Goal: Transaction & Acquisition: Book appointment/travel/reservation

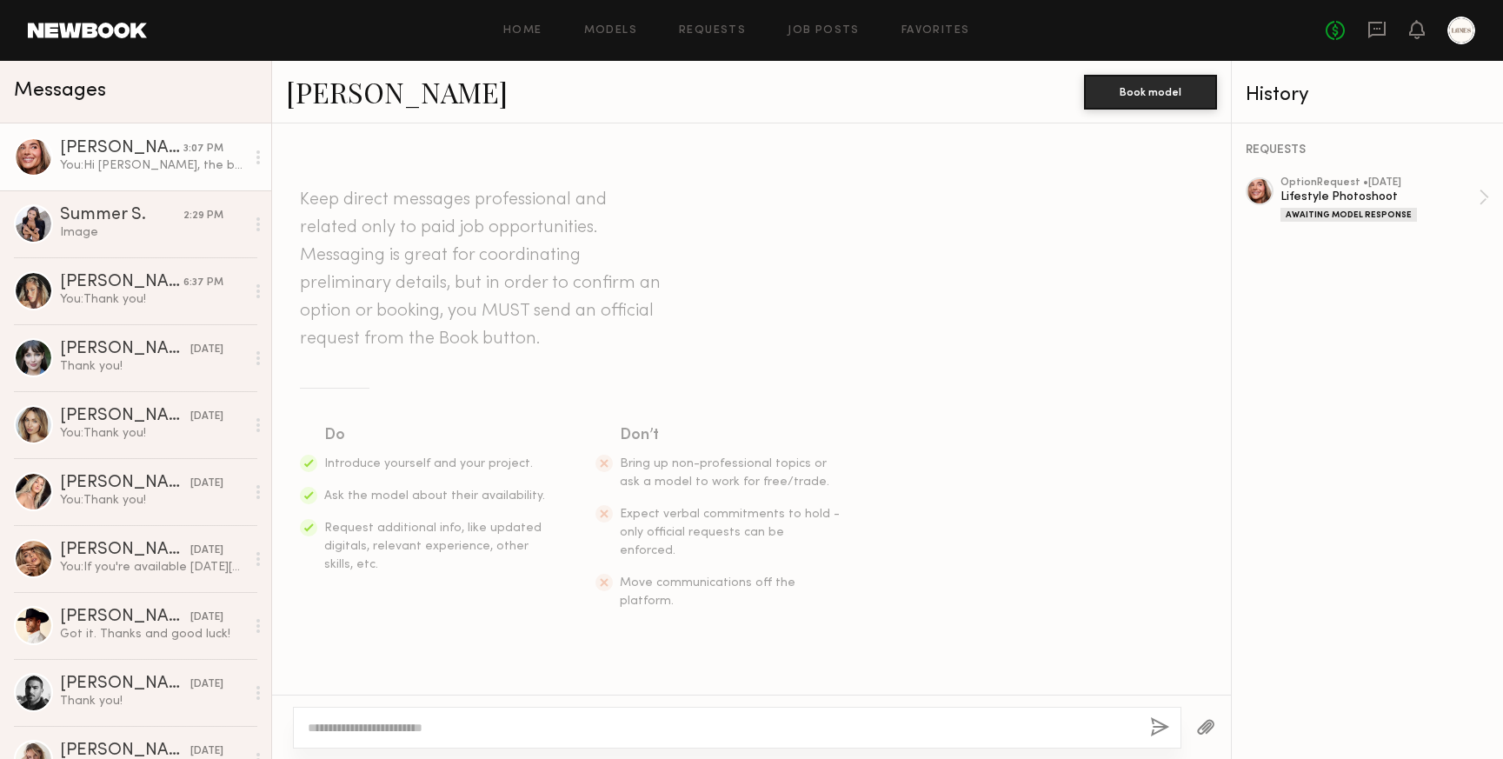
scroll to position [2531, 0]
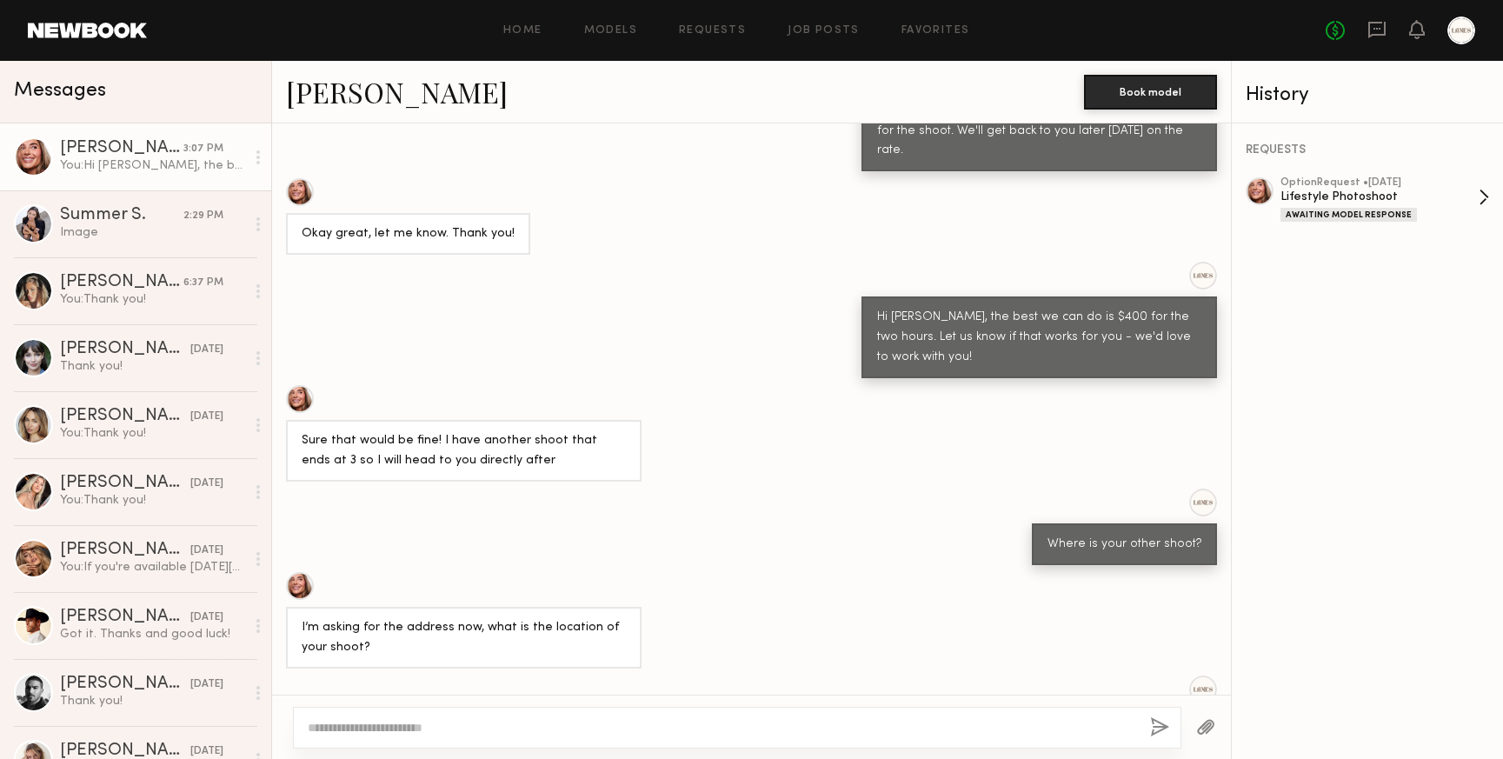
click at [1466, 195] on div "Lifestyle Photoshoot" at bounding box center [1380, 197] width 198 height 17
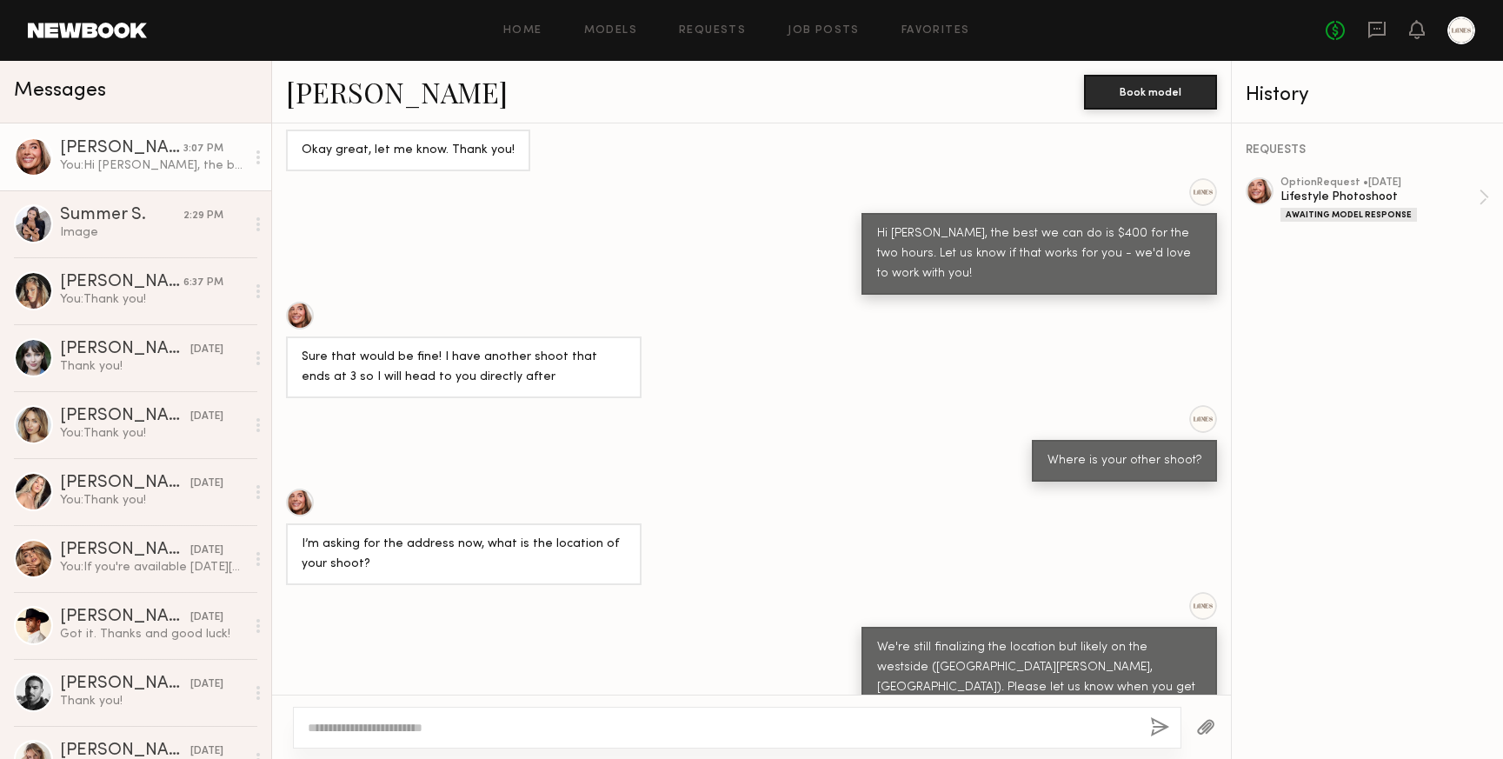
click at [559, 723] on textarea at bounding box center [722, 727] width 829 height 17
type textarea "**********"
click at [1165, 723] on button "button" at bounding box center [1159, 728] width 19 height 22
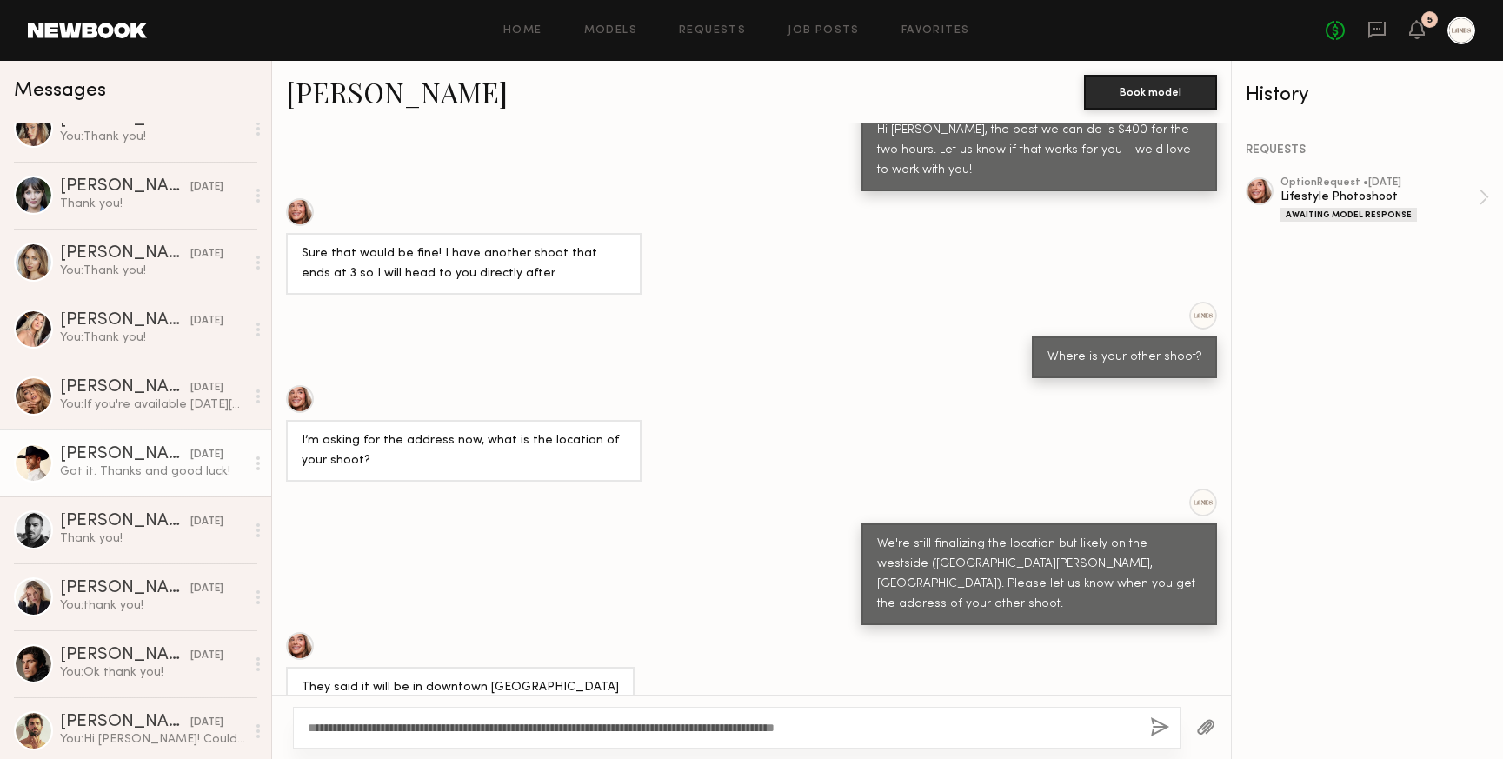
scroll to position [217, 0]
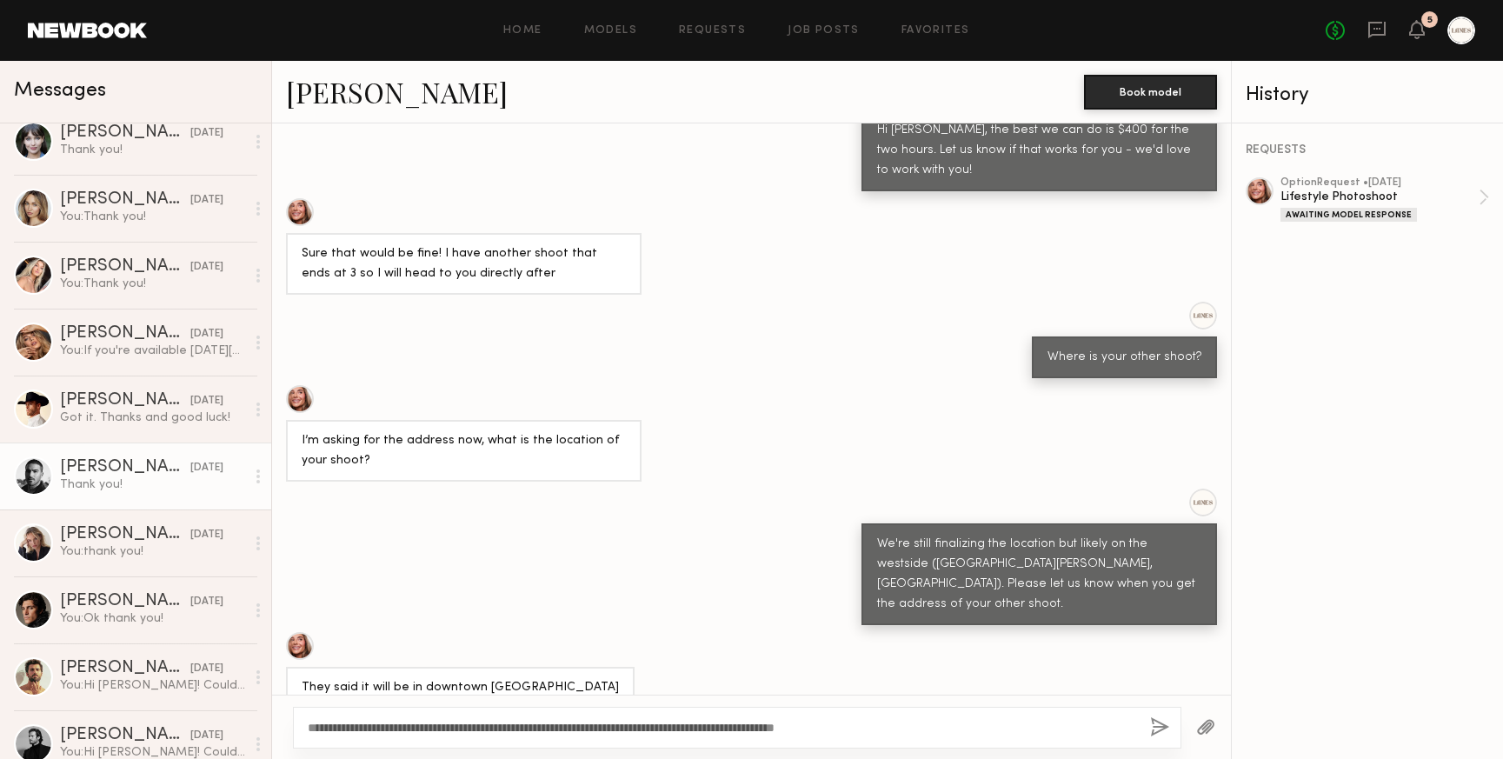
click at [125, 481] on div "Thank you!" at bounding box center [152, 485] width 185 height 17
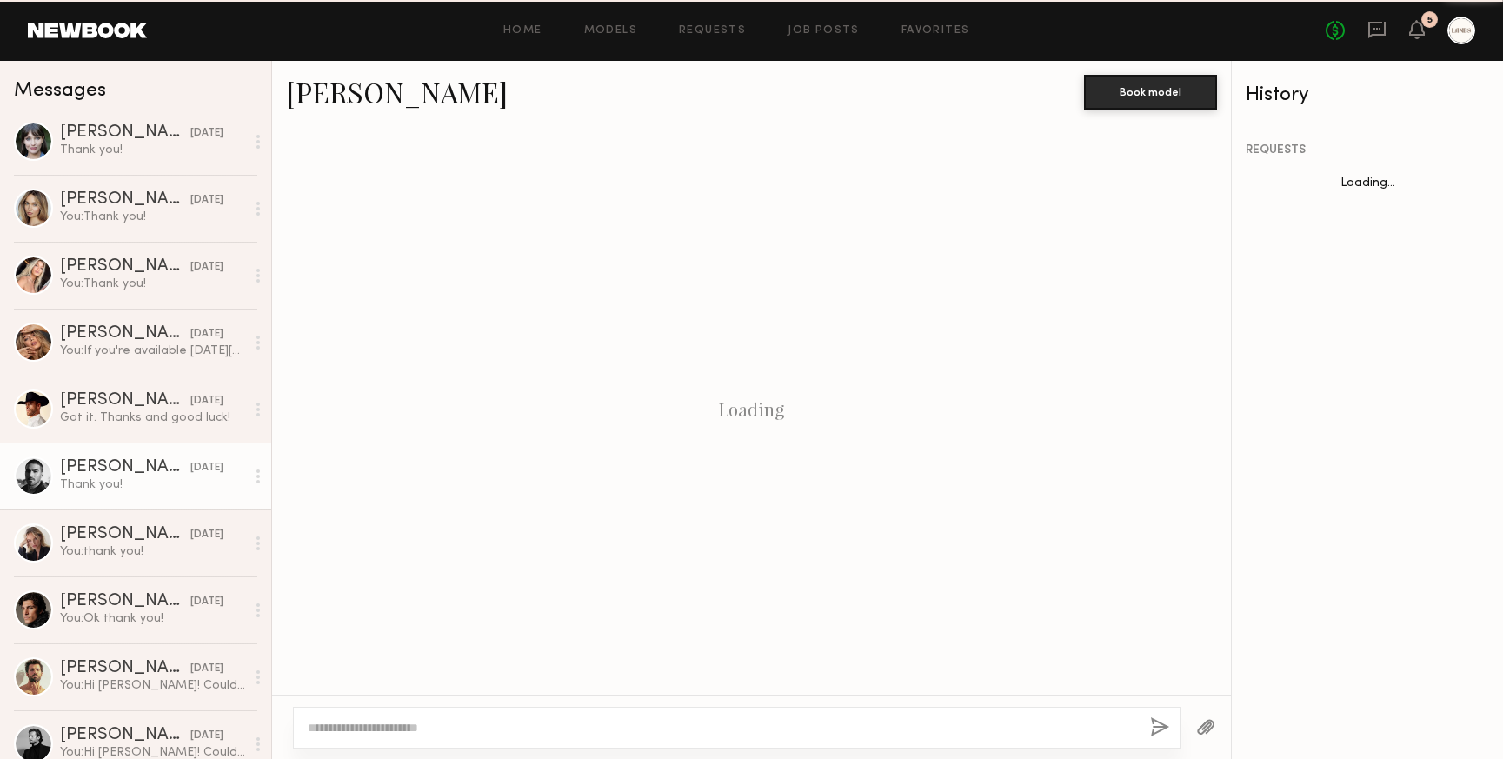
scroll to position [694, 0]
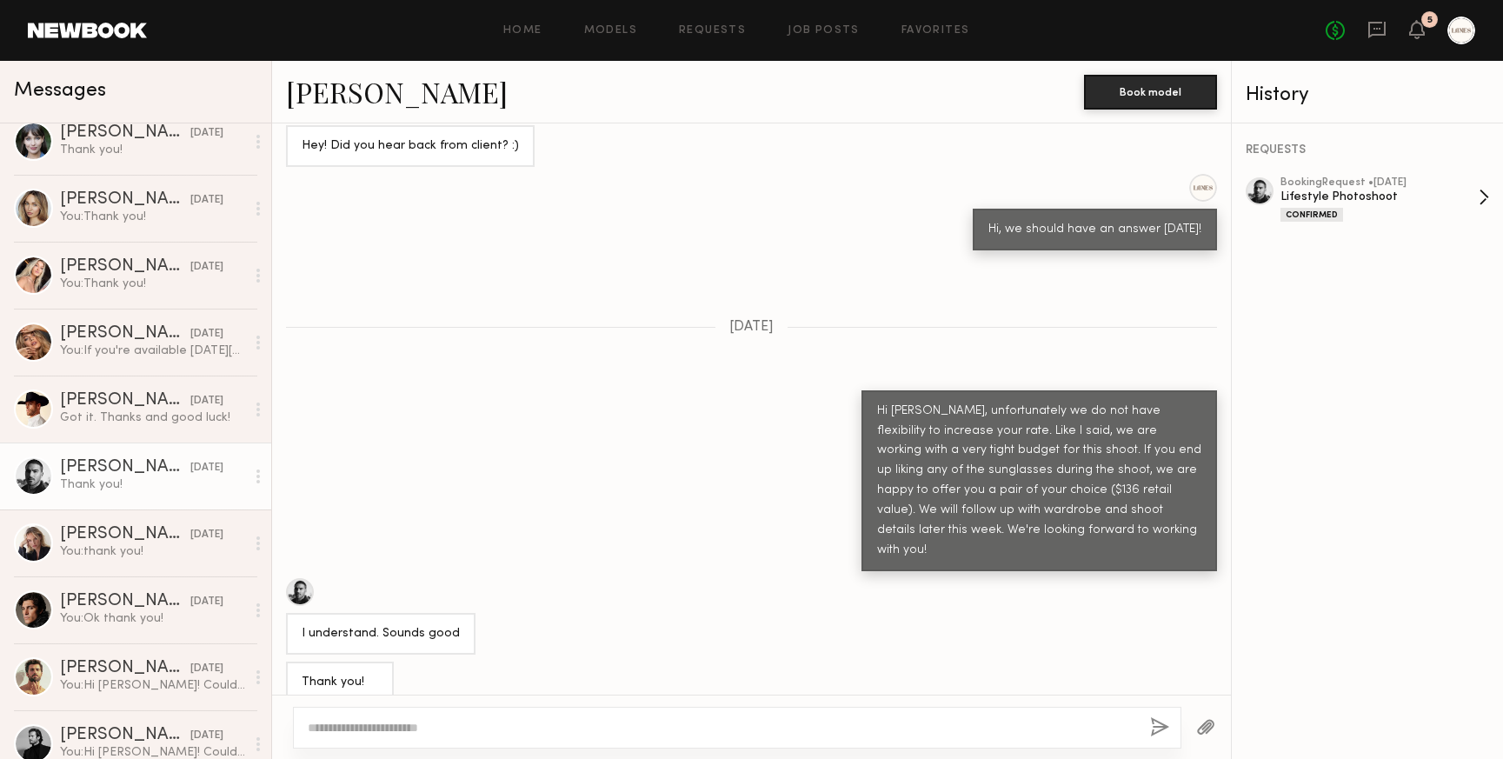
click at [1399, 203] on div "Lifestyle Photoshoot" at bounding box center [1380, 197] width 198 height 17
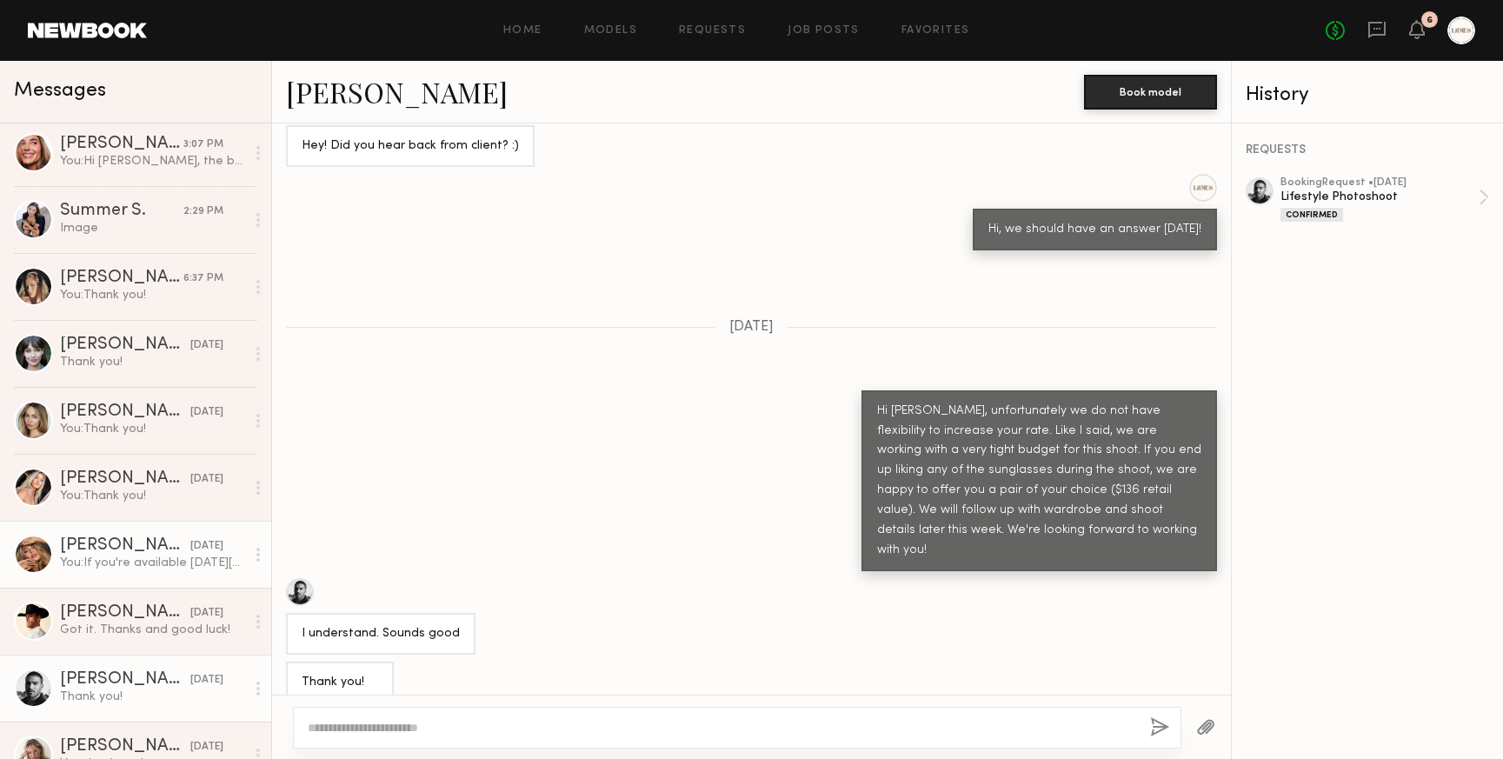
scroll to position [0, 0]
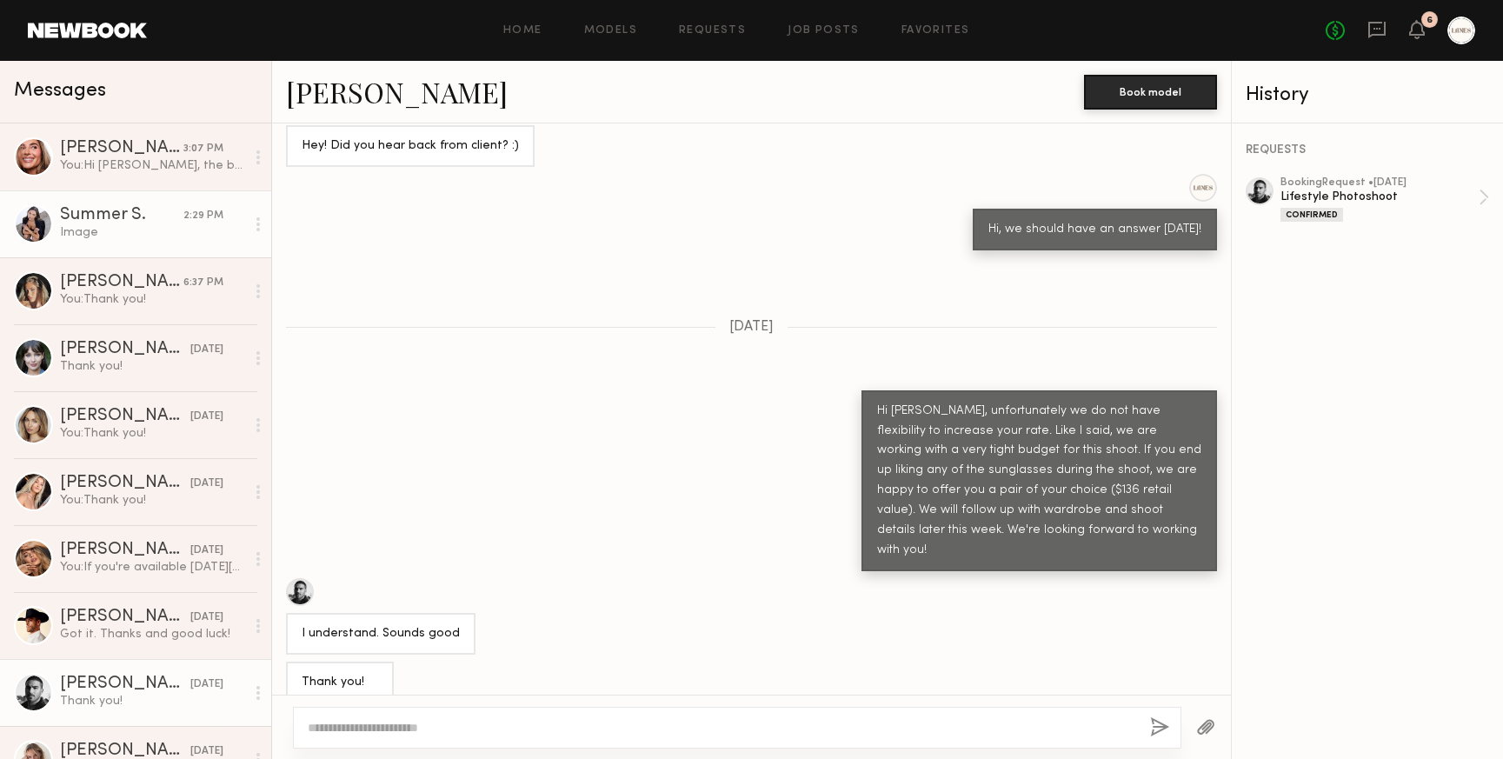
click at [155, 238] on div "Image" at bounding box center [152, 232] width 185 height 17
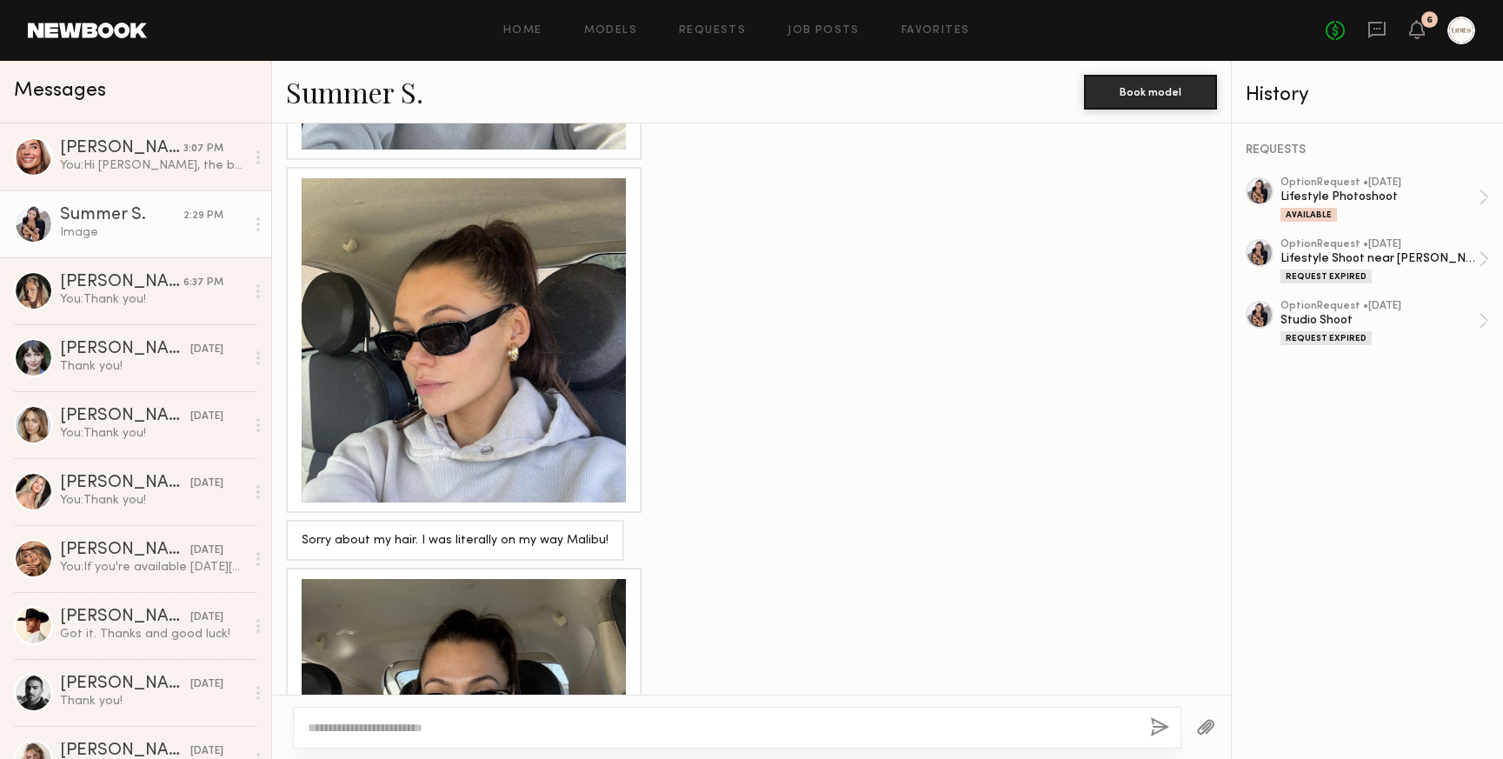
scroll to position [2710, 0]
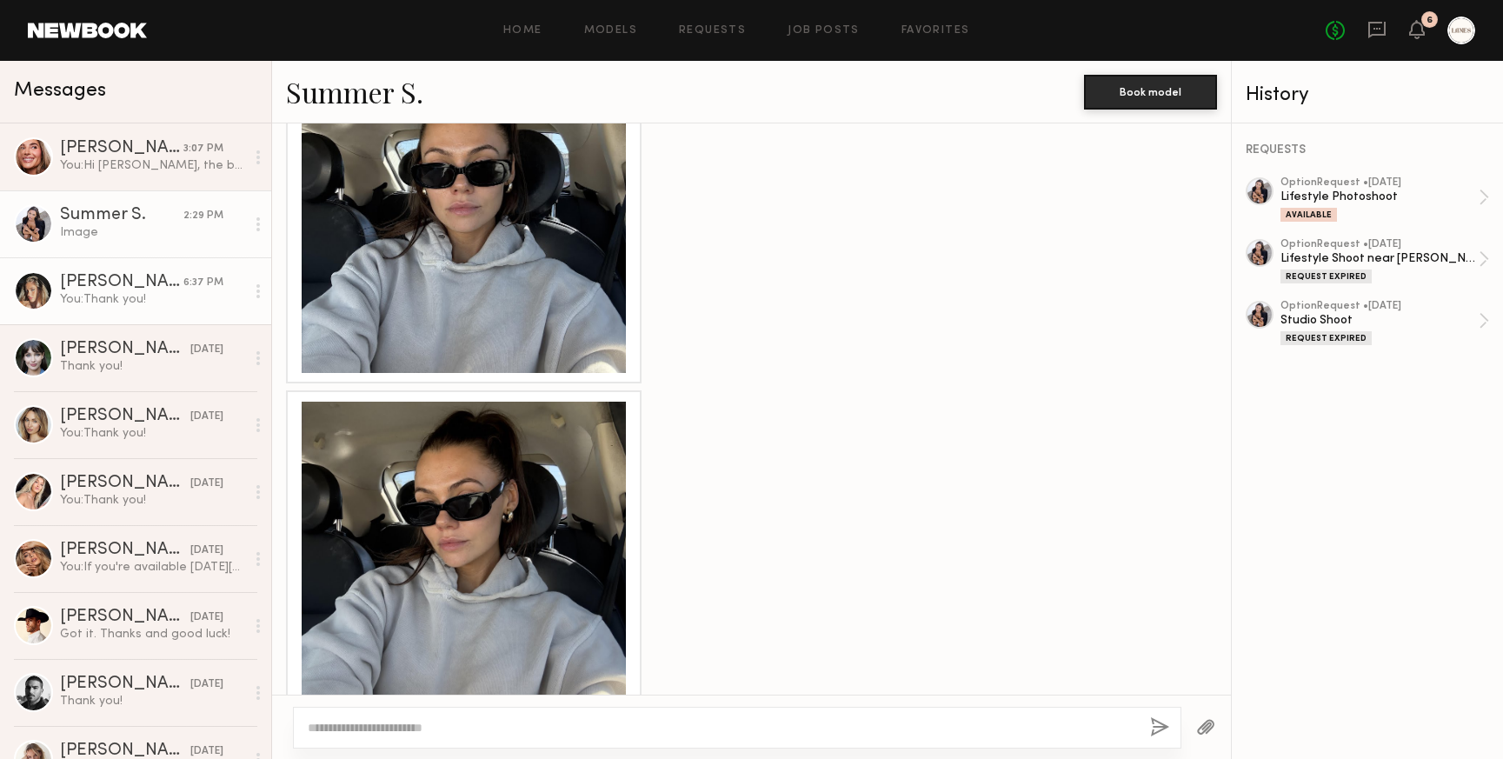
click at [111, 289] on div "Laetitia F." at bounding box center [121, 282] width 123 height 17
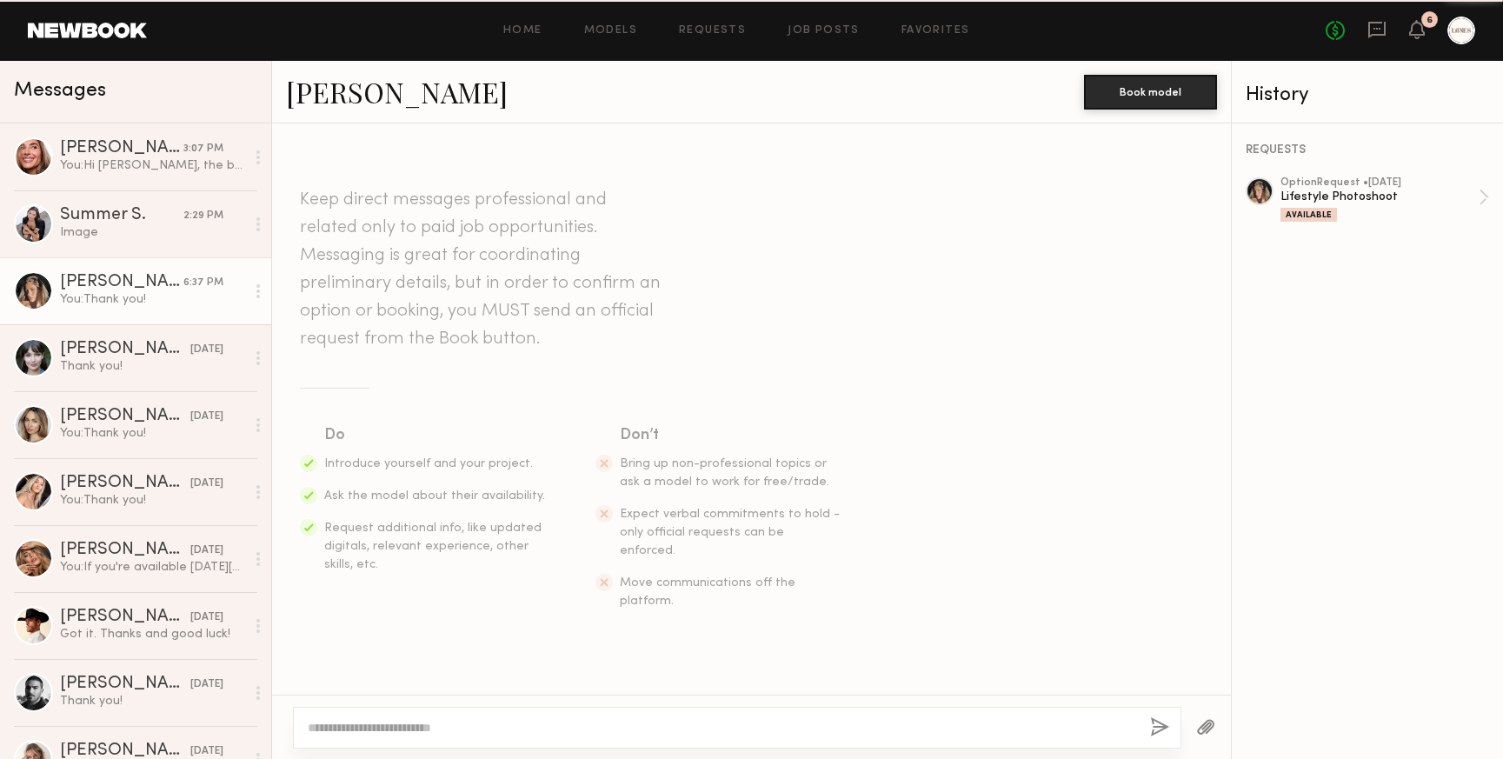
scroll to position [1450, 0]
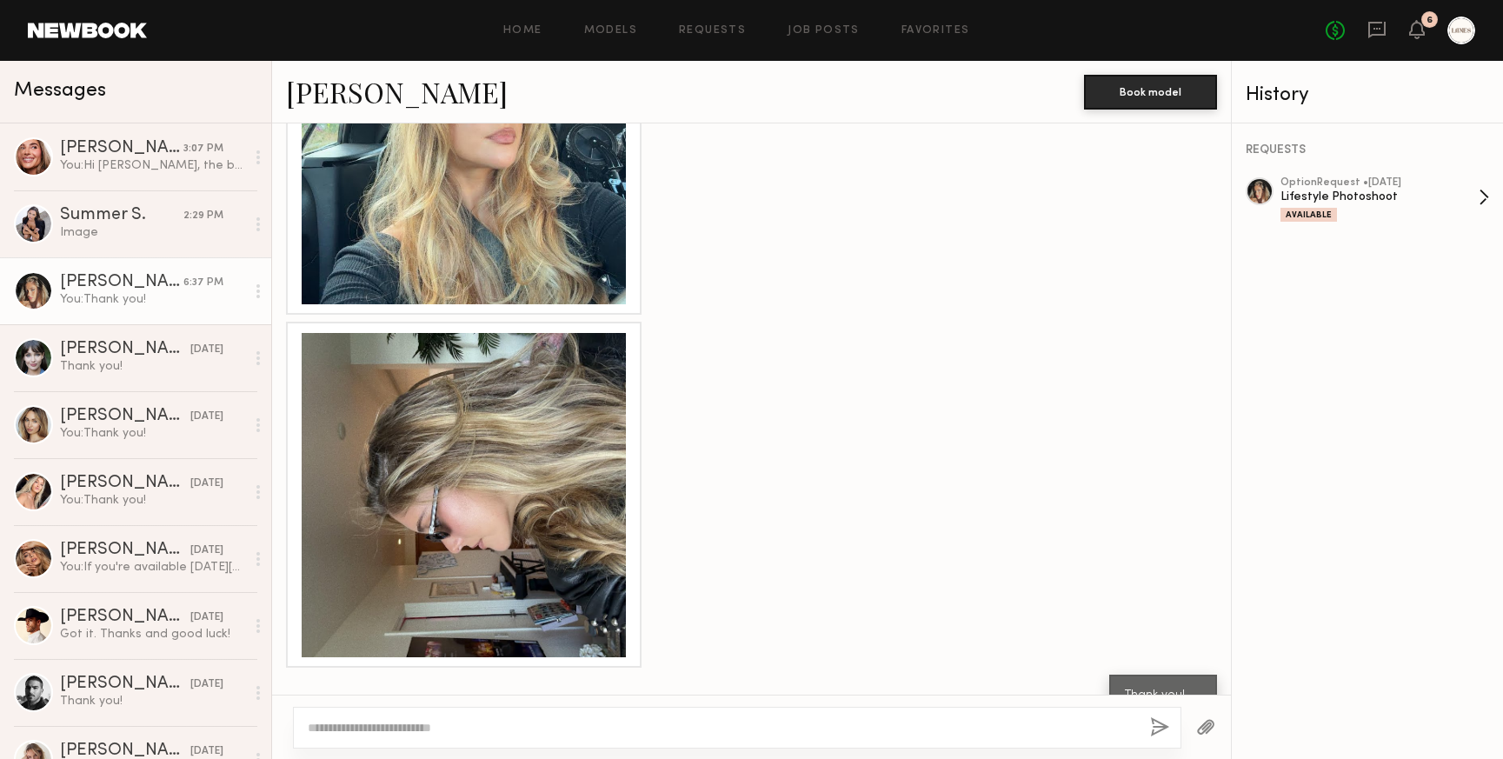
click at [1369, 195] on div "Lifestyle Photoshoot" at bounding box center [1380, 197] width 198 height 17
click at [90, 351] on div "Natalia K." at bounding box center [125, 349] width 130 height 17
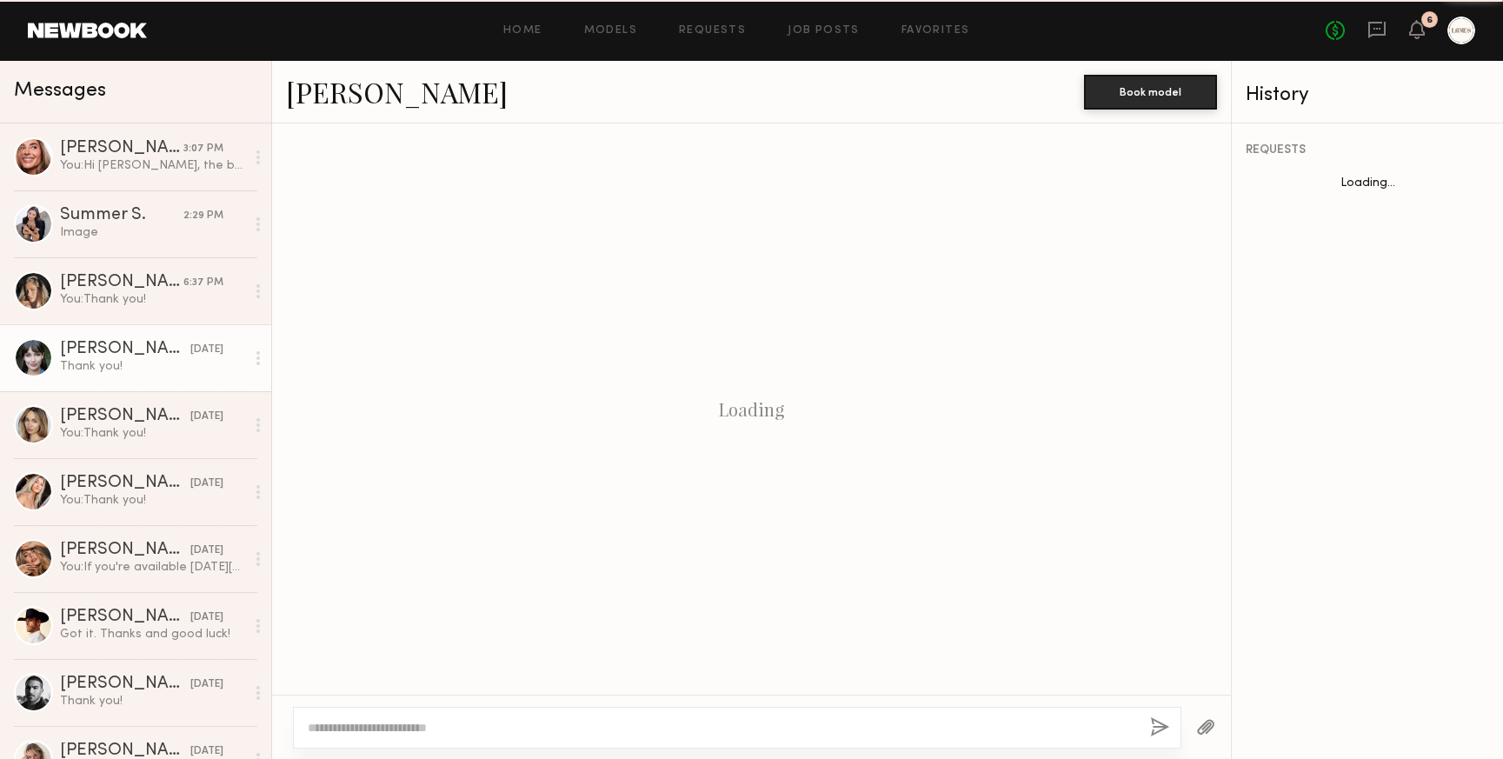
scroll to position [2454, 0]
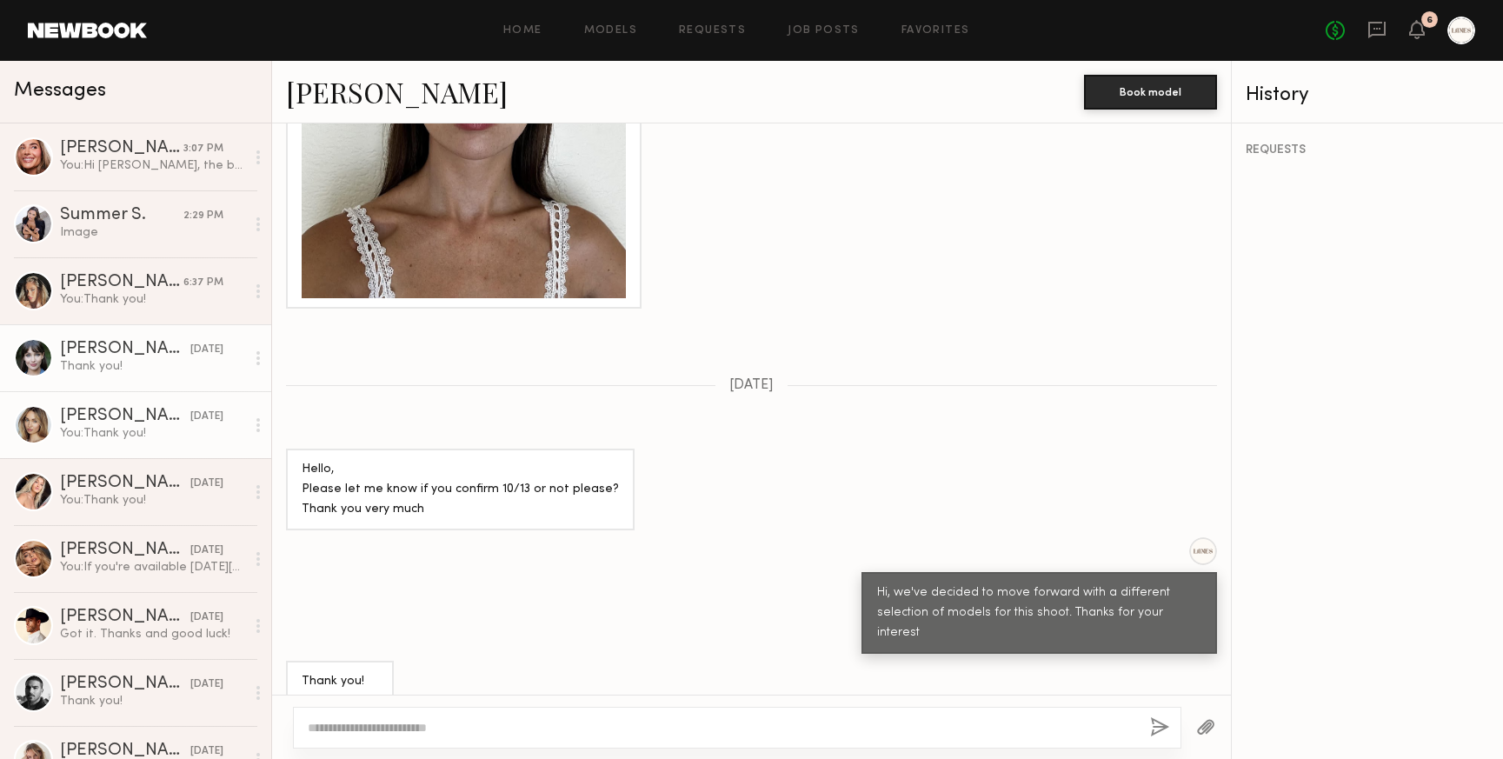
click at [115, 422] on div "Chloe C." at bounding box center [125, 416] width 130 height 17
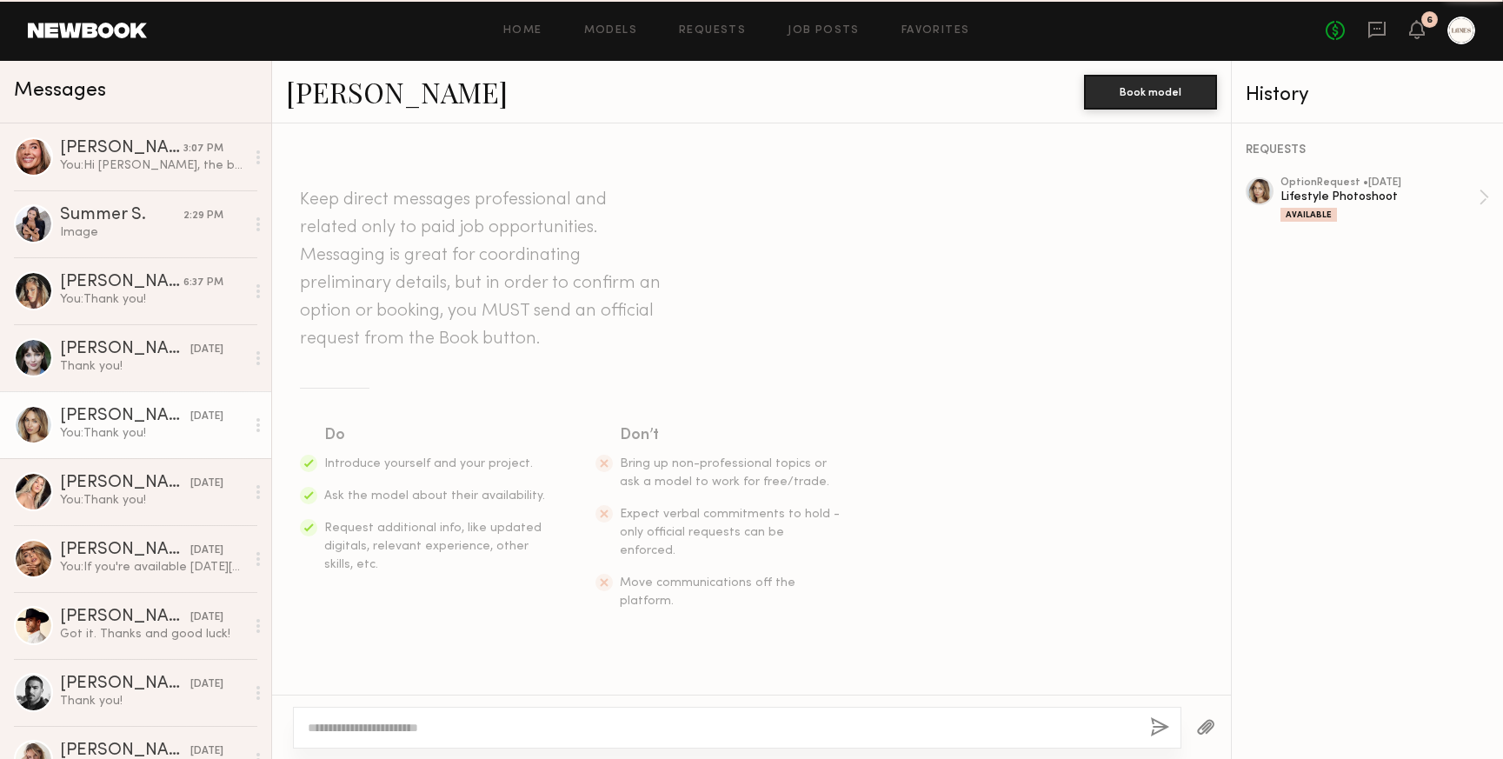
scroll to position [2456, 0]
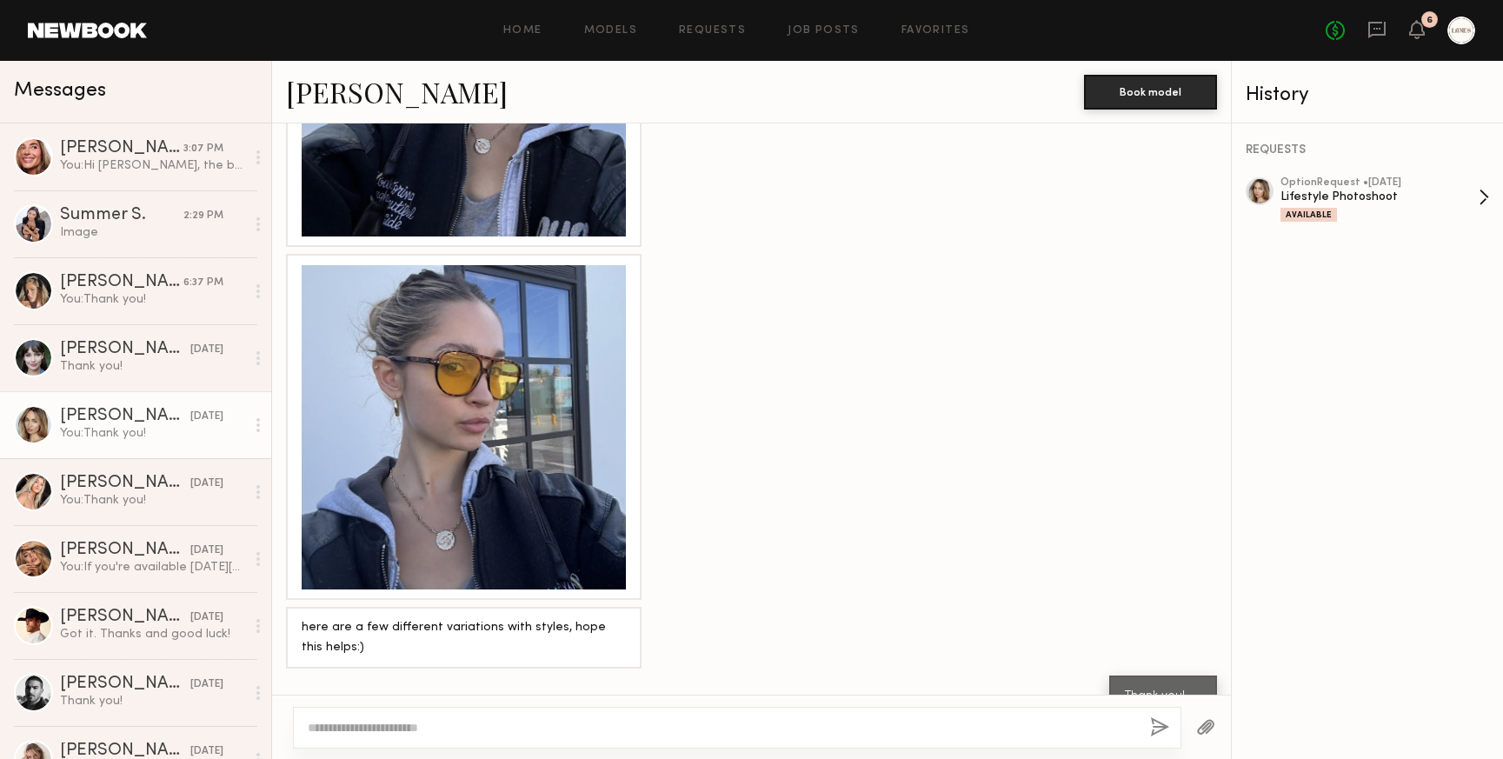
click at [1409, 192] on div "Lifestyle Photoshoot" at bounding box center [1380, 197] width 198 height 17
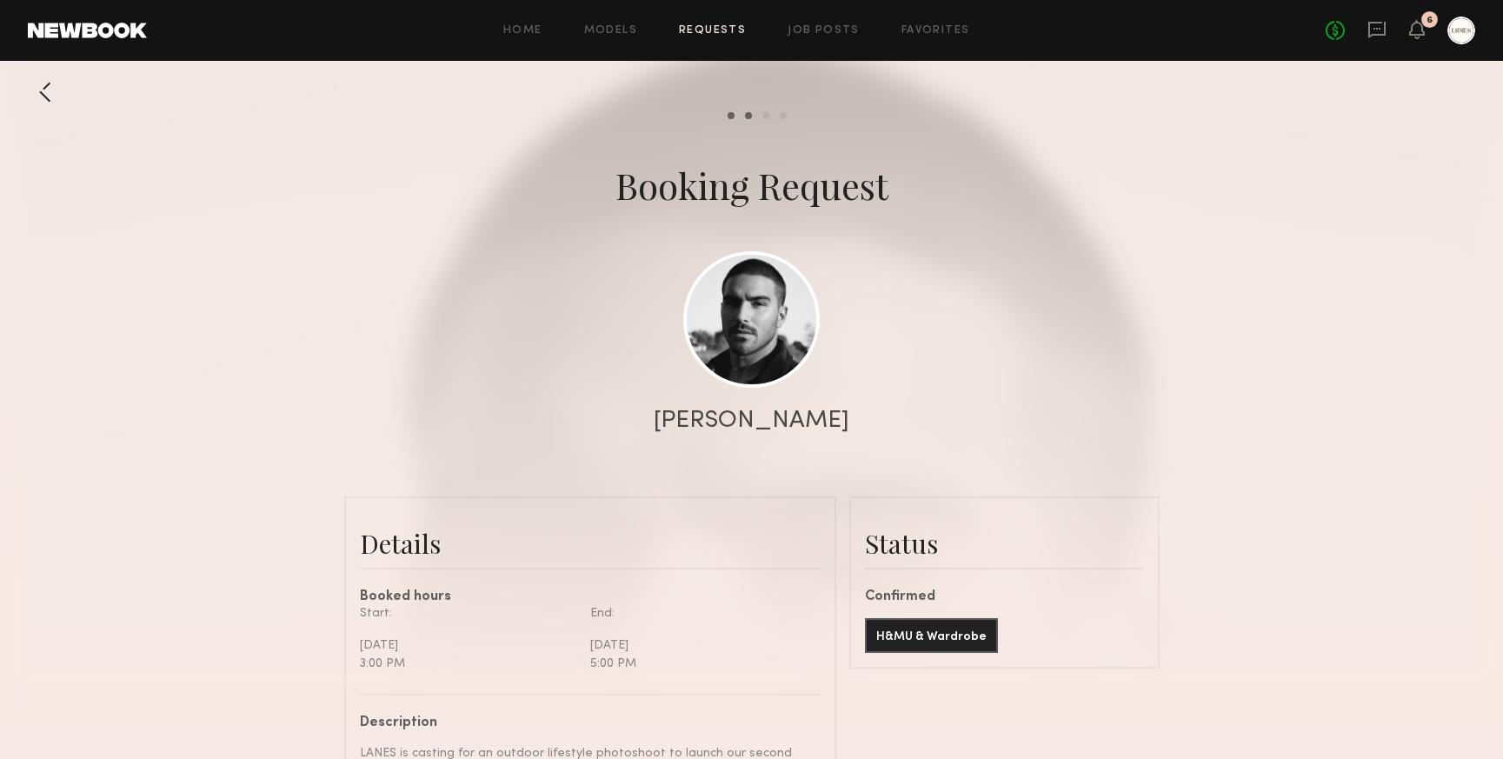
click at [46, 90] on div at bounding box center [45, 92] width 35 height 35
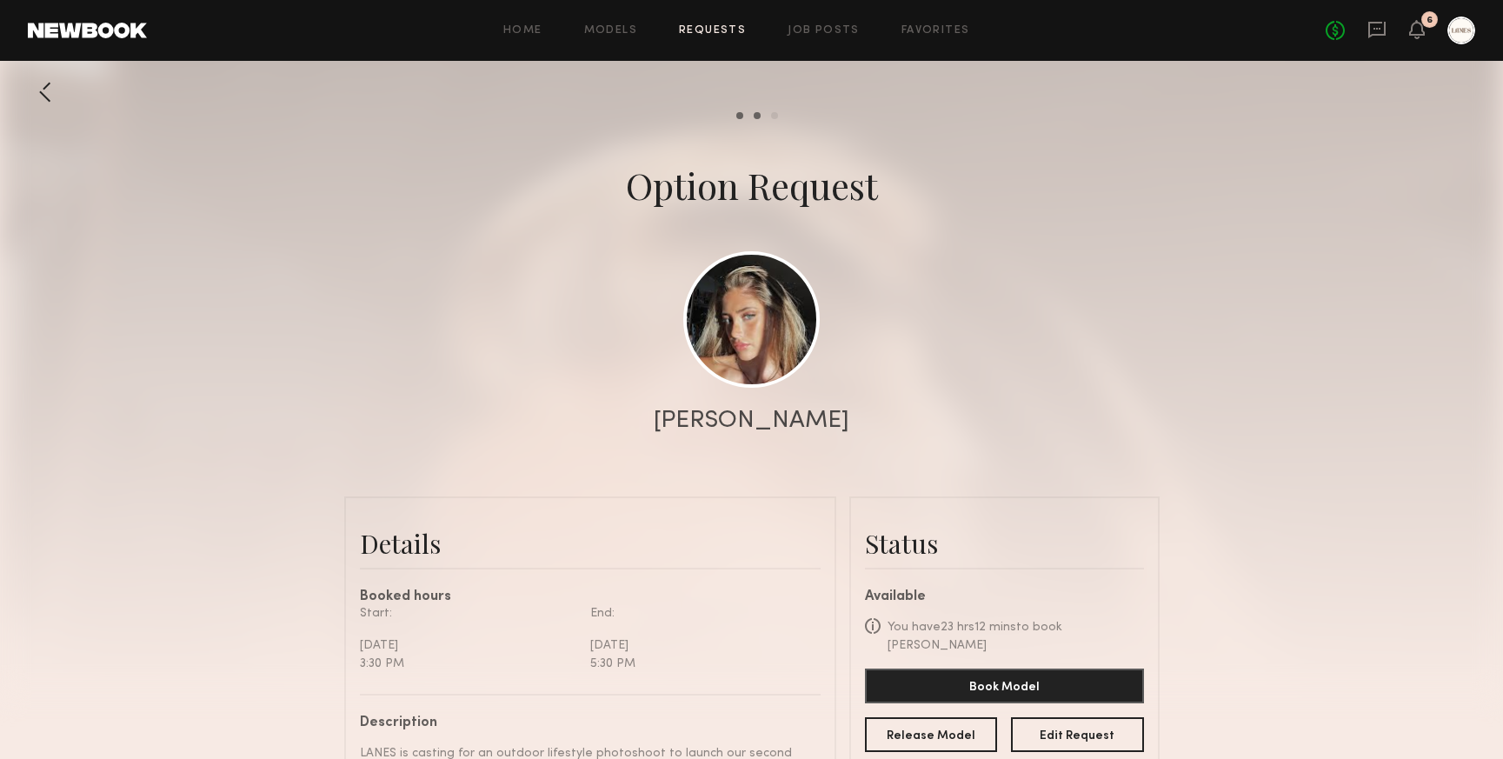
scroll to position [294, 0]
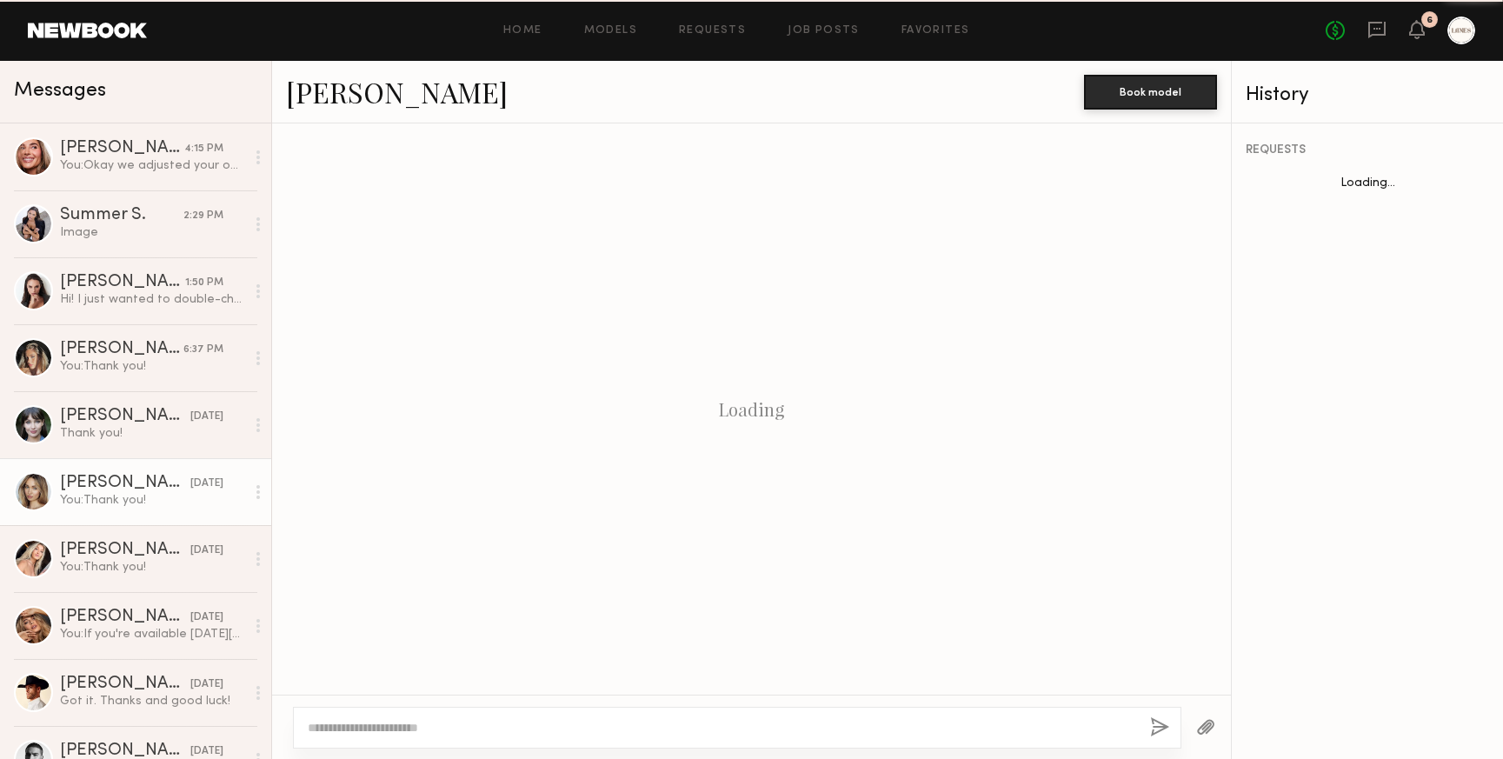
scroll to position [2456, 0]
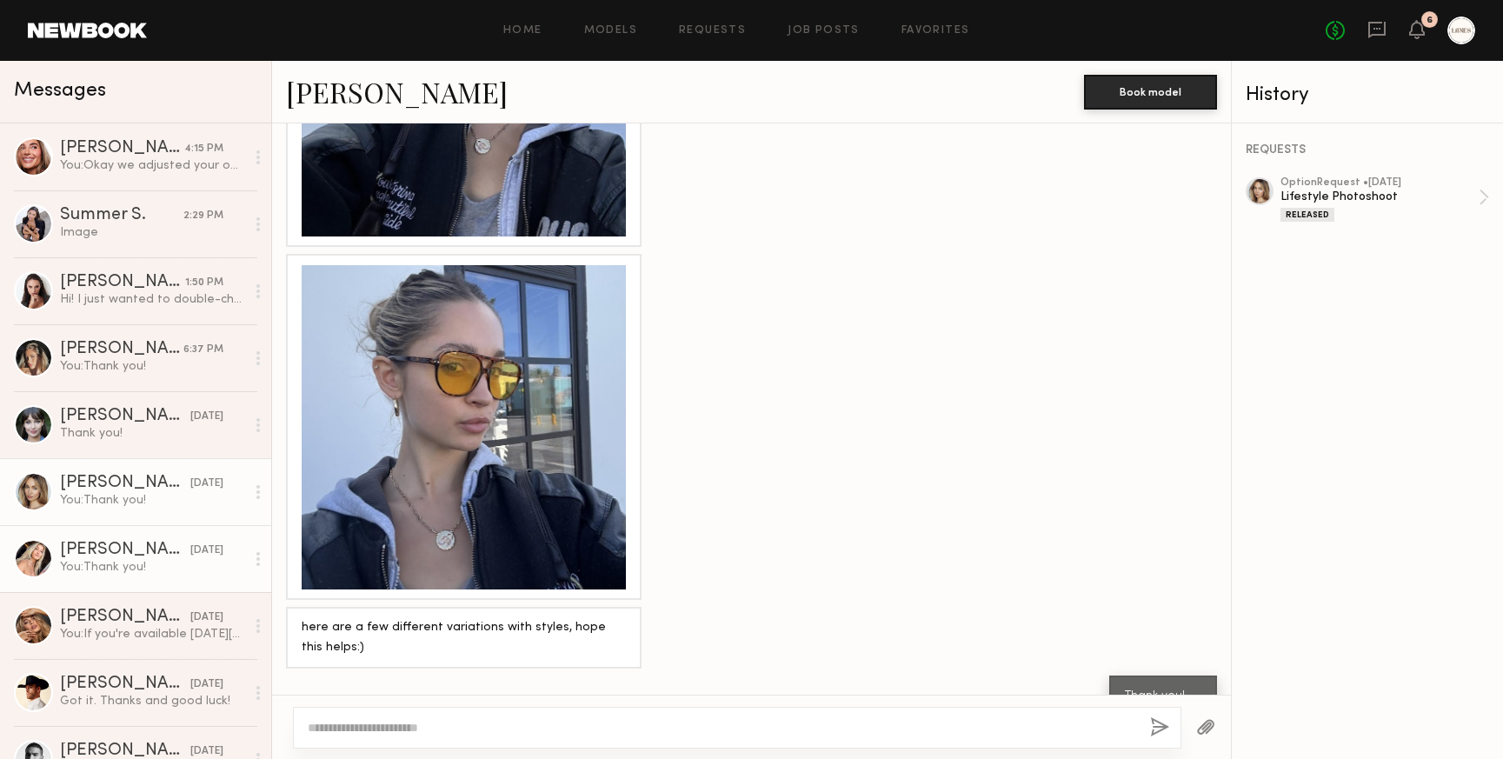
click at [113, 557] on div "[PERSON_NAME]" at bounding box center [125, 550] width 130 height 17
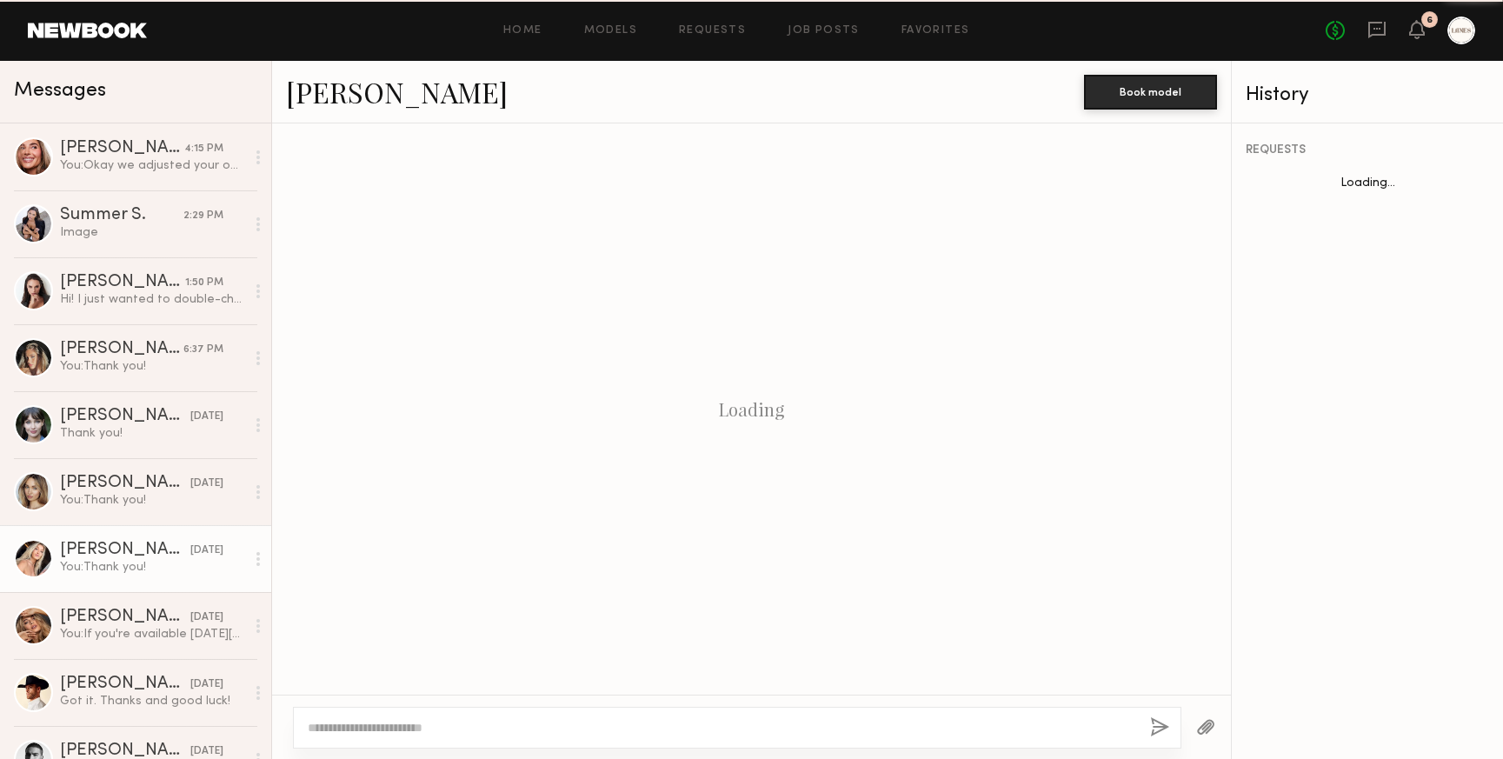
scroll to position [1984, 0]
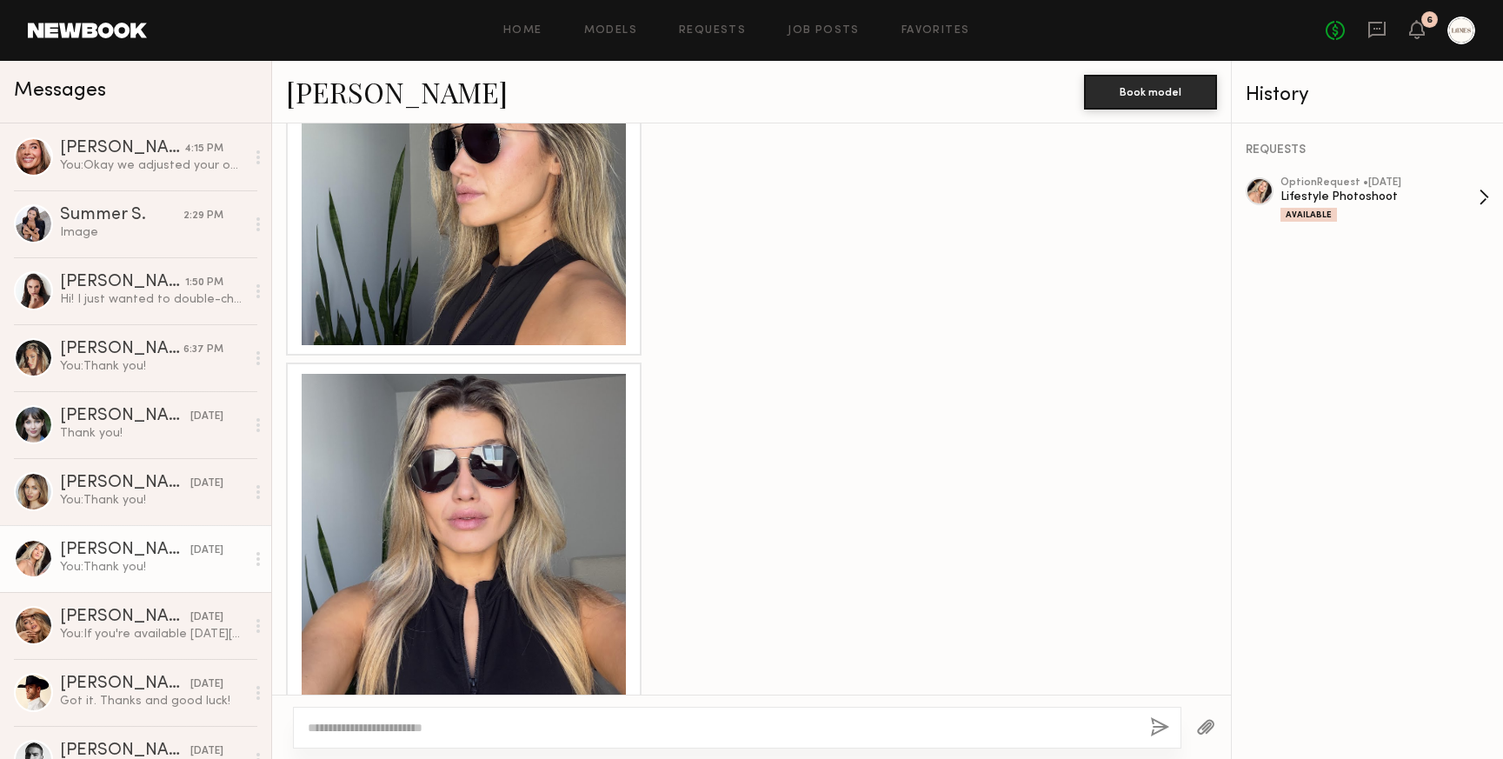
click at [1416, 203] on div "Lifestyle Photoshoot" at bounding box center [1380, 197] width 198 height 17
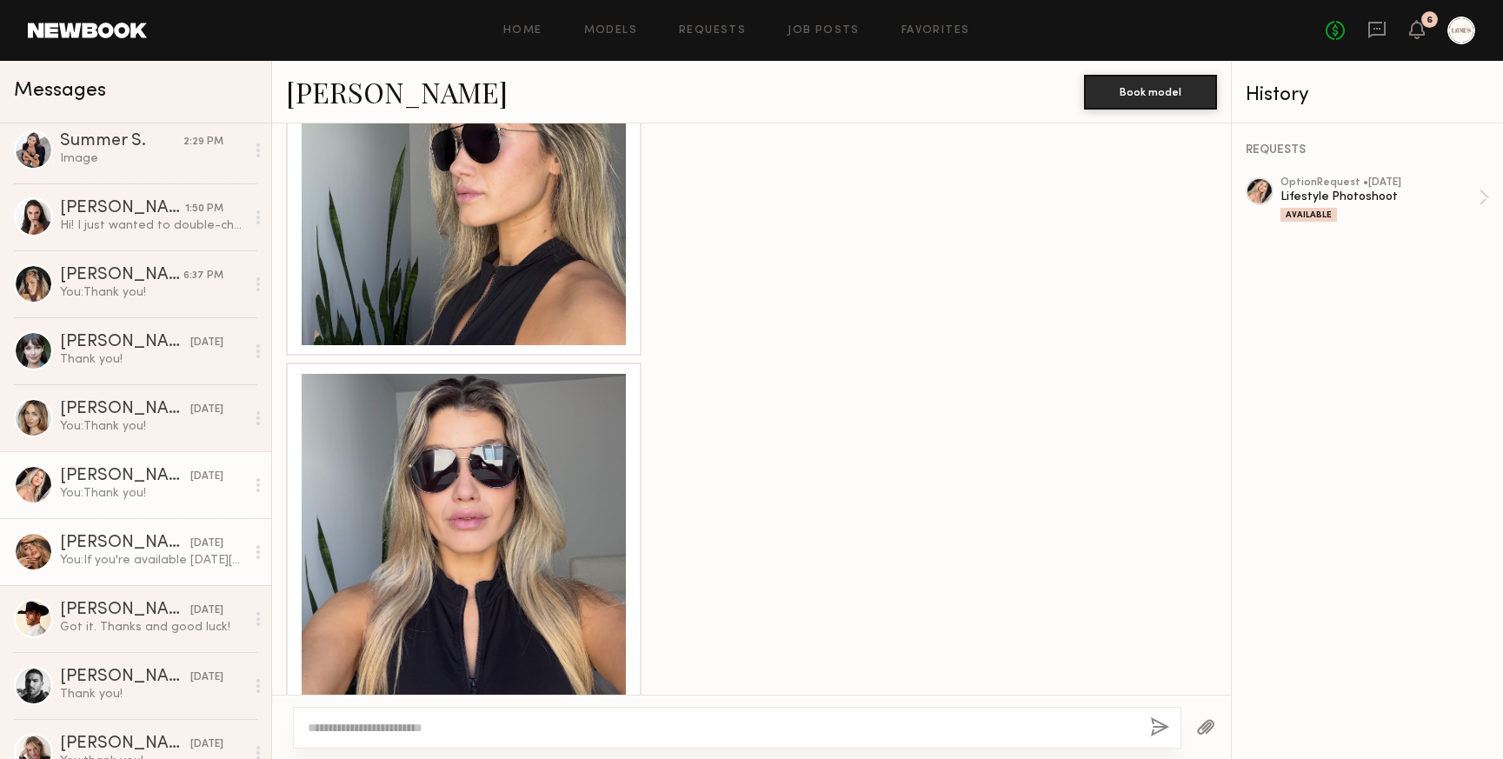
click at [114, 564] on div "You: If you're available on Monday 10/13 from 3:30-5:30 please send us three ra…" at bounding box center [152, 560] width 185 height 17
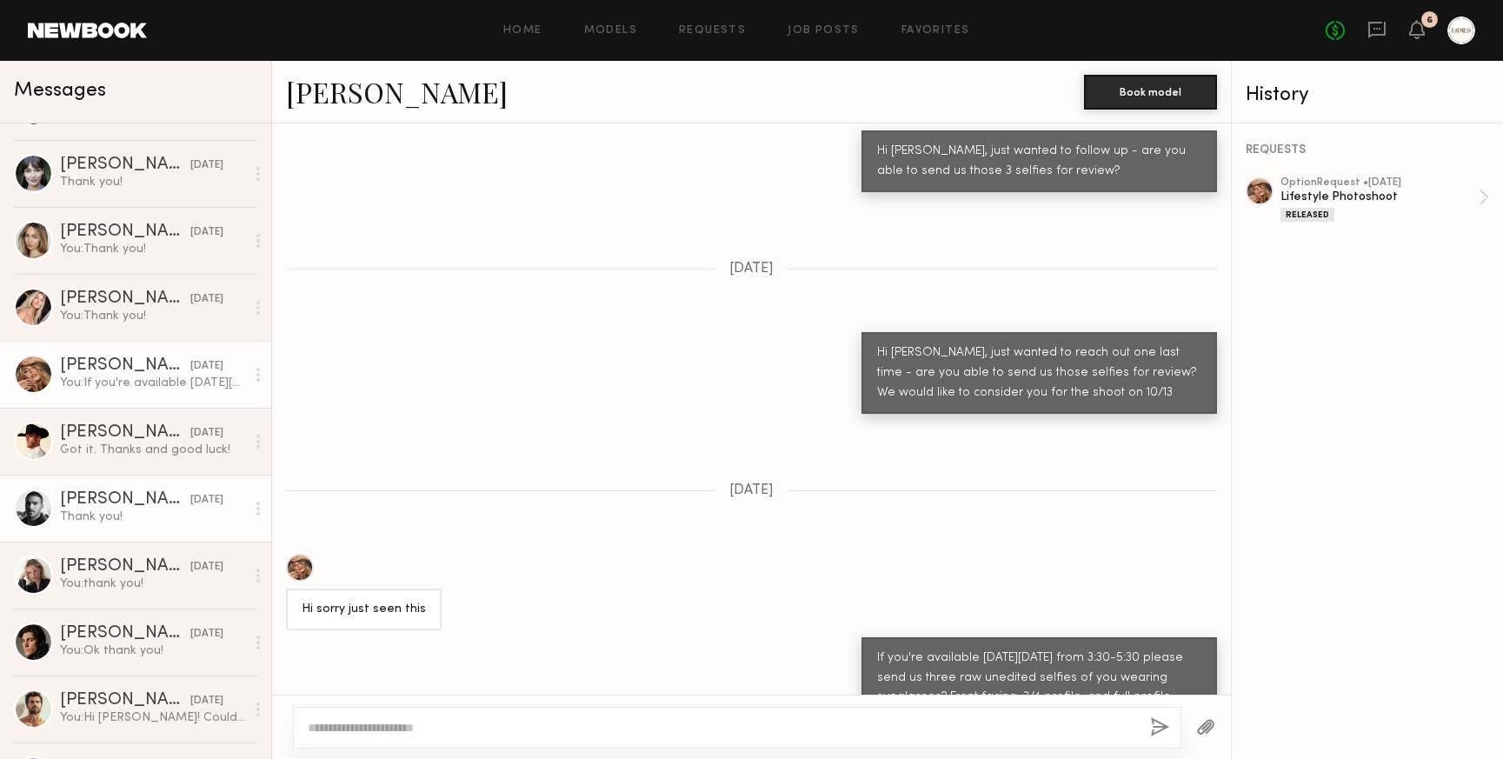
scroll to position [252, 0]
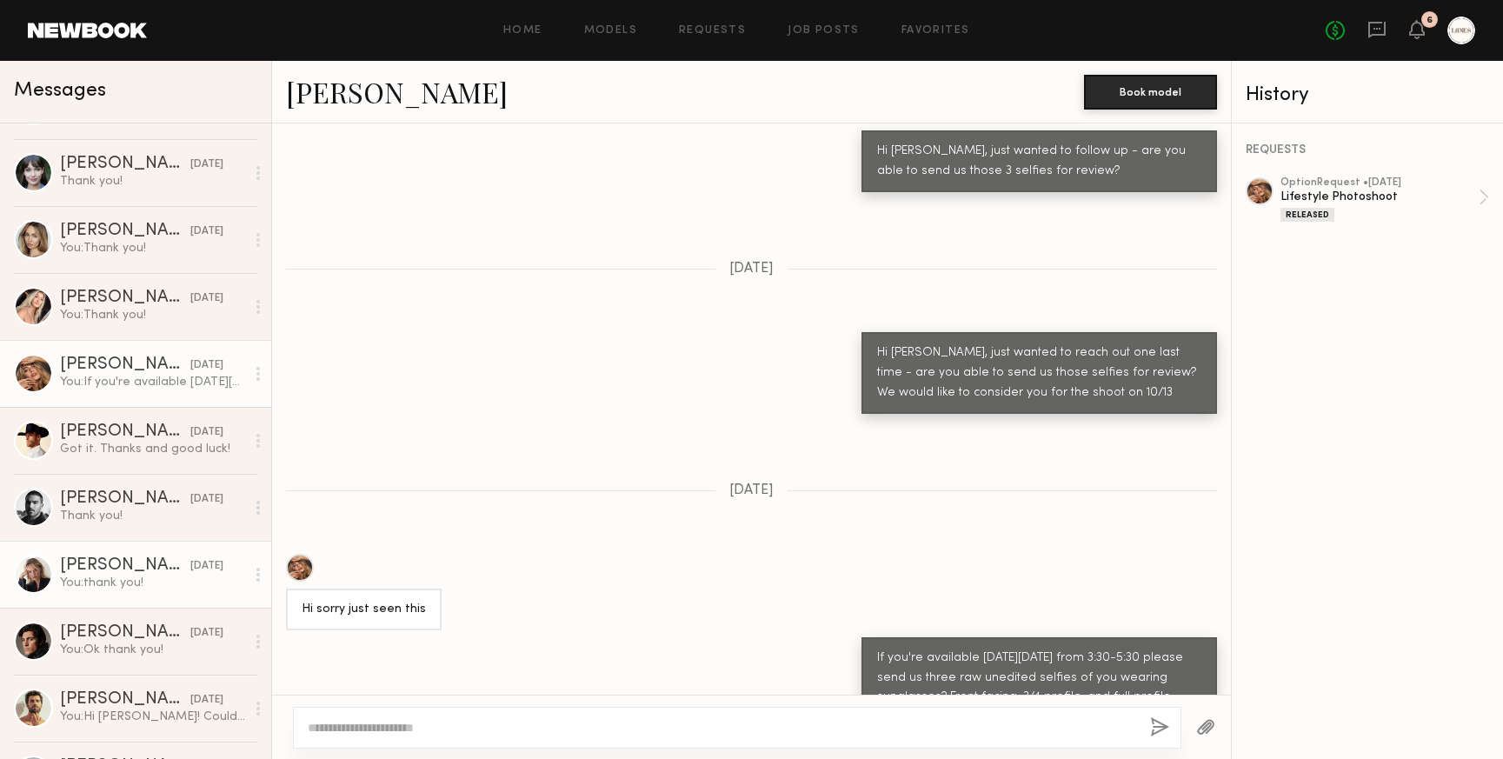
click at [134, 576] on div "You: thank you!" at bounding box center [152, 583] width 185 height 17
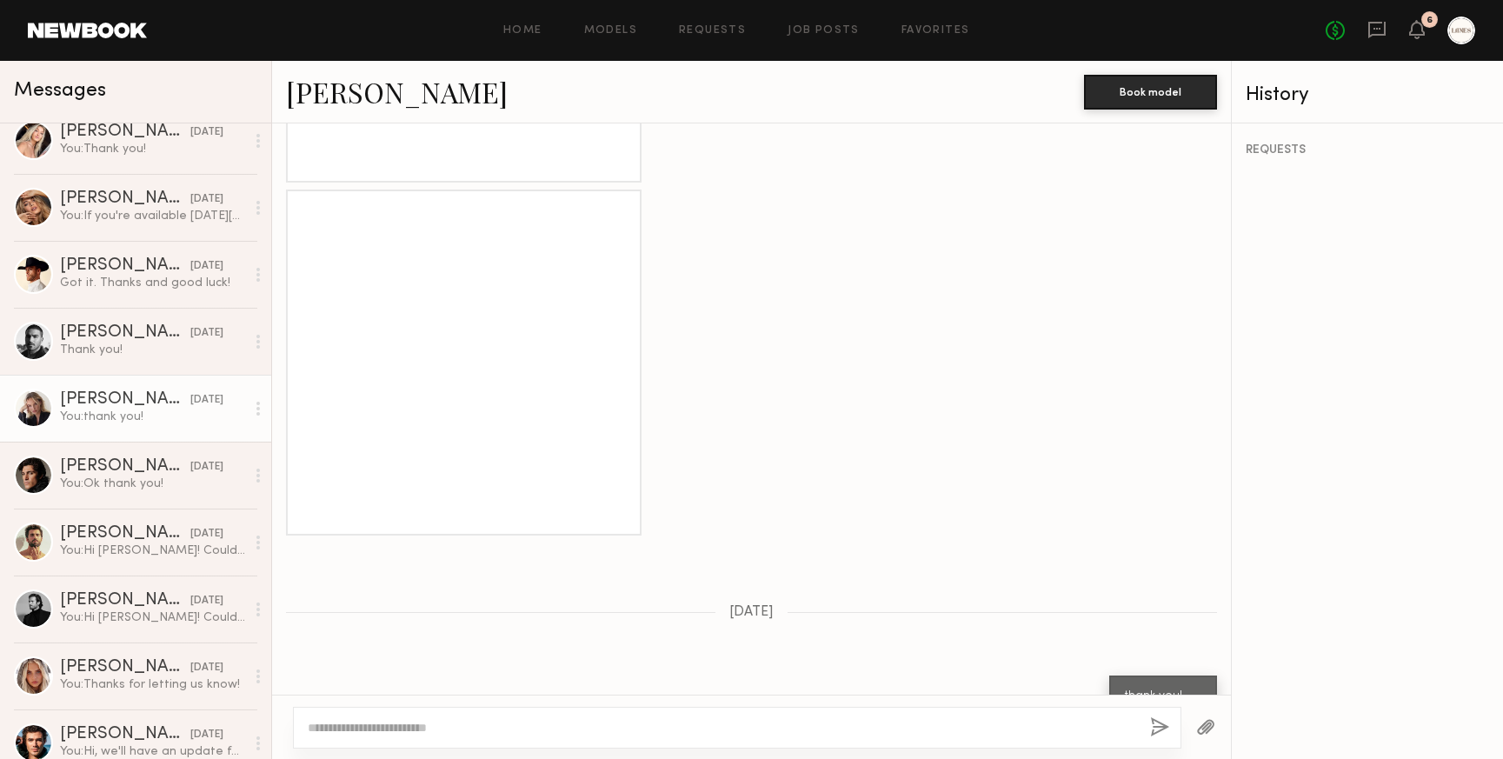
scroll to position [423, 0]
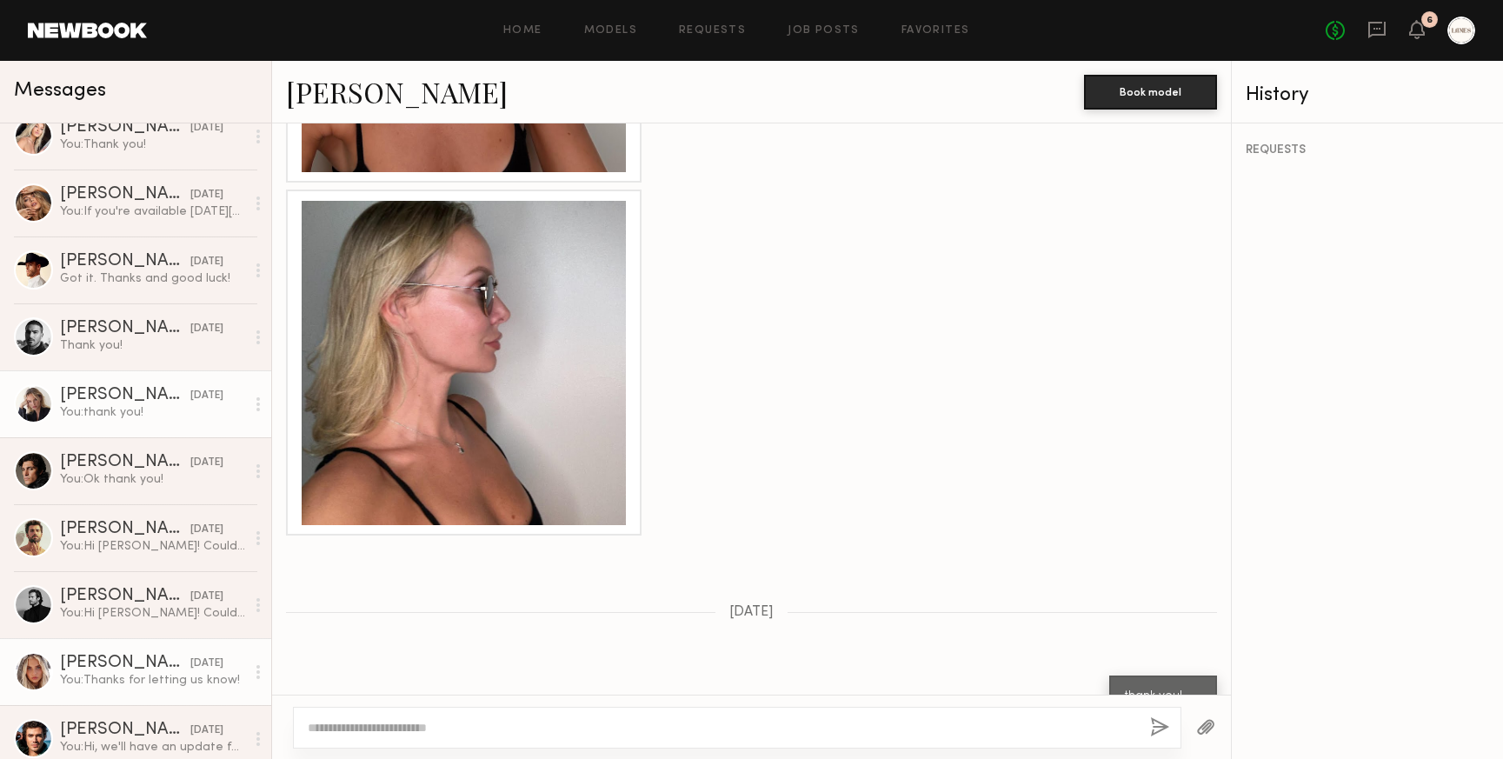
click at [102, 664] on div "Allea S." at bounding box center [125, 663] width 130 height 17
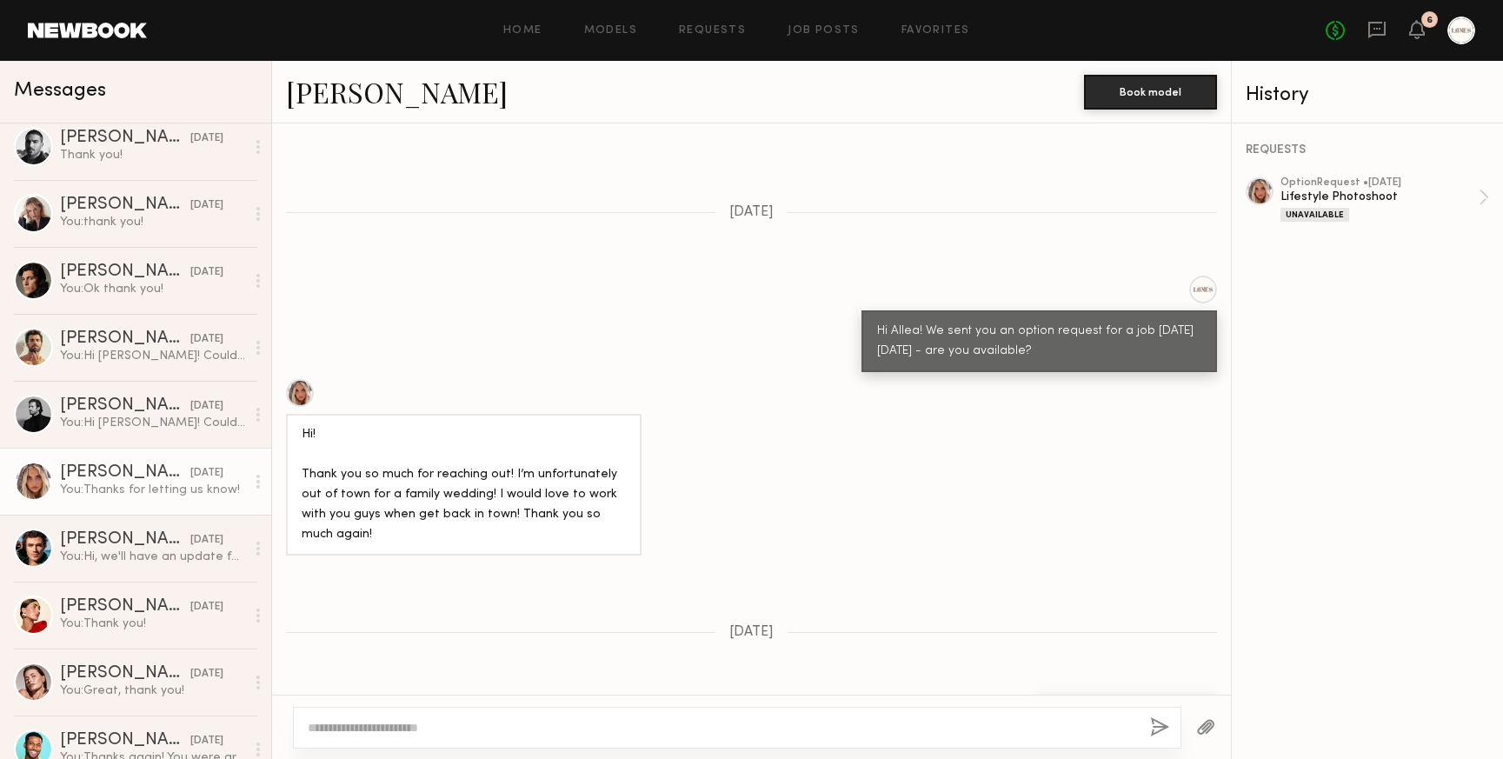
scroll to position [620, 0]
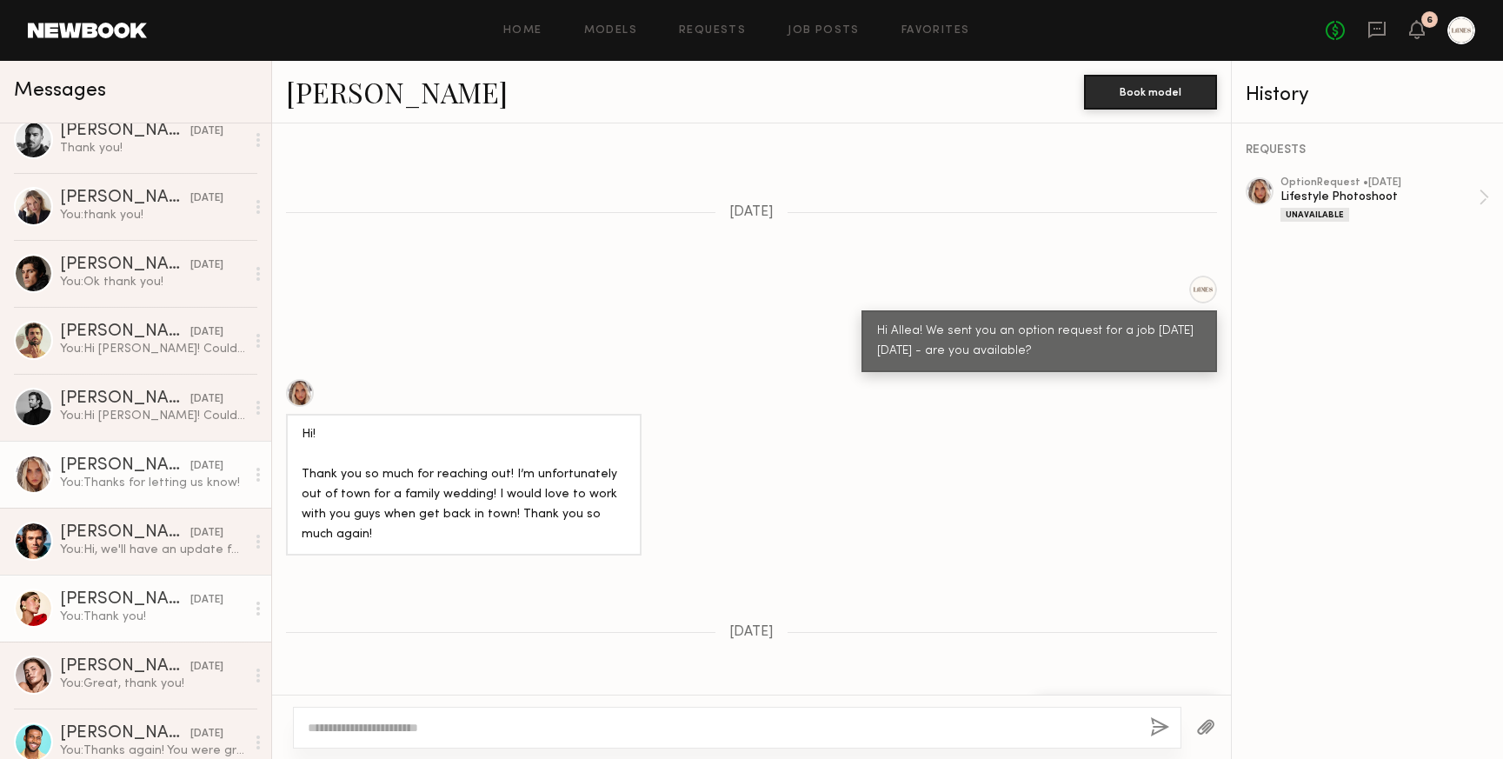
click at [104, 620] on div "You: Thank you!" at bounding box center [152, 617] width 185 height 17
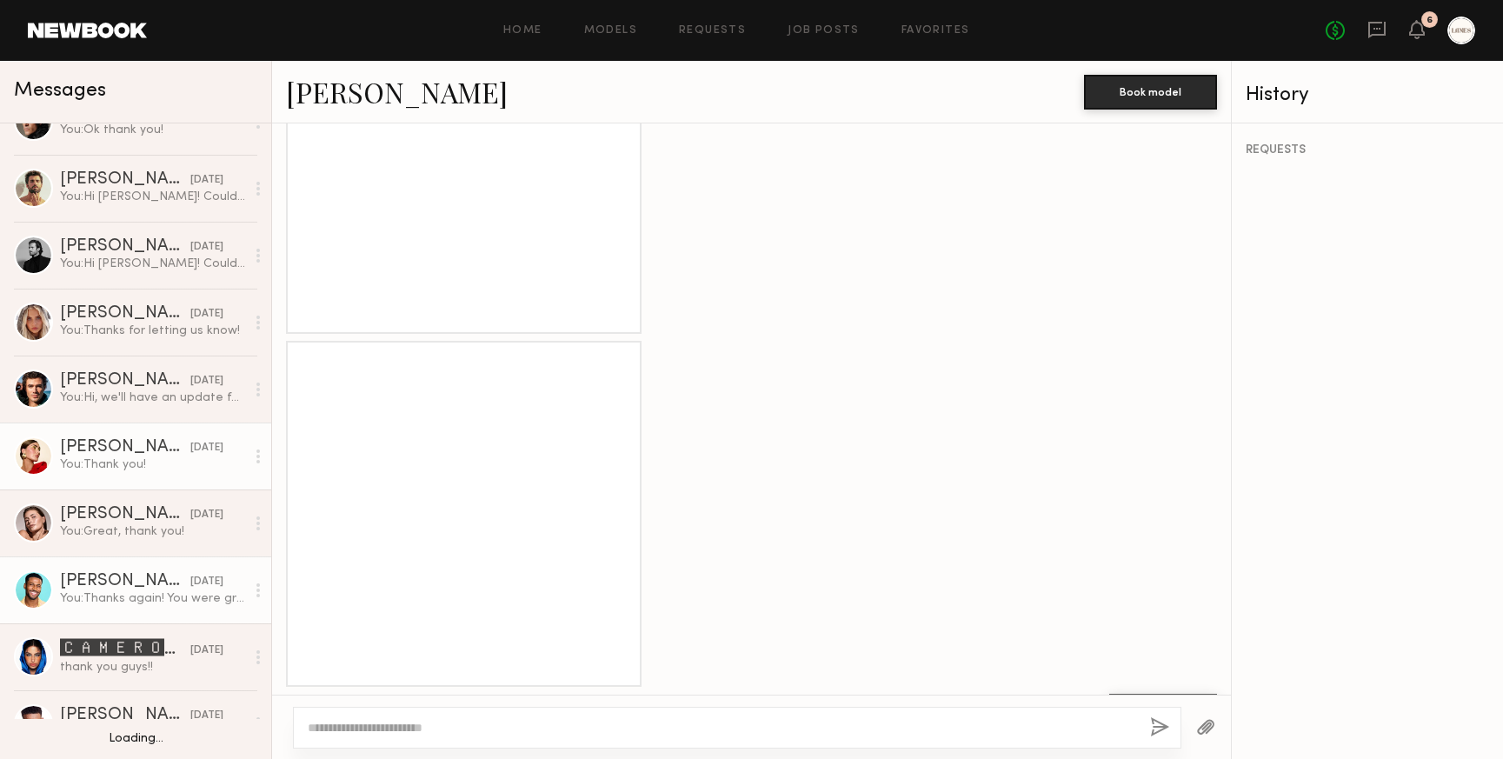
scroll to position [783, 0]
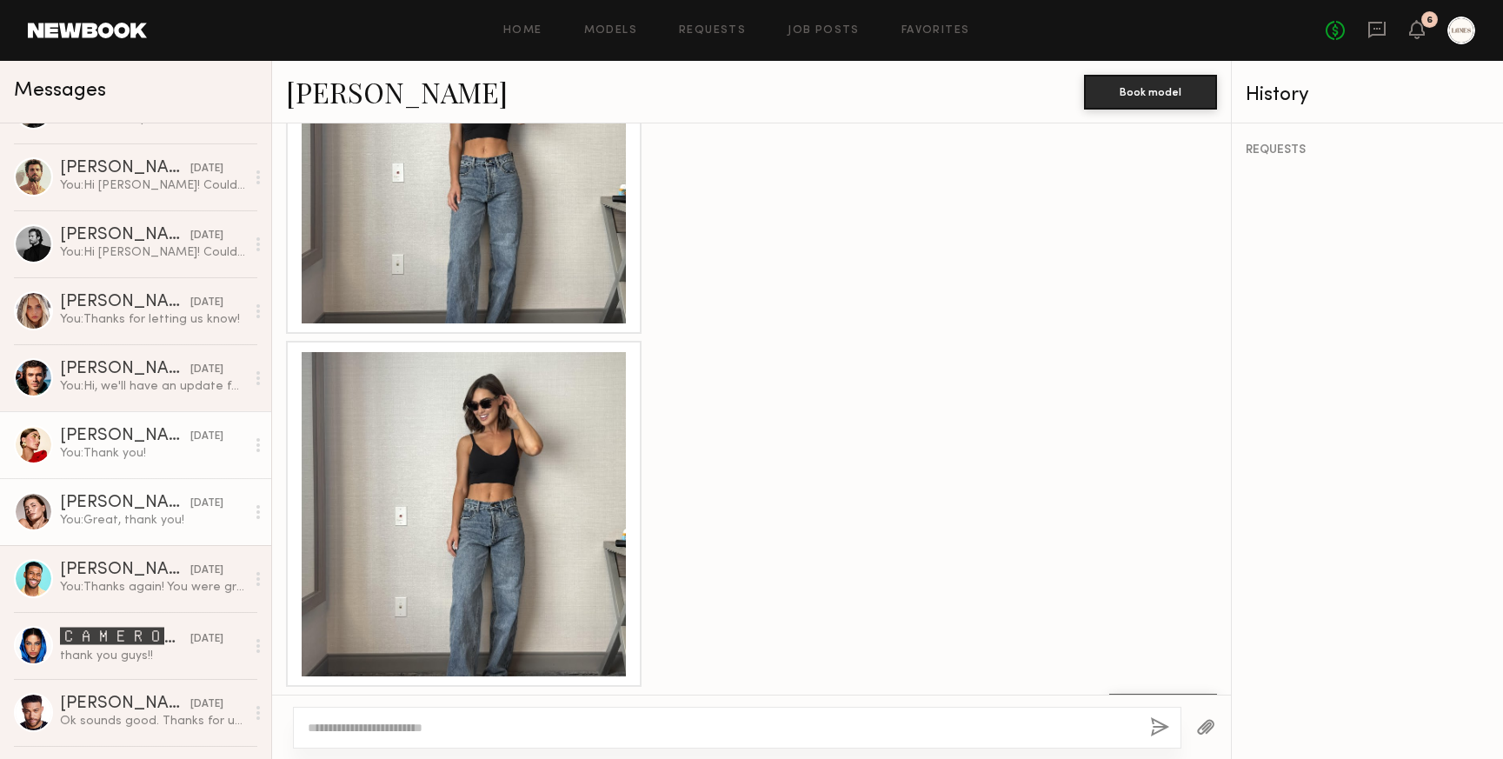
click at [107, 523] on div "You: Great, thank you!" at bounding box center [152, 520] width 185 height 17
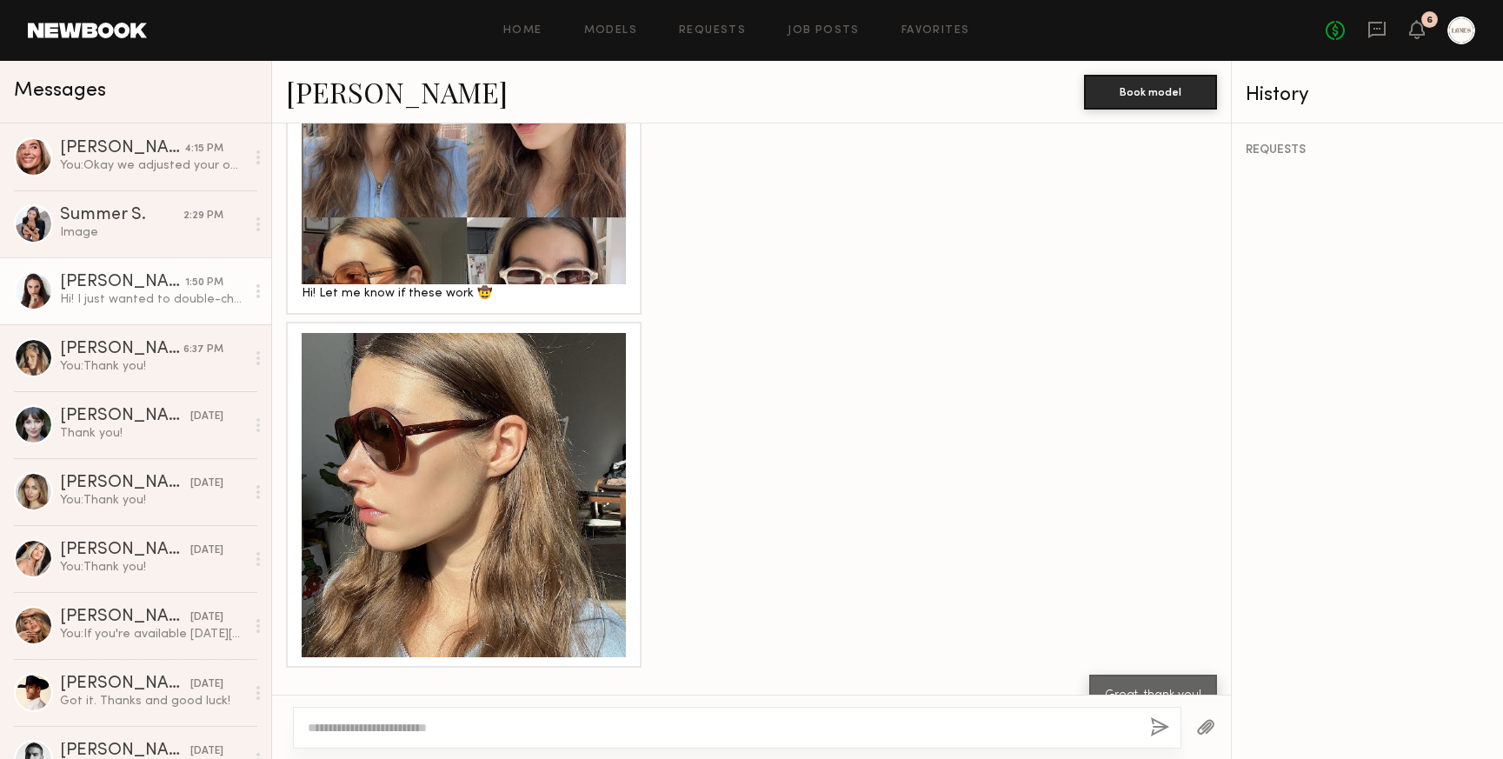
click at [121, 285] on div "Anastasiia S." at bounding box center [122, 282] width 125 height 17
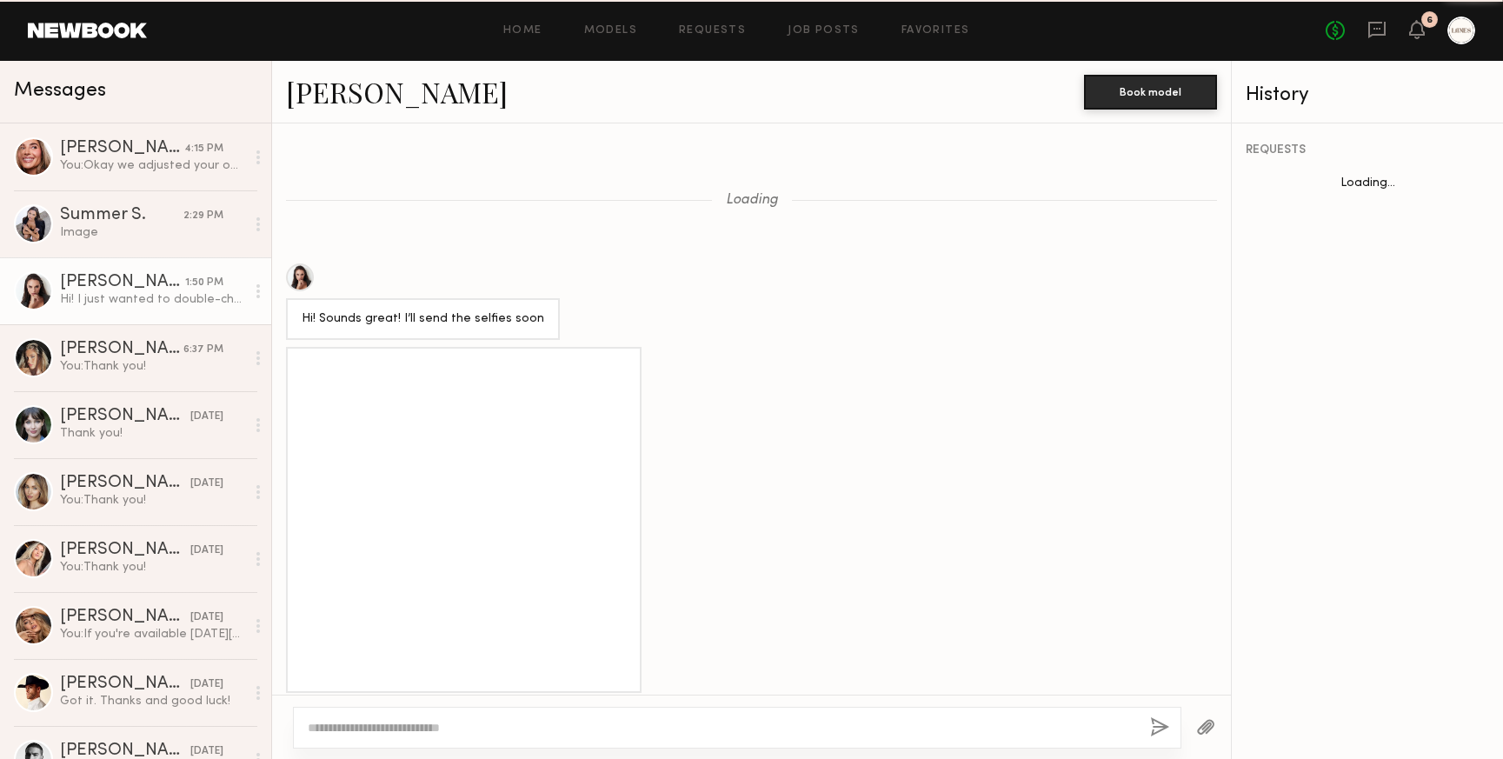
scroll to position [2190, 0]
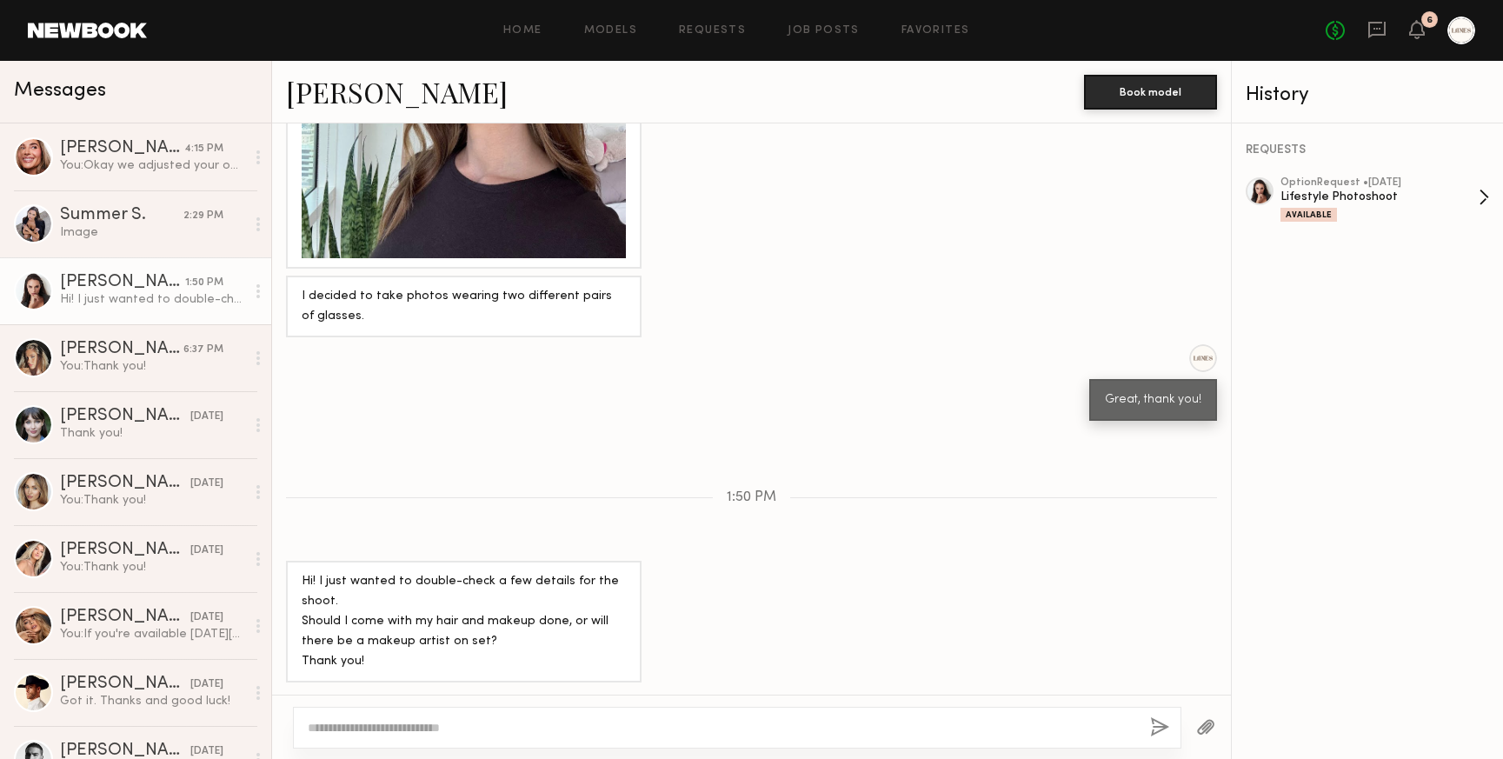
click at [1394, 192] on div "Lifestyle Photoshoot" at bounding box center [1380, 197] width 198 height 17
click at [391, 725] on textarea at bounding box center [722, 727] width 829 height 17
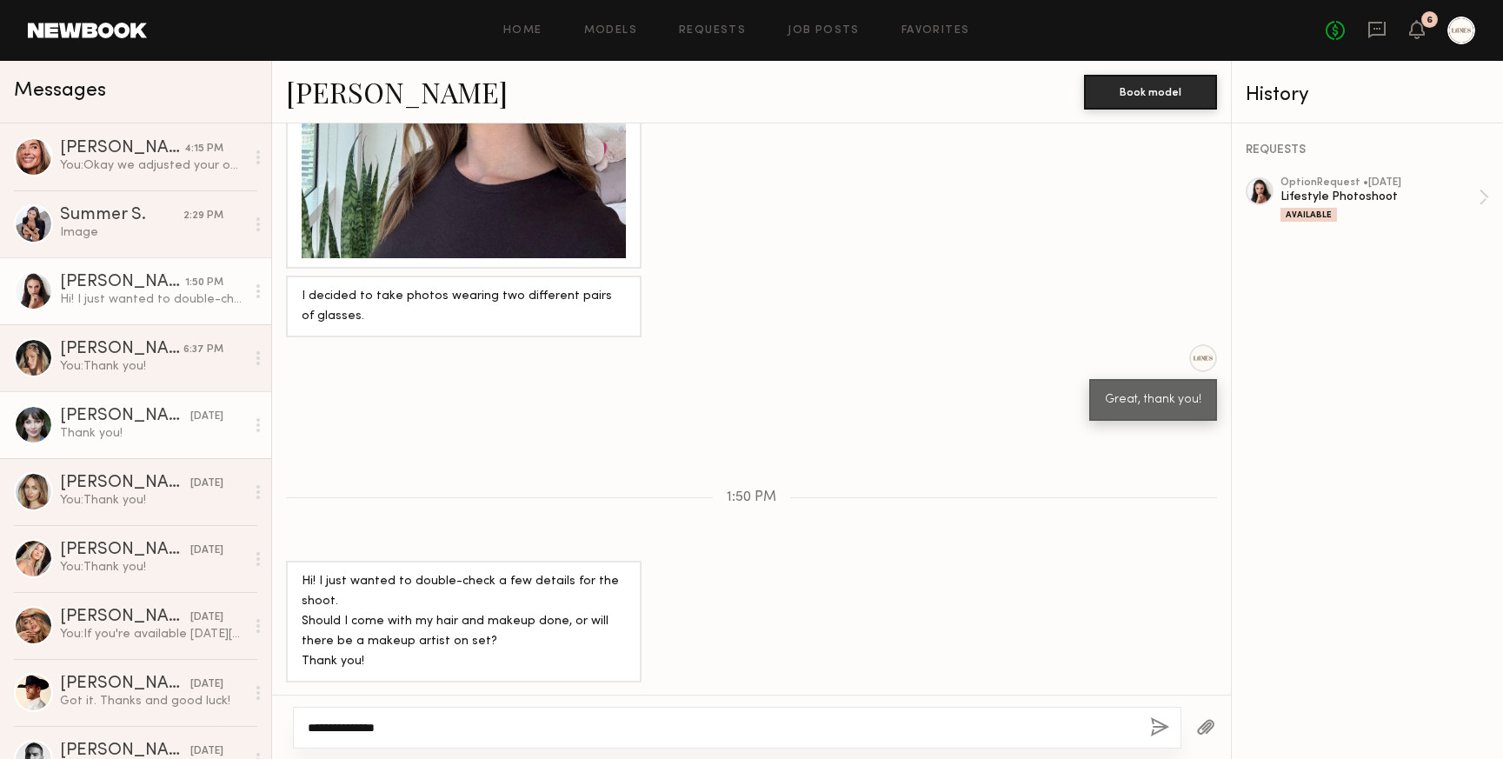
type textarea "**********"
click at [113, 427] on div "Thank you!" at bounding box center [152, 433] width 185 height 17
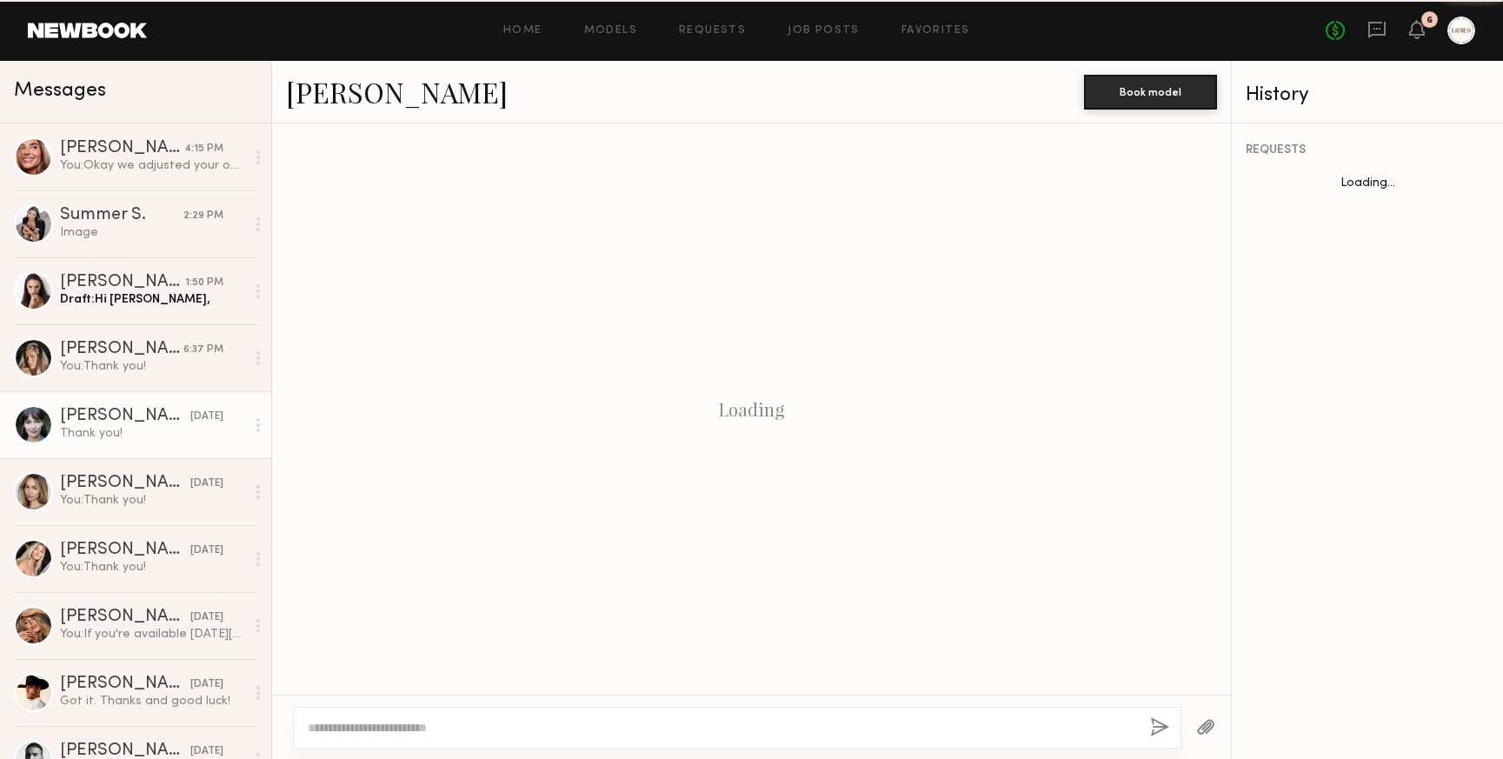
scroll to position [2454, 0]
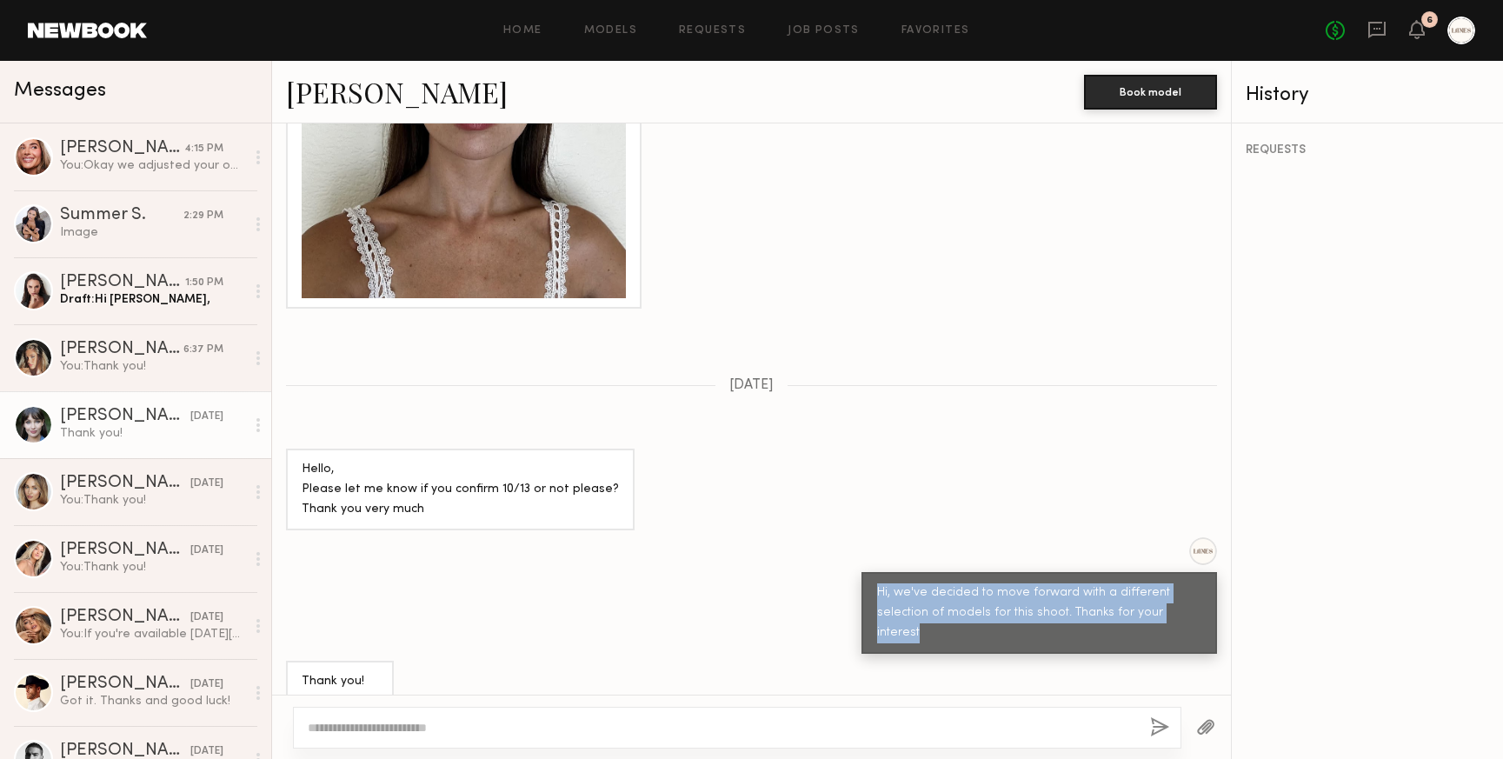
drag, startPoint x: 1196, startPoint y: 612, endPoint x: 874, endPoint y: 589, distance: 322.6
click at [874, 589] on div "Hi, we've decided to move forward with a different selection of models for this…" at bounding box center [1040, 613] width 356 height 82
copy div "Hi, we've decided to move forward with a different selection of models for this…"
click at [134, 309] on link "Anastasiia S. 1:50 PM Draft: Hi Anastasiia," at bounding box center [135, 290] width 271 height 67
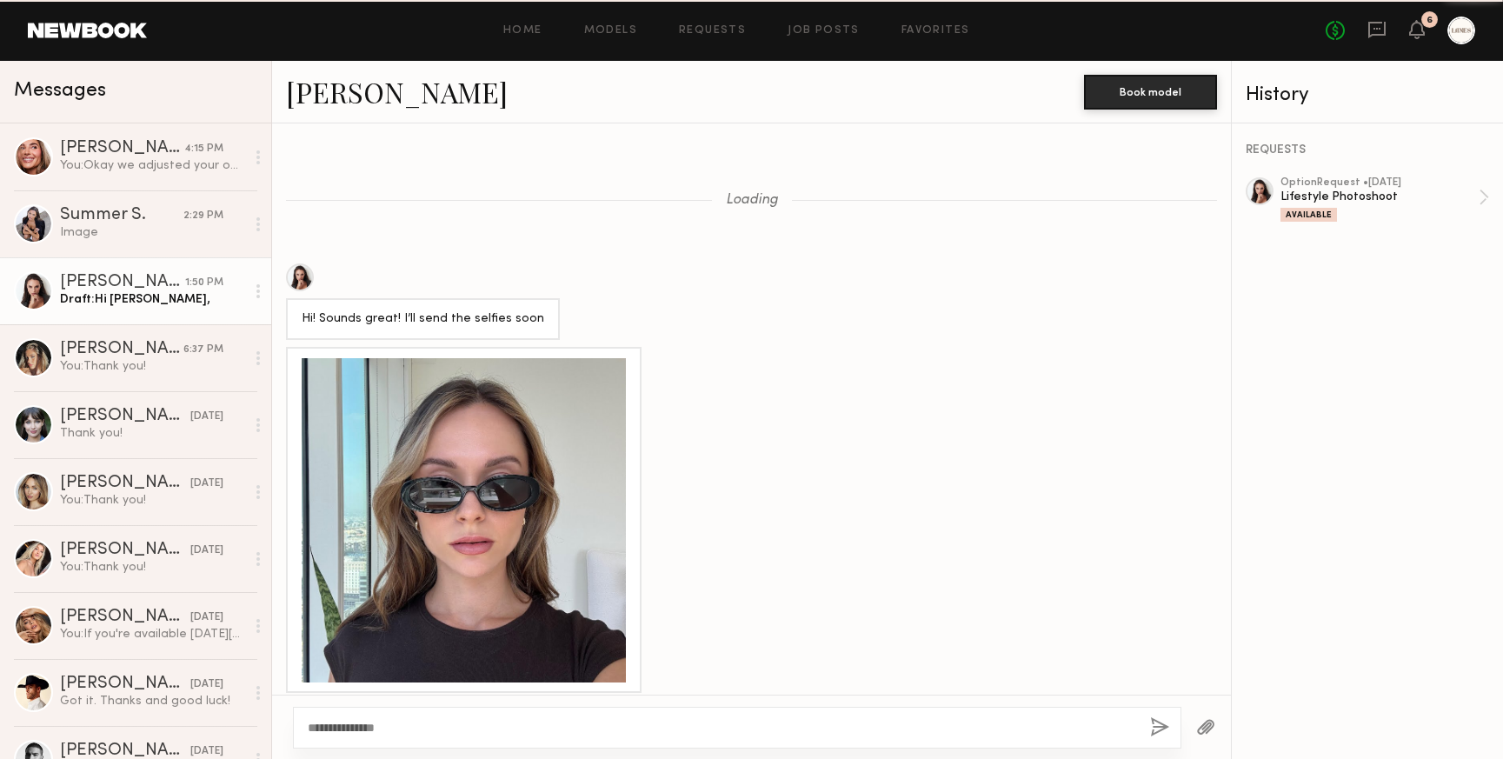
scroll to position [2190, 0]
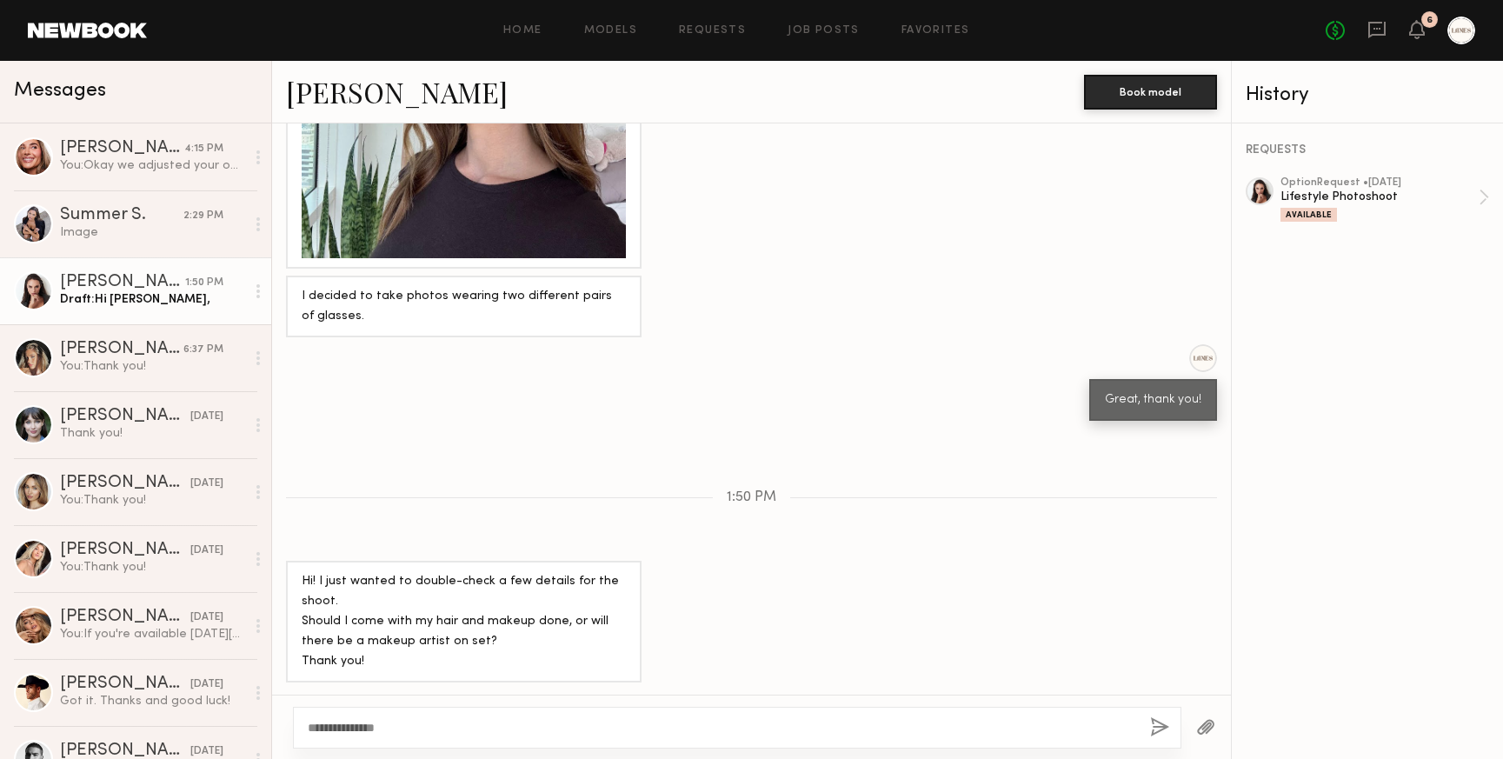
click at [448, 729] on textarea "**********" at bounding box center [722, 727] width 829 height 17
drag, startPoint x: 406, startPoint y: 724, endPoint x: 385, endPoint y: 724, distance: 20.9
click at [385, 724] on textarea "**********" at bounding box center [722, 727] width 829 height 17
click at [651, 729] on textarea "**********" at bounding box center [722, 727] width 829 height 17
click at [986, 725] on textarea "**********" at bounding box center [722, 727] width 829 height 17
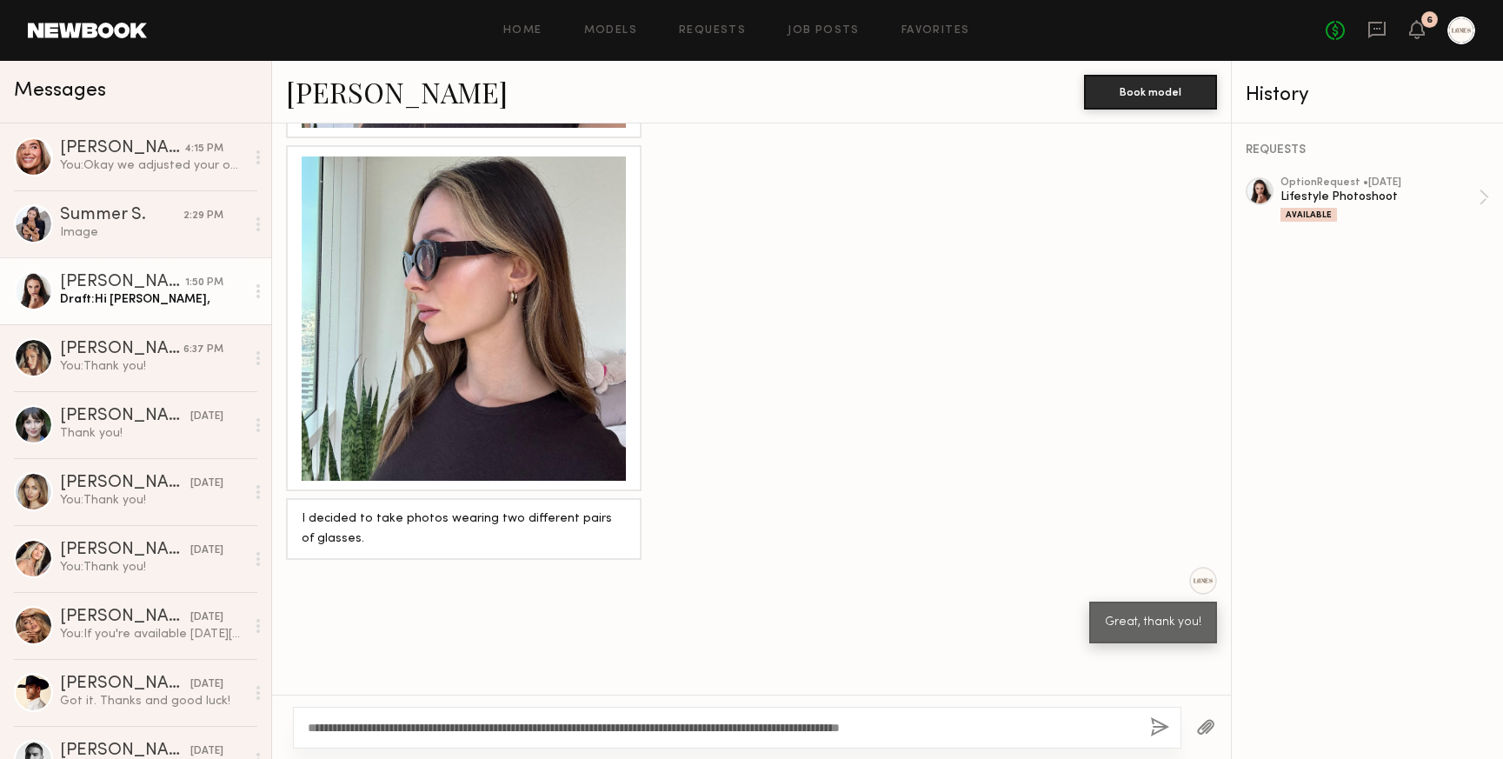
scroll to position [2834, 0]
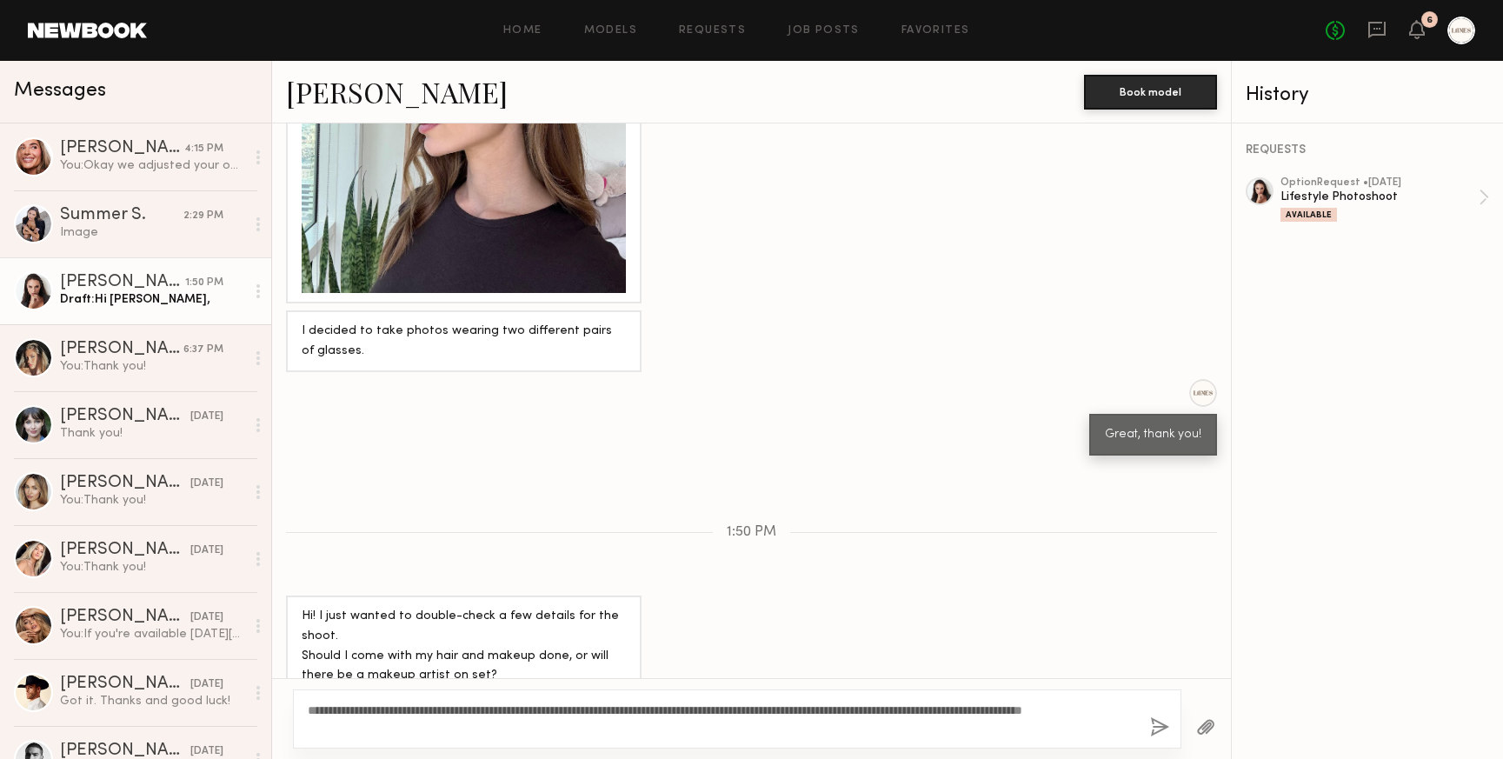
type textarea "**********"
click at [1161, 722] on button "button" at bounding box center [1159, 728] width 19 height 22
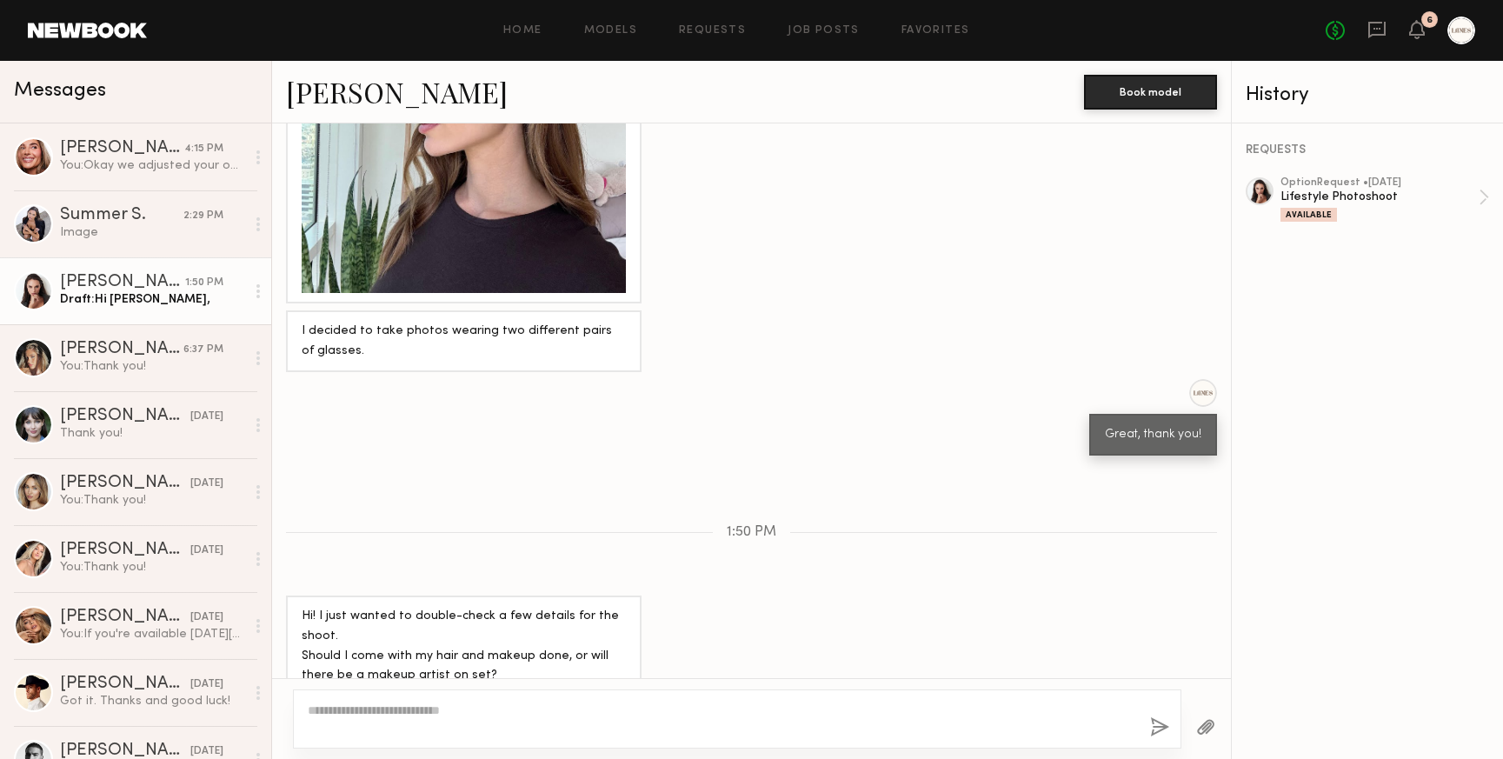
scroll to position [3090, 0]
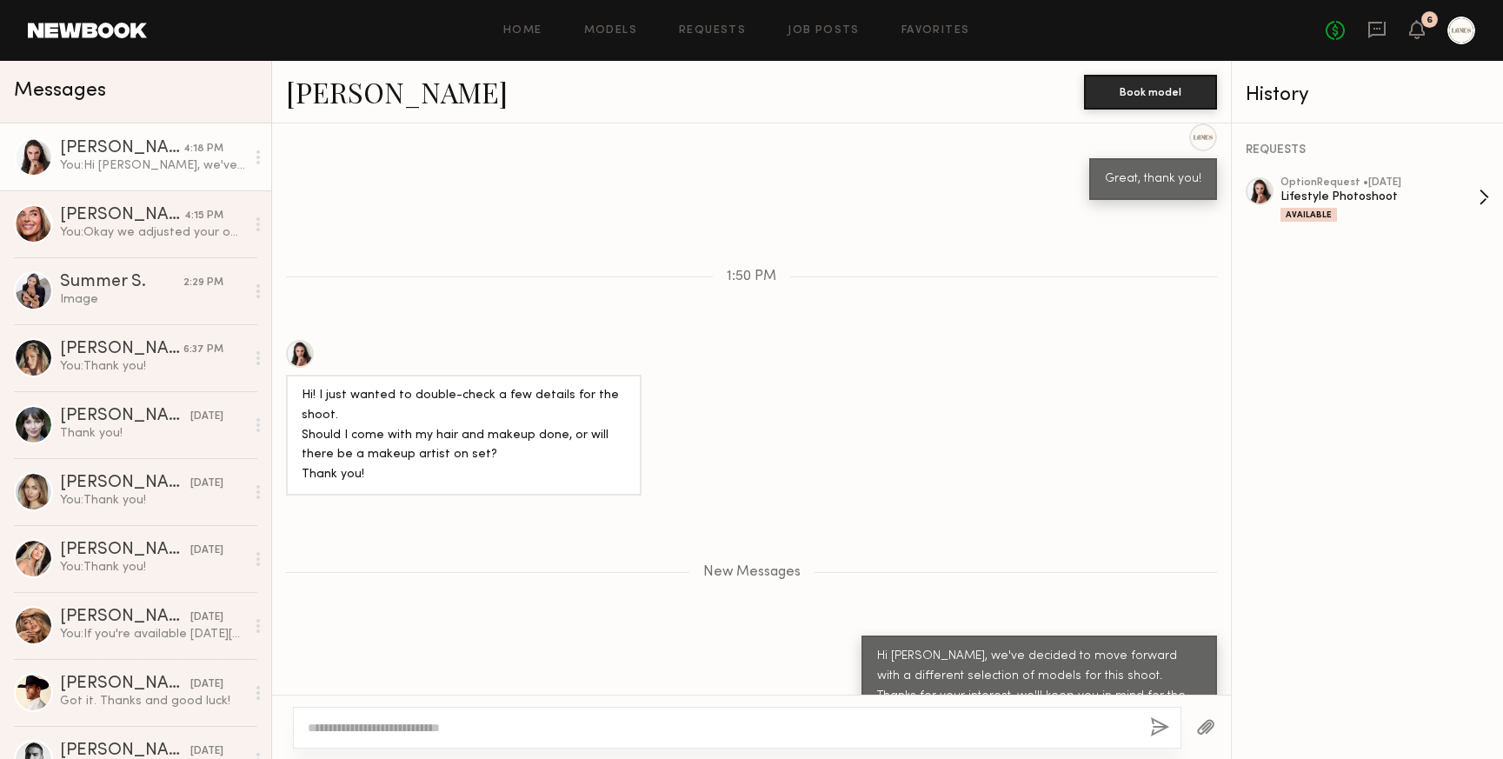
click at [1383, 189] on div "Lifestyle Photoshoot" at bounding box center [1380, 197] width 198 height 17
click at [154, 239] on div "Unread: Okay great. Just confirmed" at bounding box center [152, 232] width 185 height 17
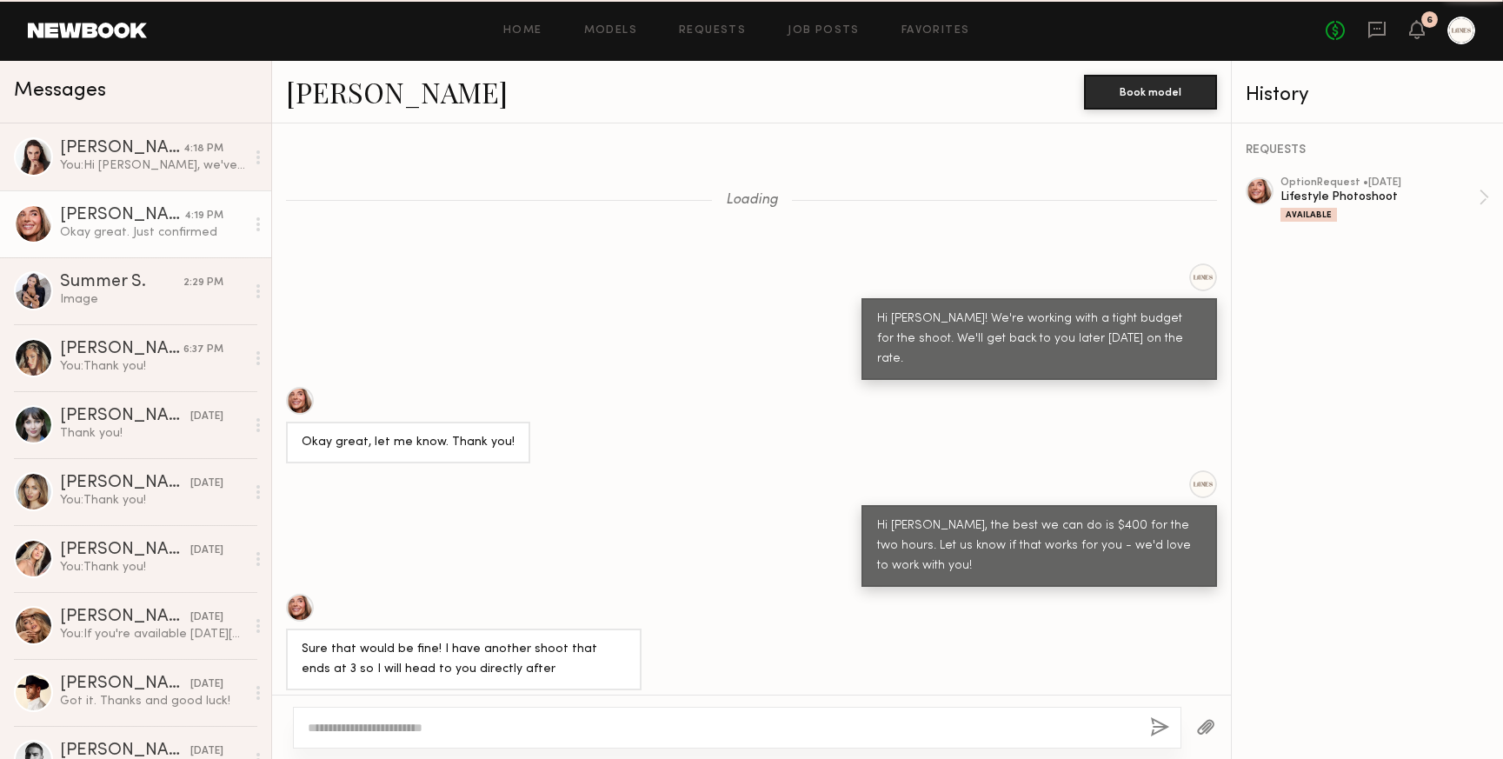
scroll to position [514, 0]
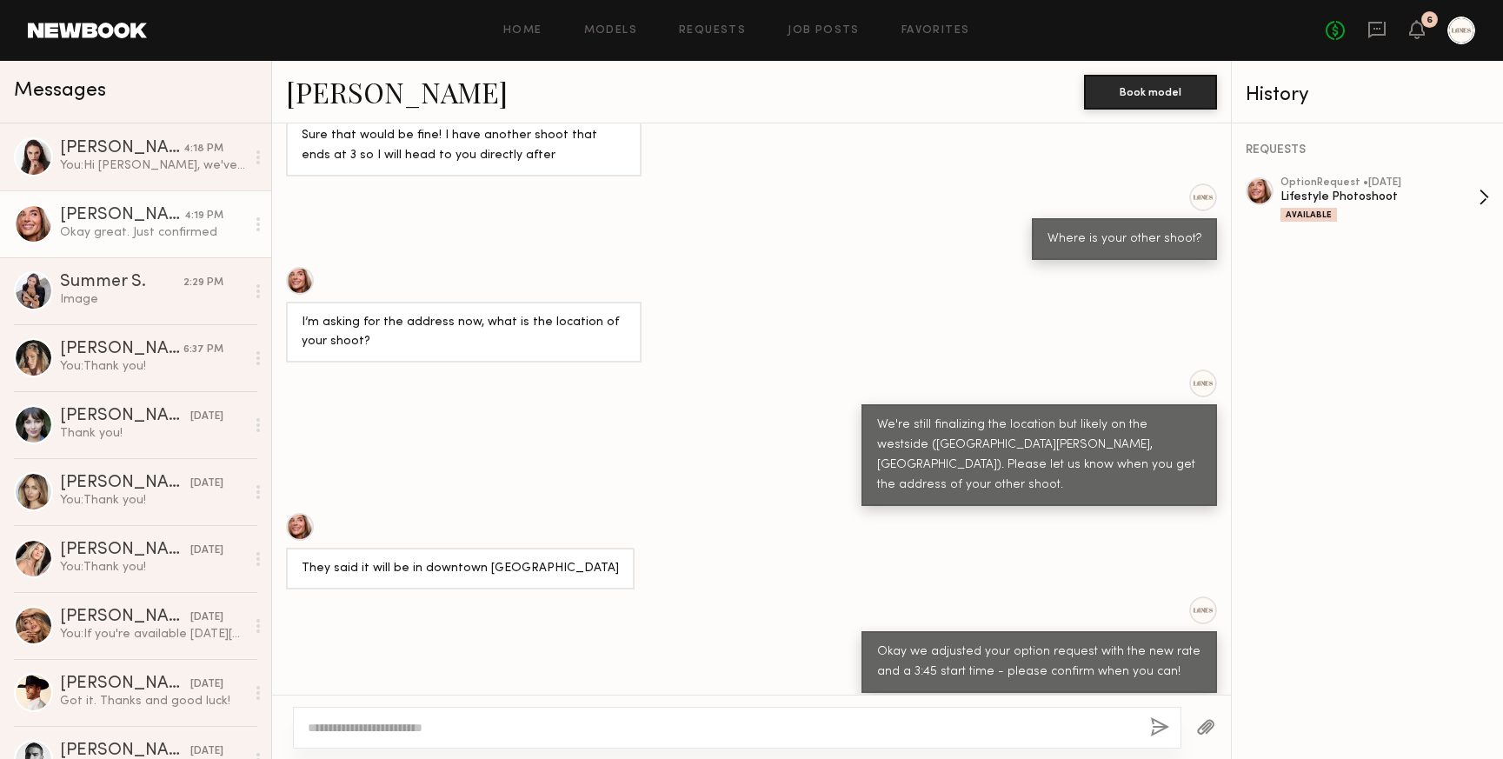
click at [1408, 195] on div "Lifestyle Photoshoot" at bounding box center [1380, 197] width 198 height 17
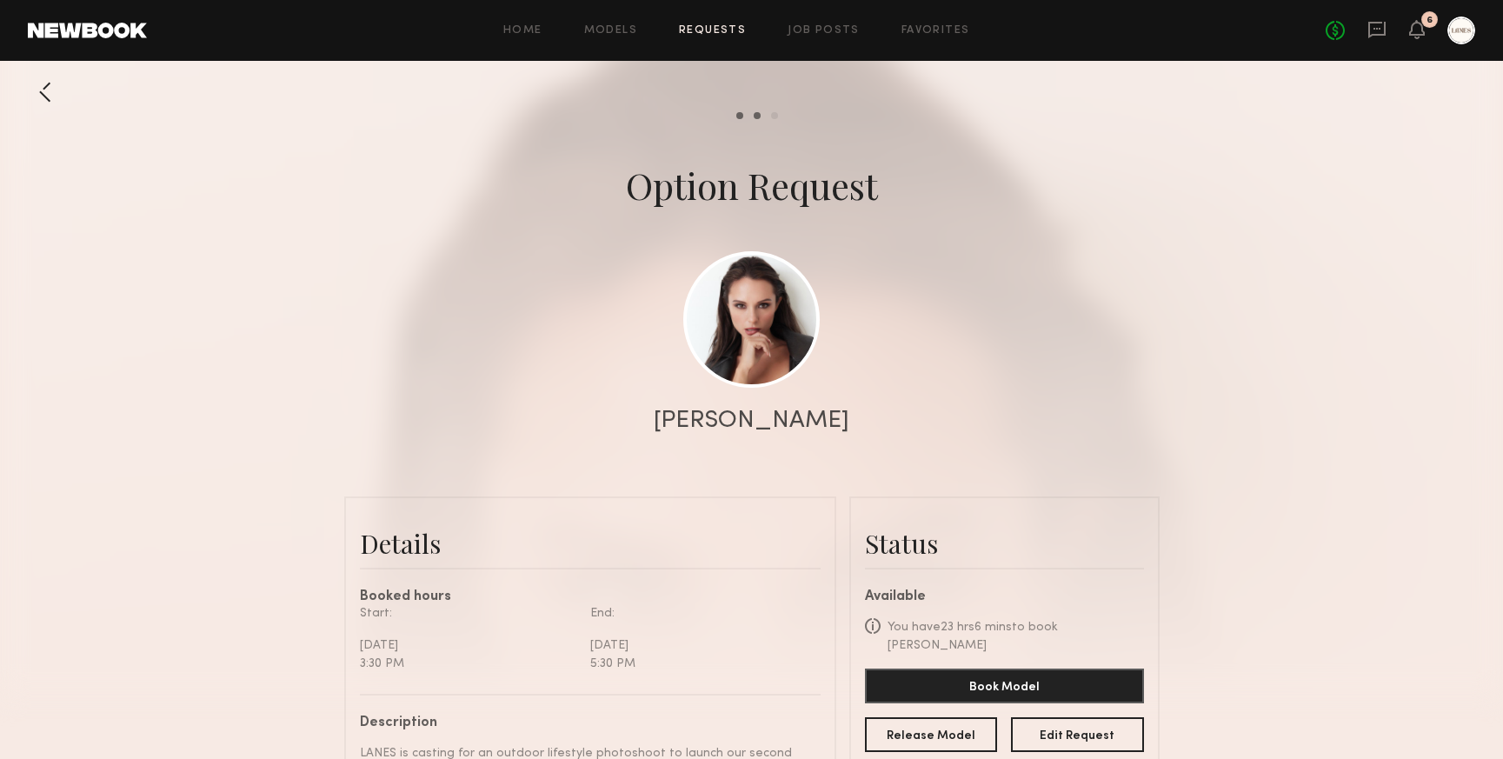
scroll to position [2115, 0]
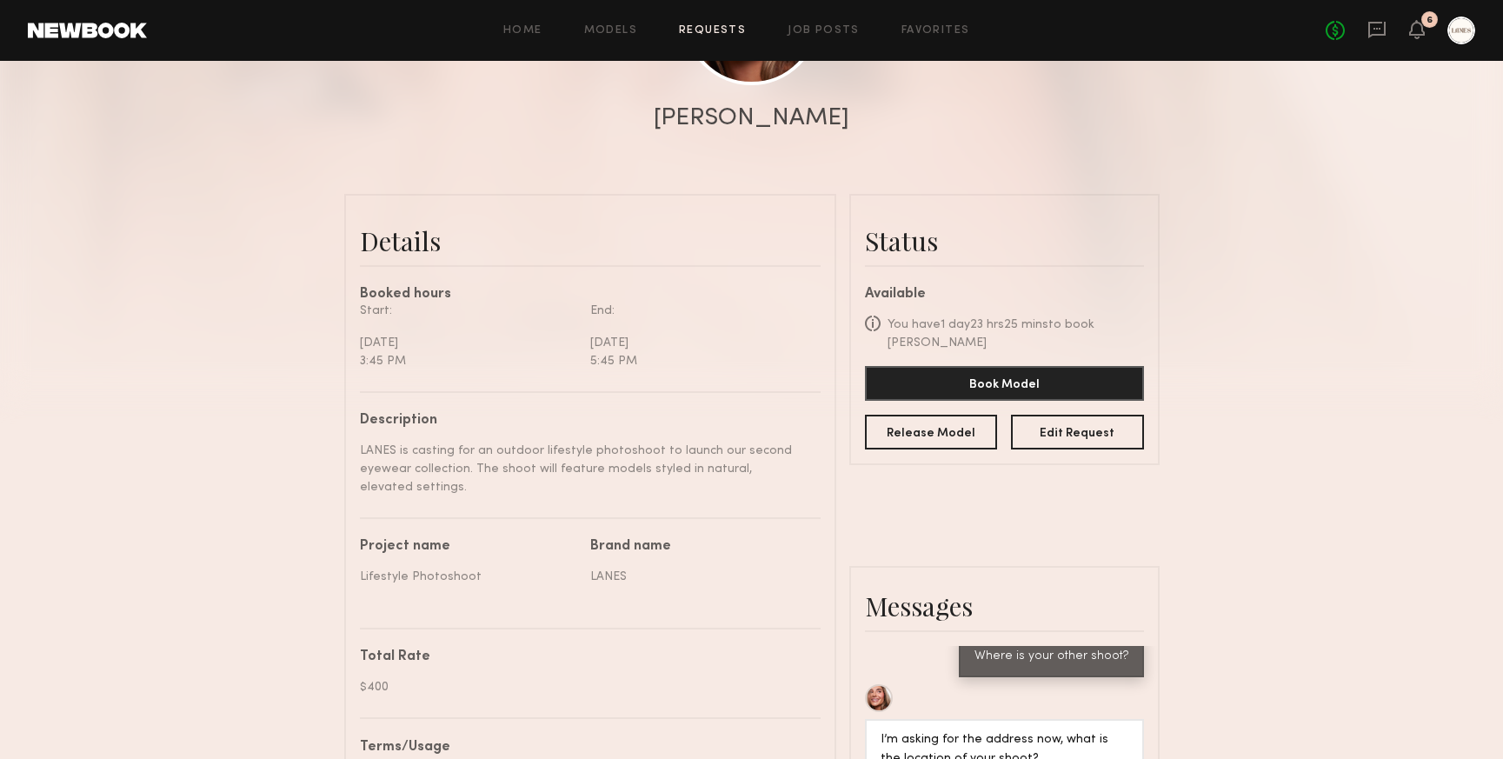
scroll to position [279, 0]
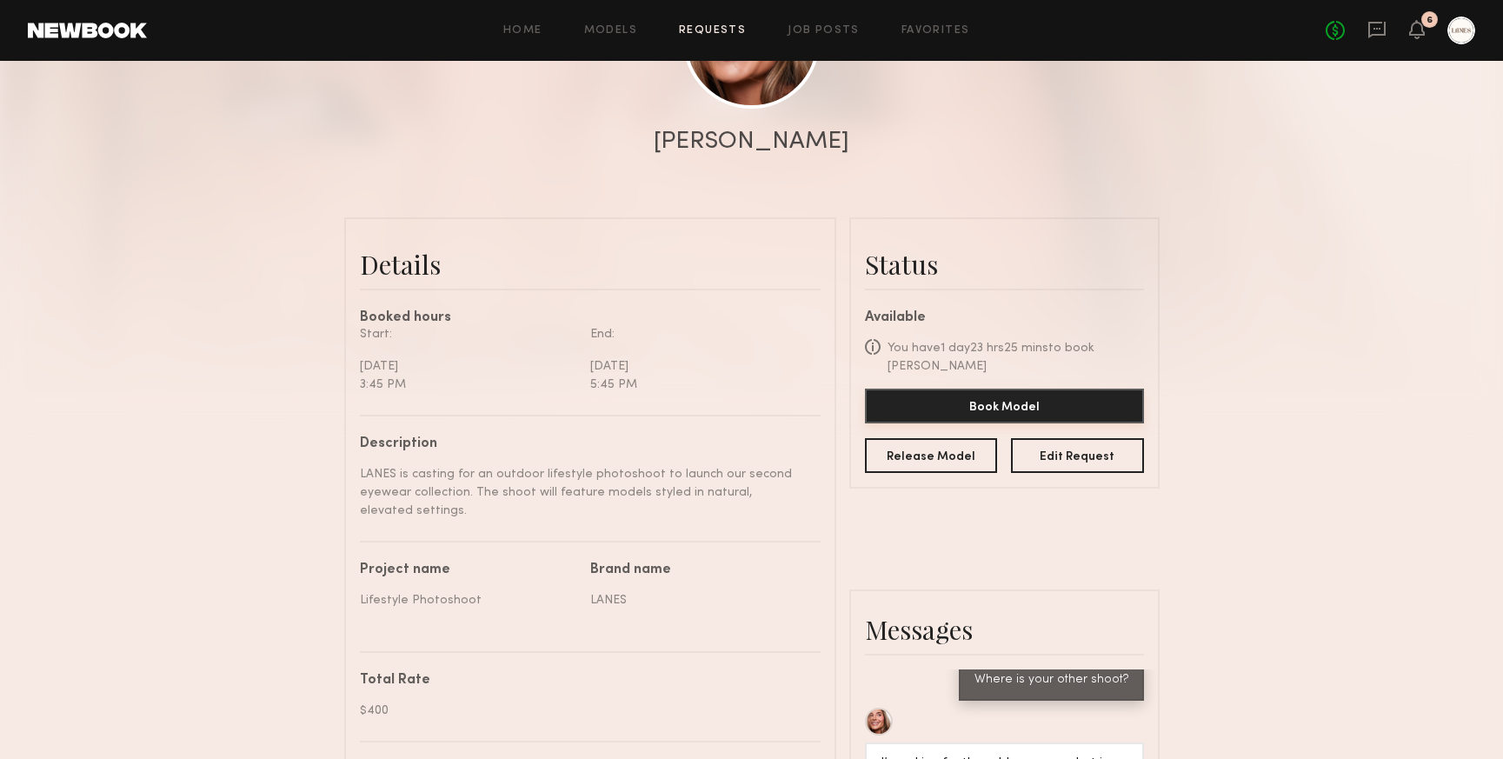
click at [979, 400] on button "Book Model" at bounding box center [1004, 406] width 279 height 35
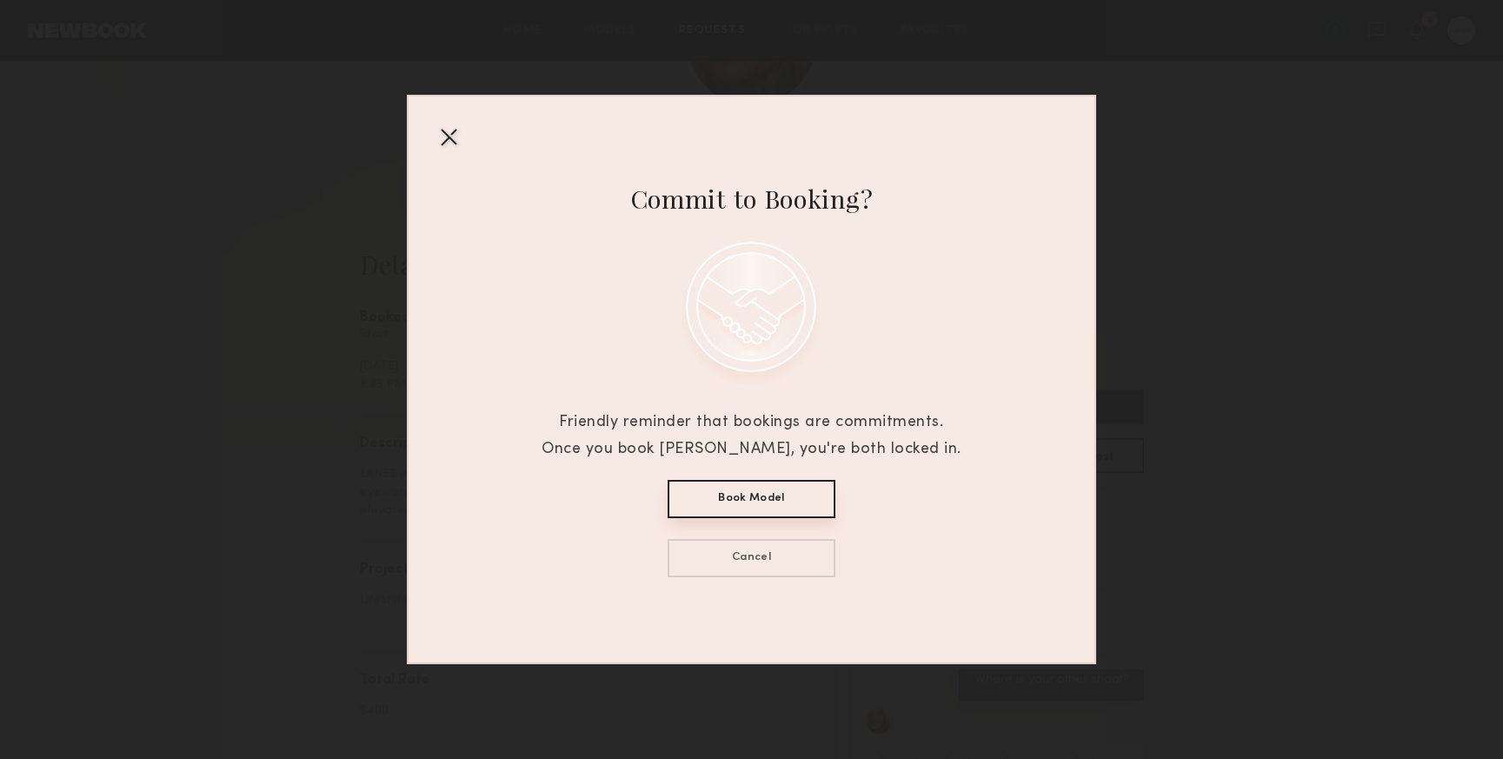
click at [737, 502] on button "Book Model" at bounding box center [752, 499] width 168 height 38
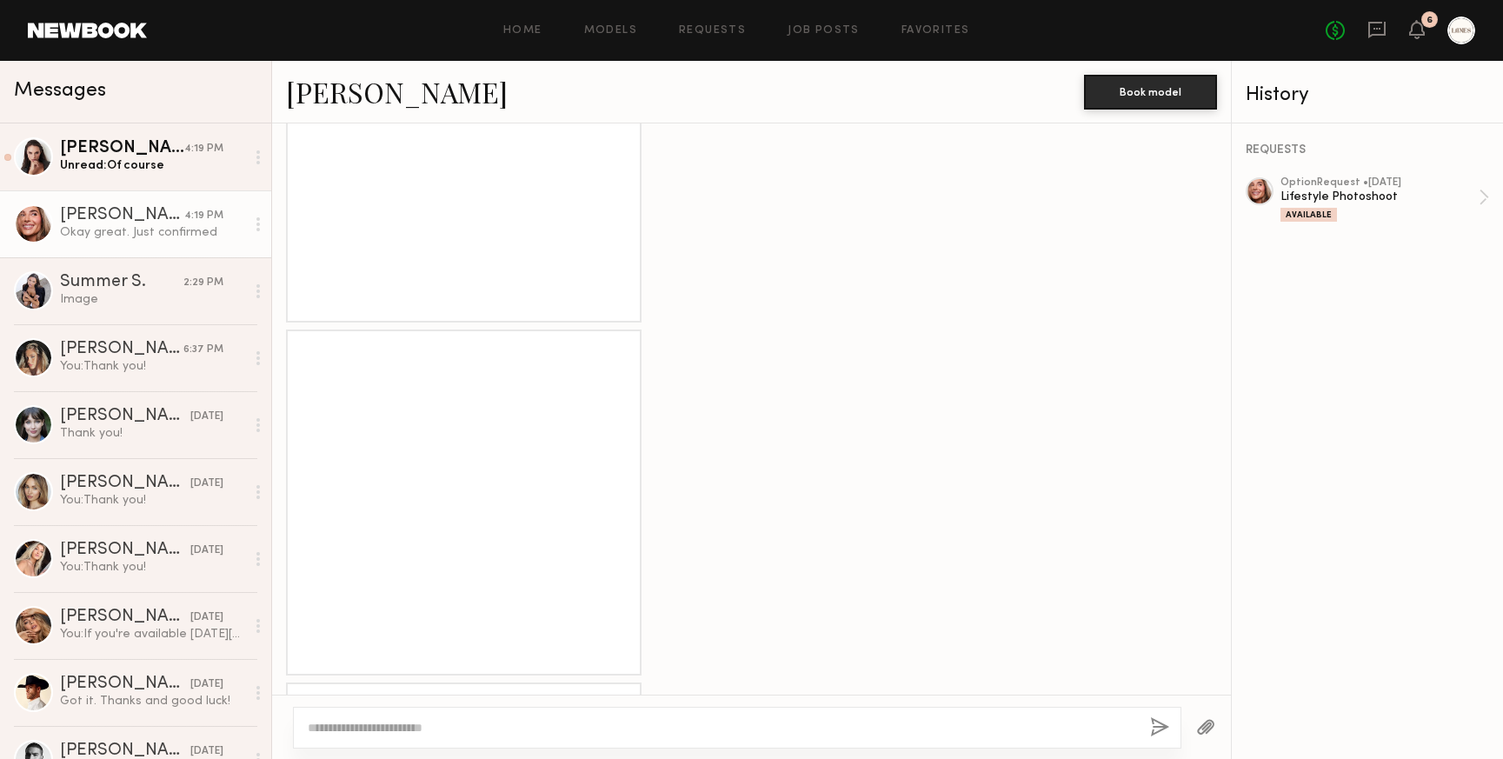
scroll to position [2300, 0]
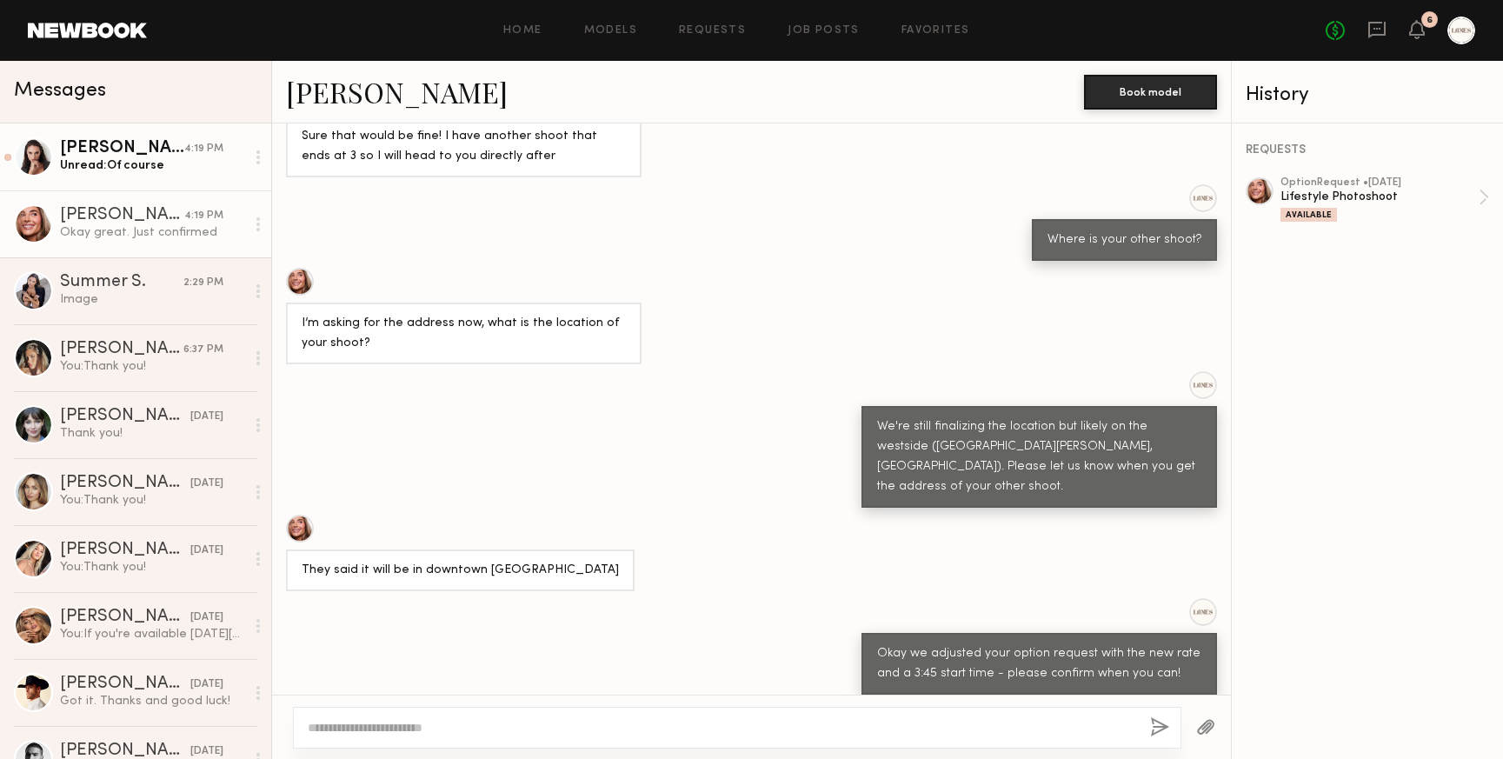
click at [161, 183] on link "Anastasiia S. 4:19 PM Unread: Of course" at bounding box center [135, 156] width 271 height 67
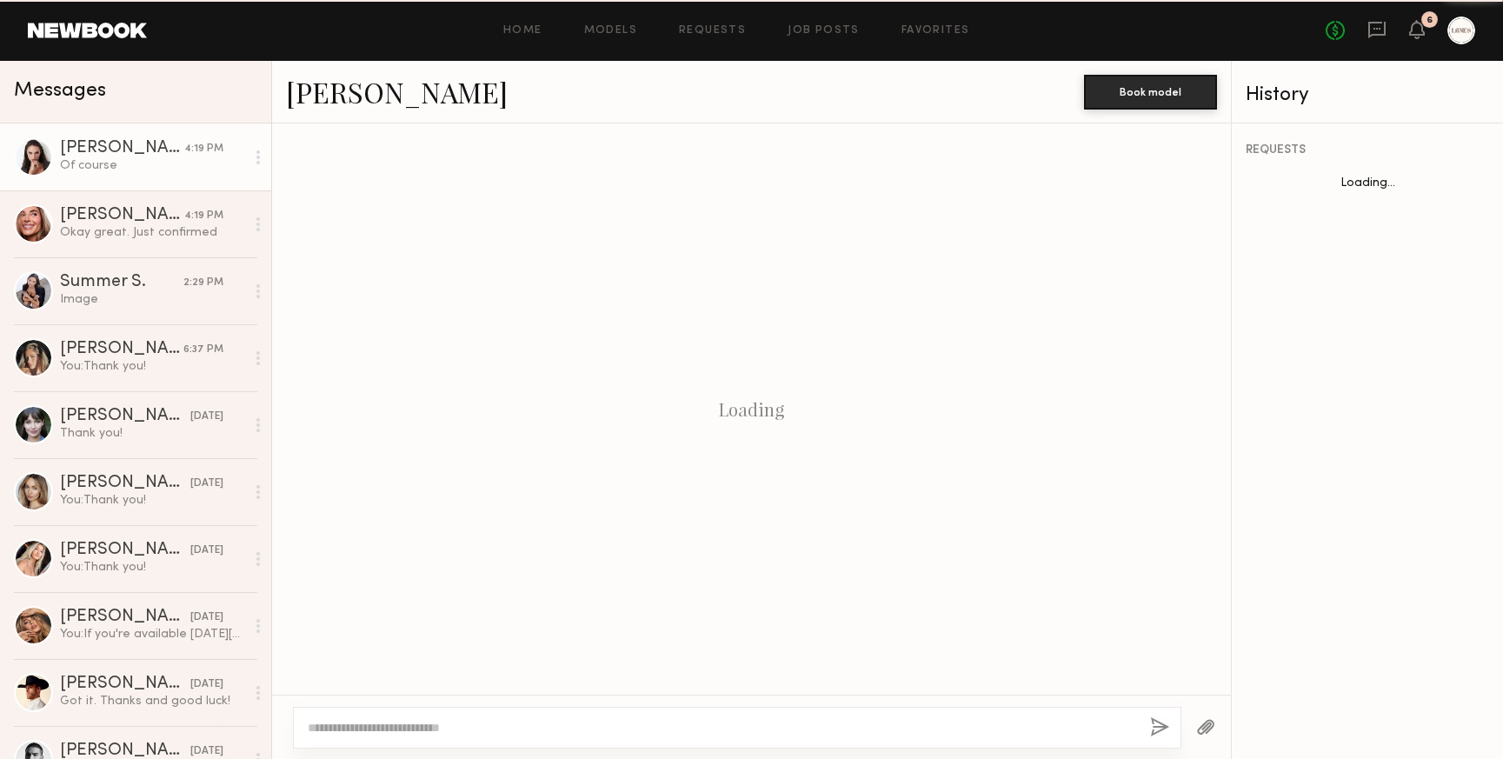
scroll to position [1995, 0]
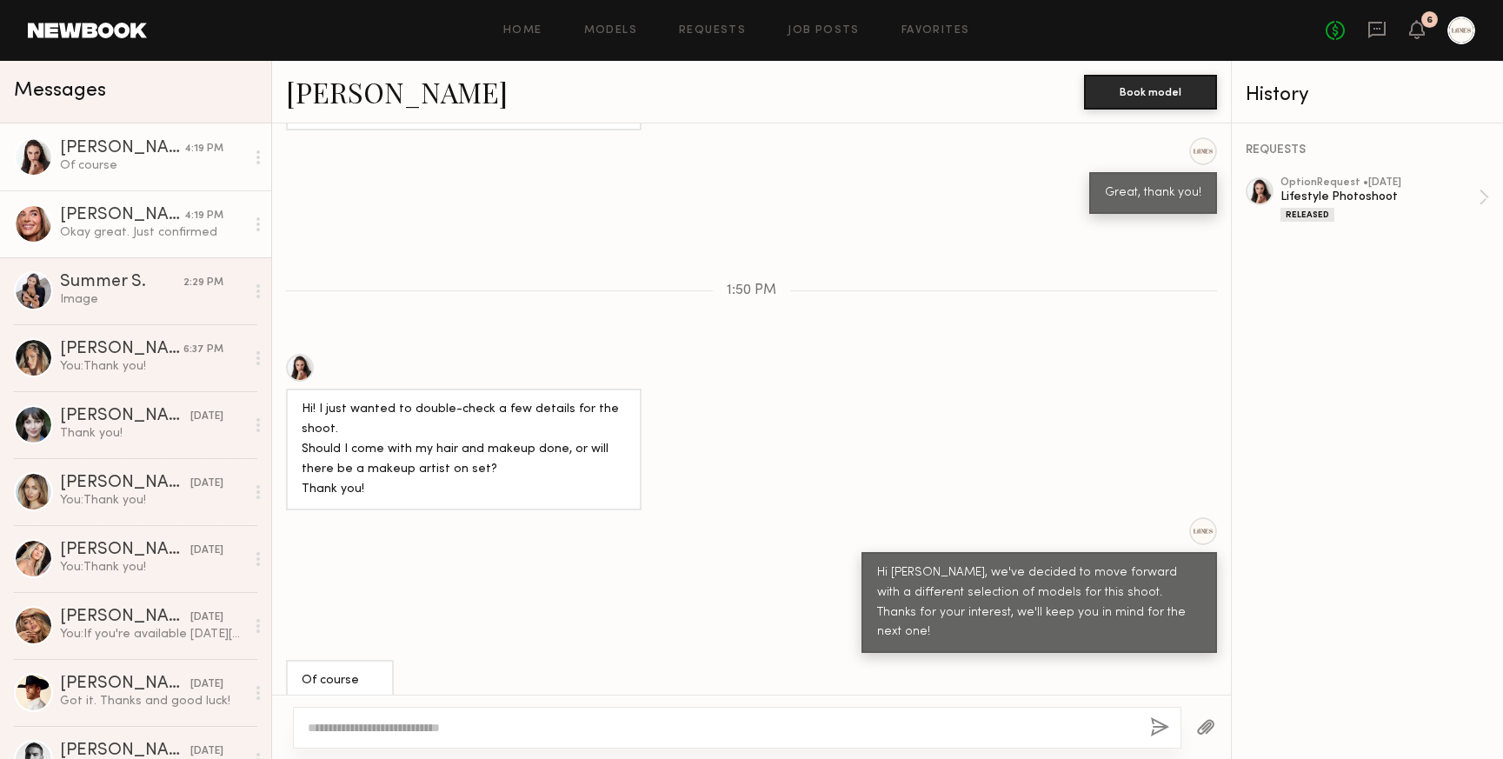
click at [139, 233] on div "Okay great. Just confirmed" at bounding box center [152, 232] width 185 height 17
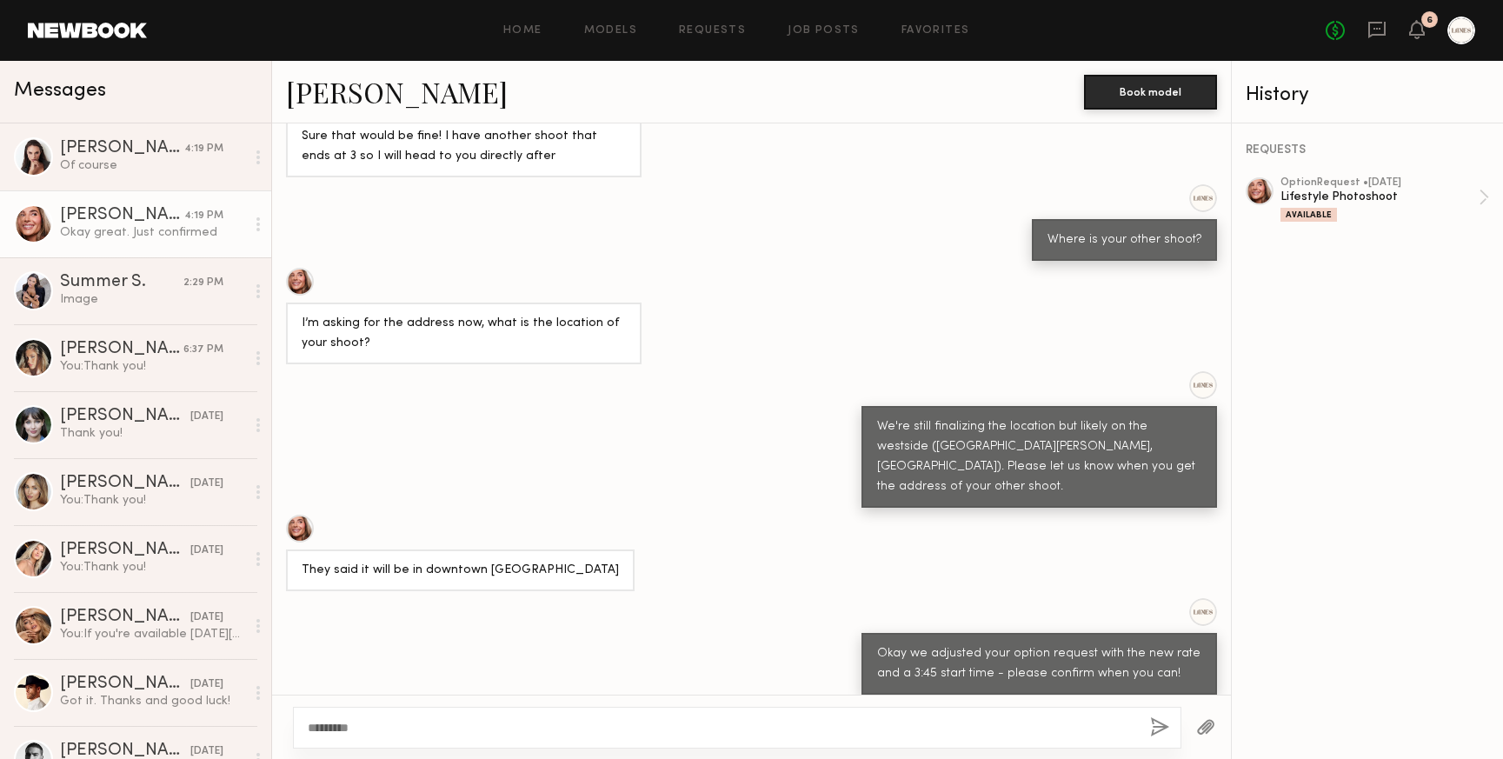
scroll to position [2536, 0]
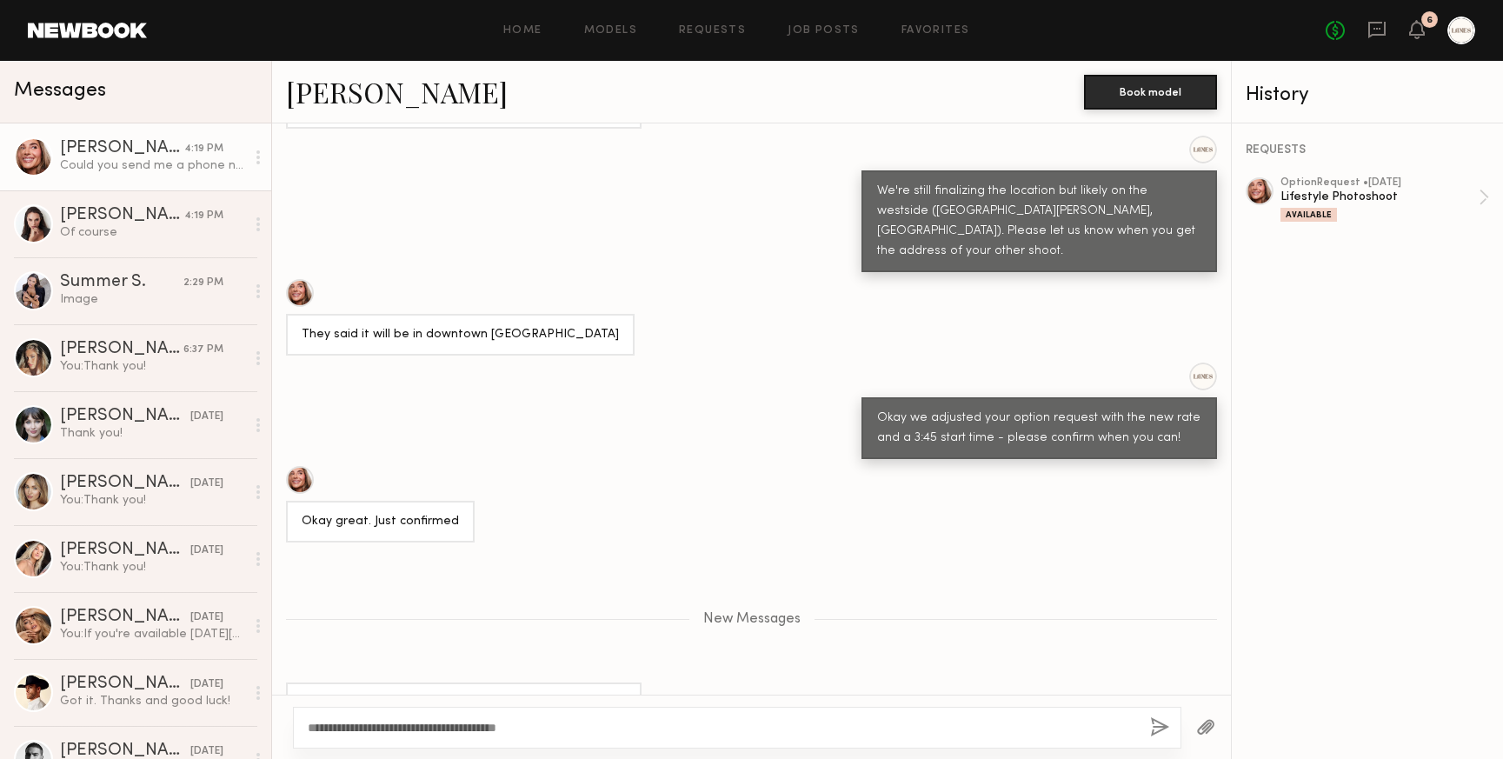
drag, startPoint x: 563, startPoint y: 730, endPoint x: 506, endPoint y: 730, distance: 56.5
click at [506, 730] on textarea "**********" at bounding box center [722, 727] width 829 height 17
type textarea "**********"
click at [1161, 728] on button "button" at bounding box center [1159, 728] width 19 height 22
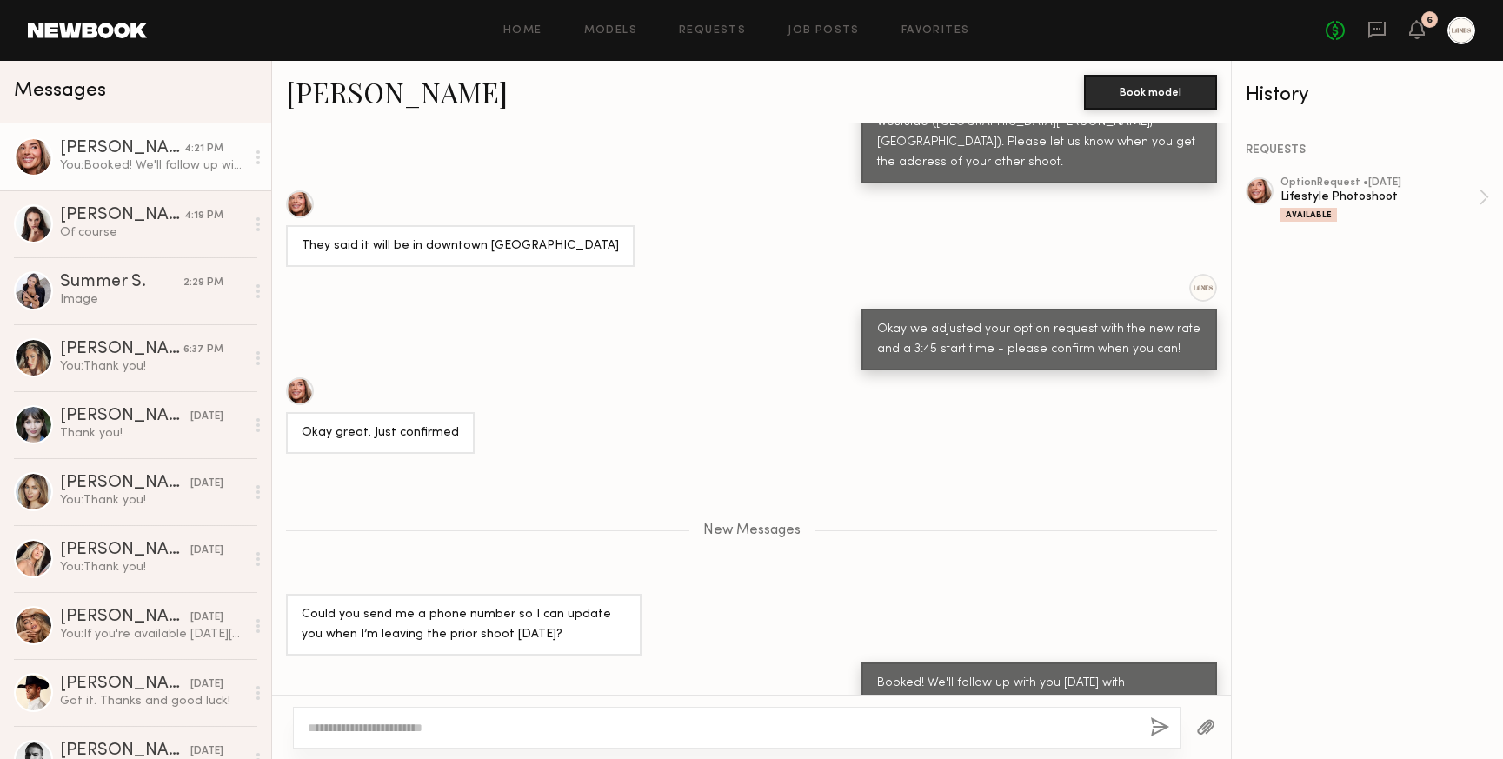
scroll to position [2733, 0]
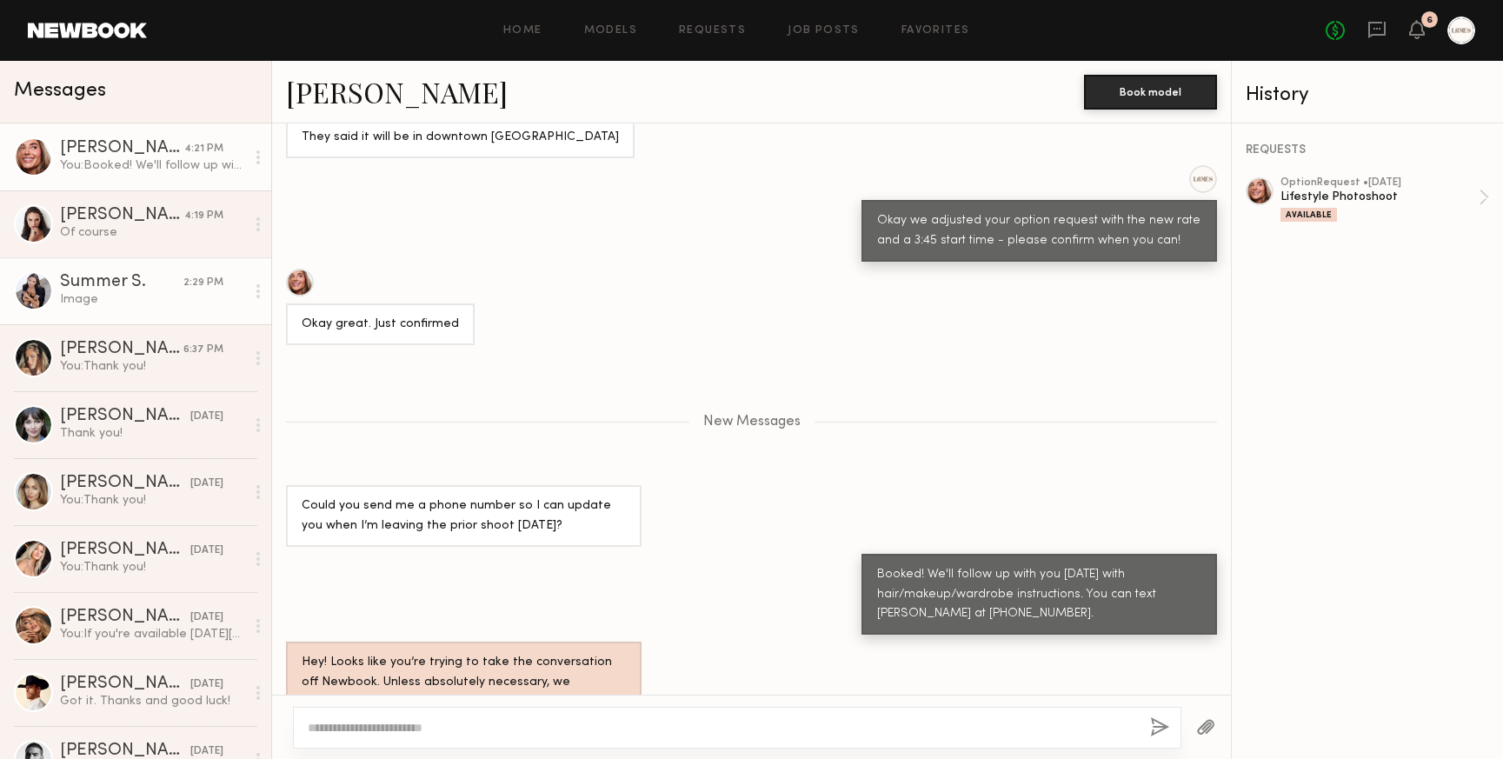
click at [105, 289] on div "Summer S." at bounding box center [121, 282] width 123 height 17
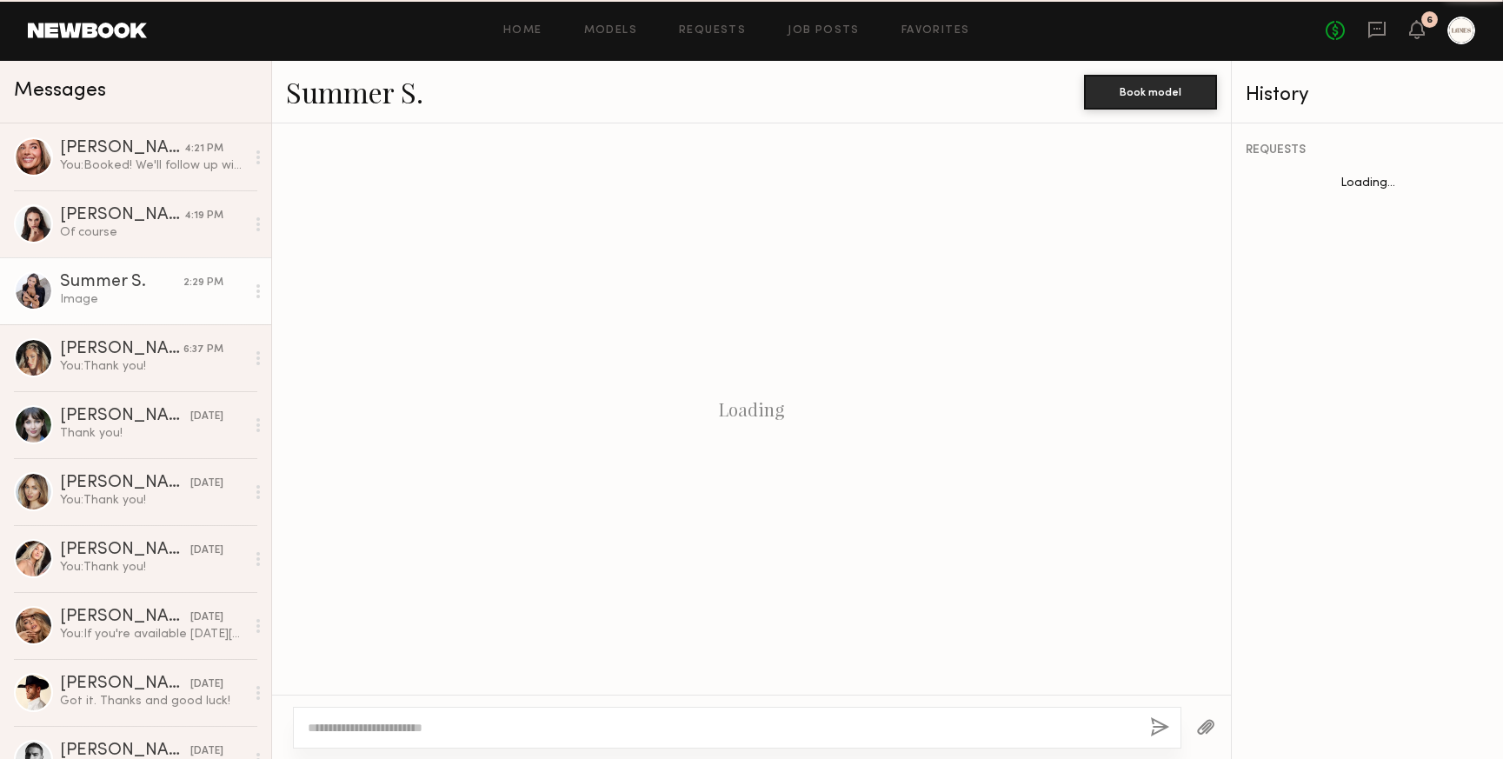
scroll to position [2710, 0]
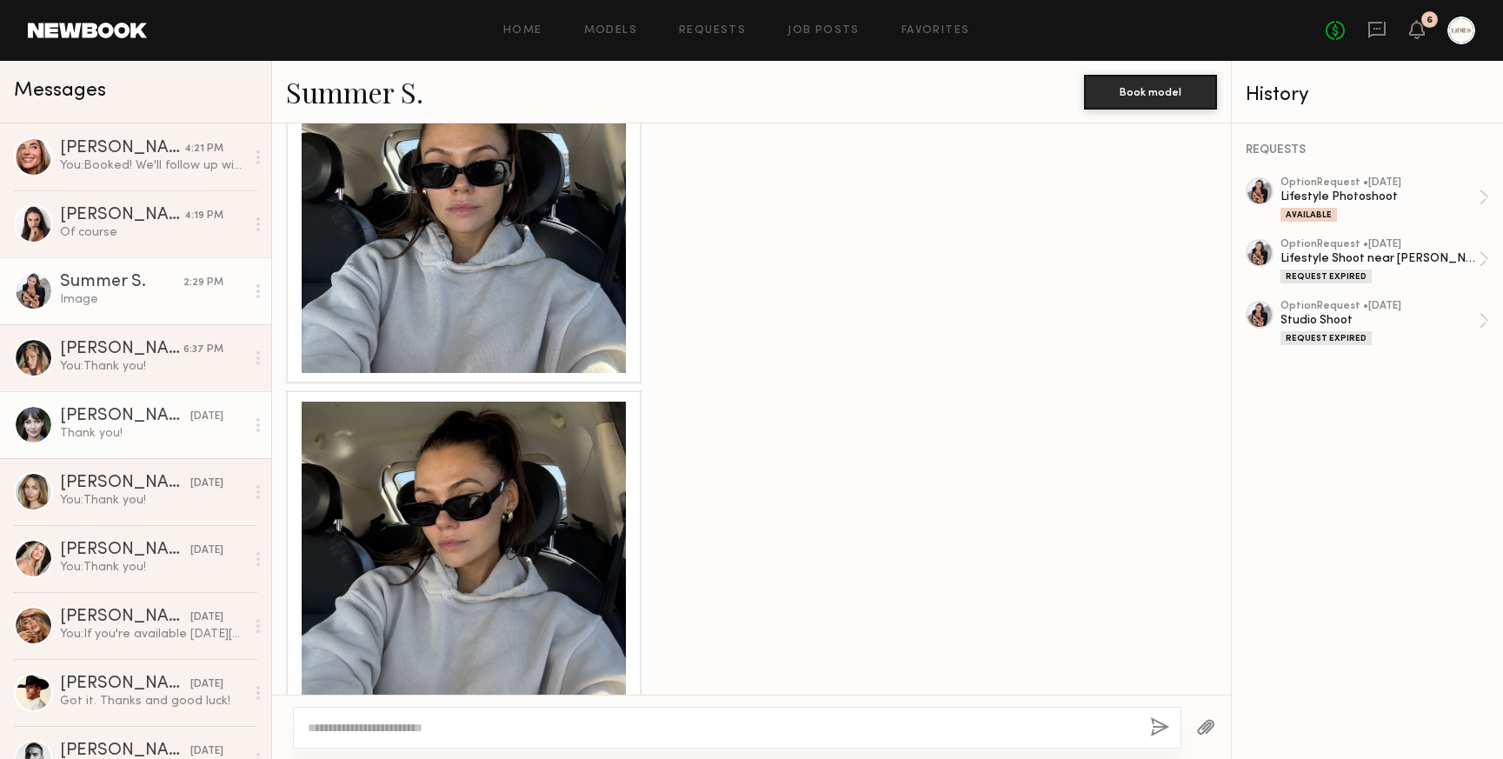
click at [107, 428] on div "Thank you!" at bounding box center [152, 433] width 185 height 17
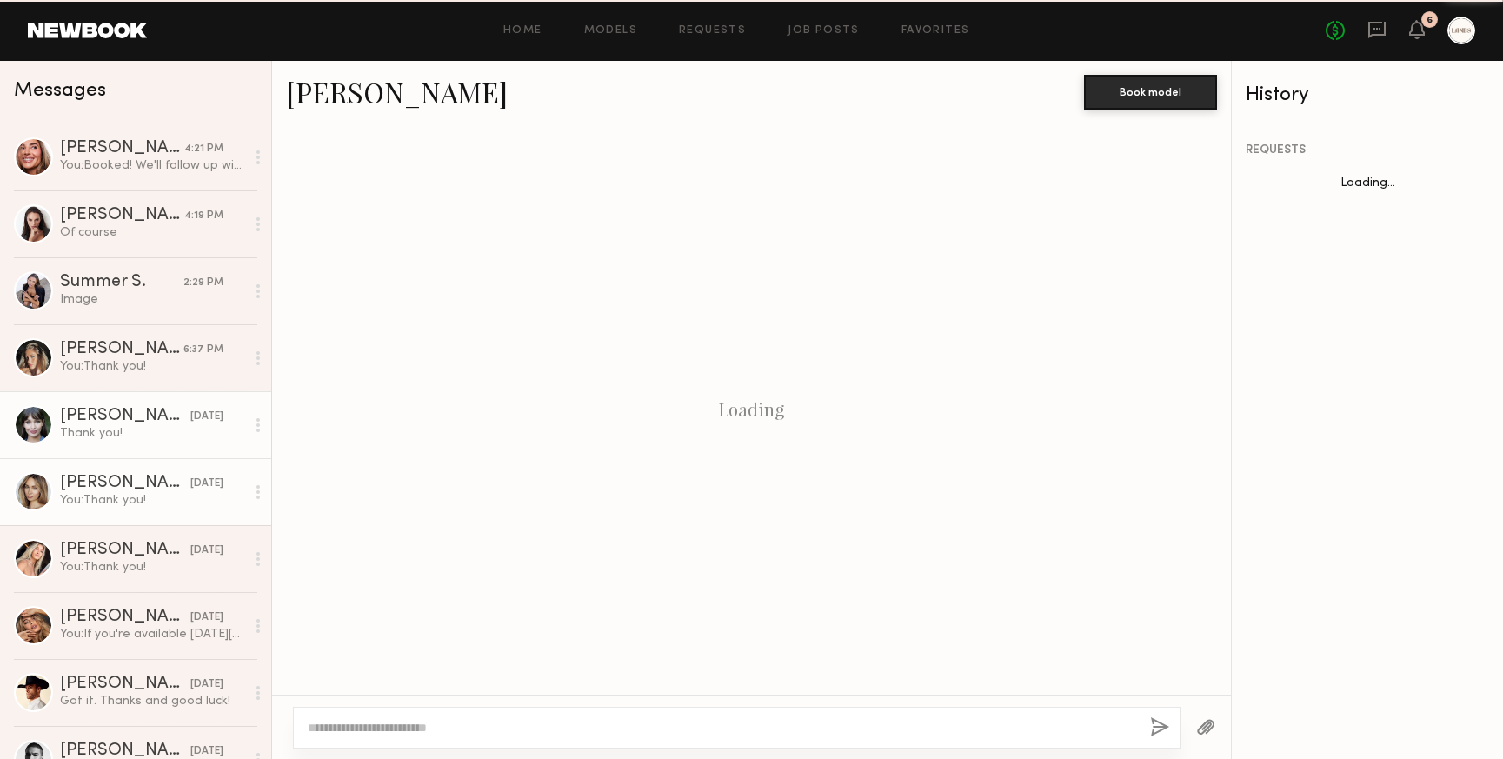
scroll to position [2454, 0]
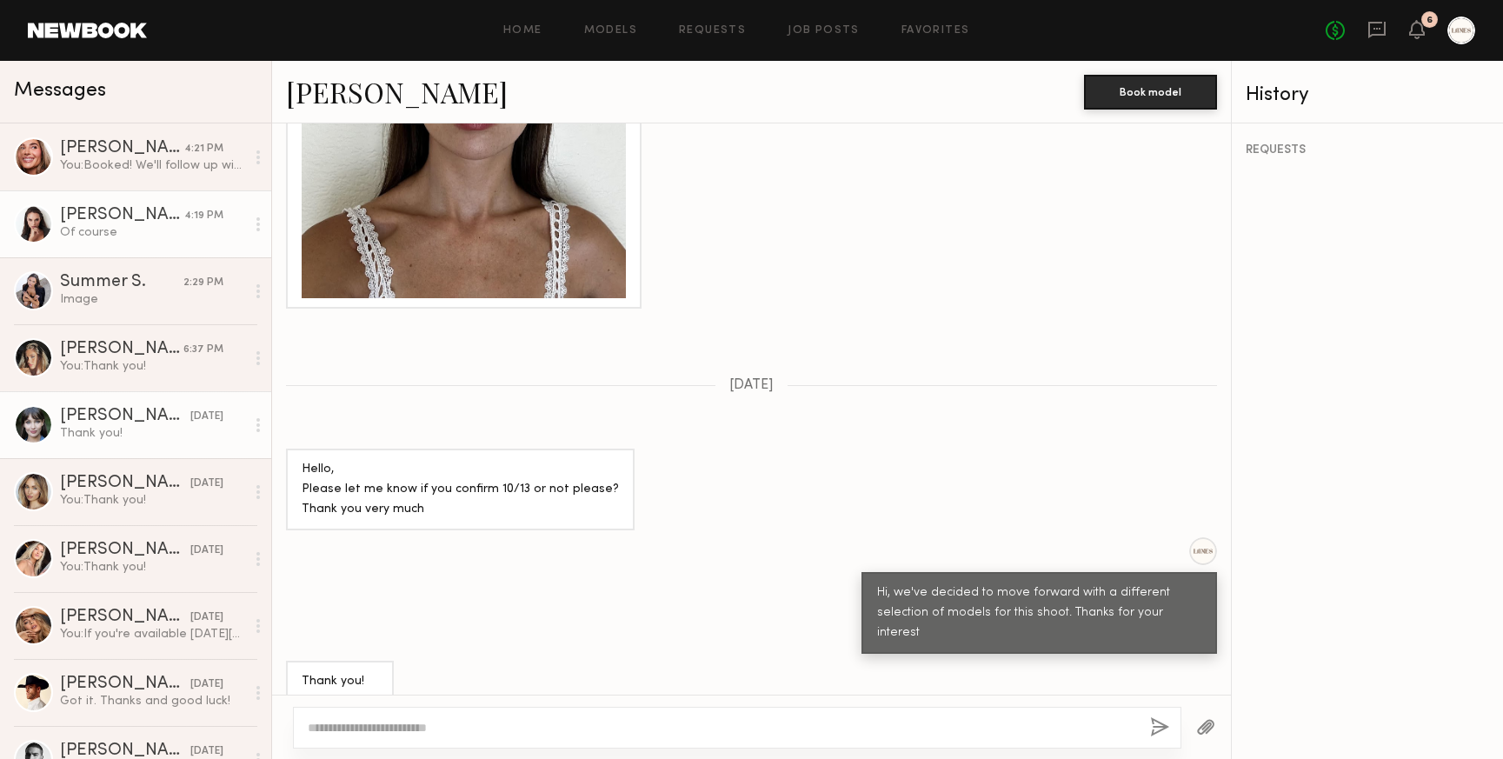
click at [90, 221] on div "Anastasiia S." at bounding box center [122, 215] width 124 height 17
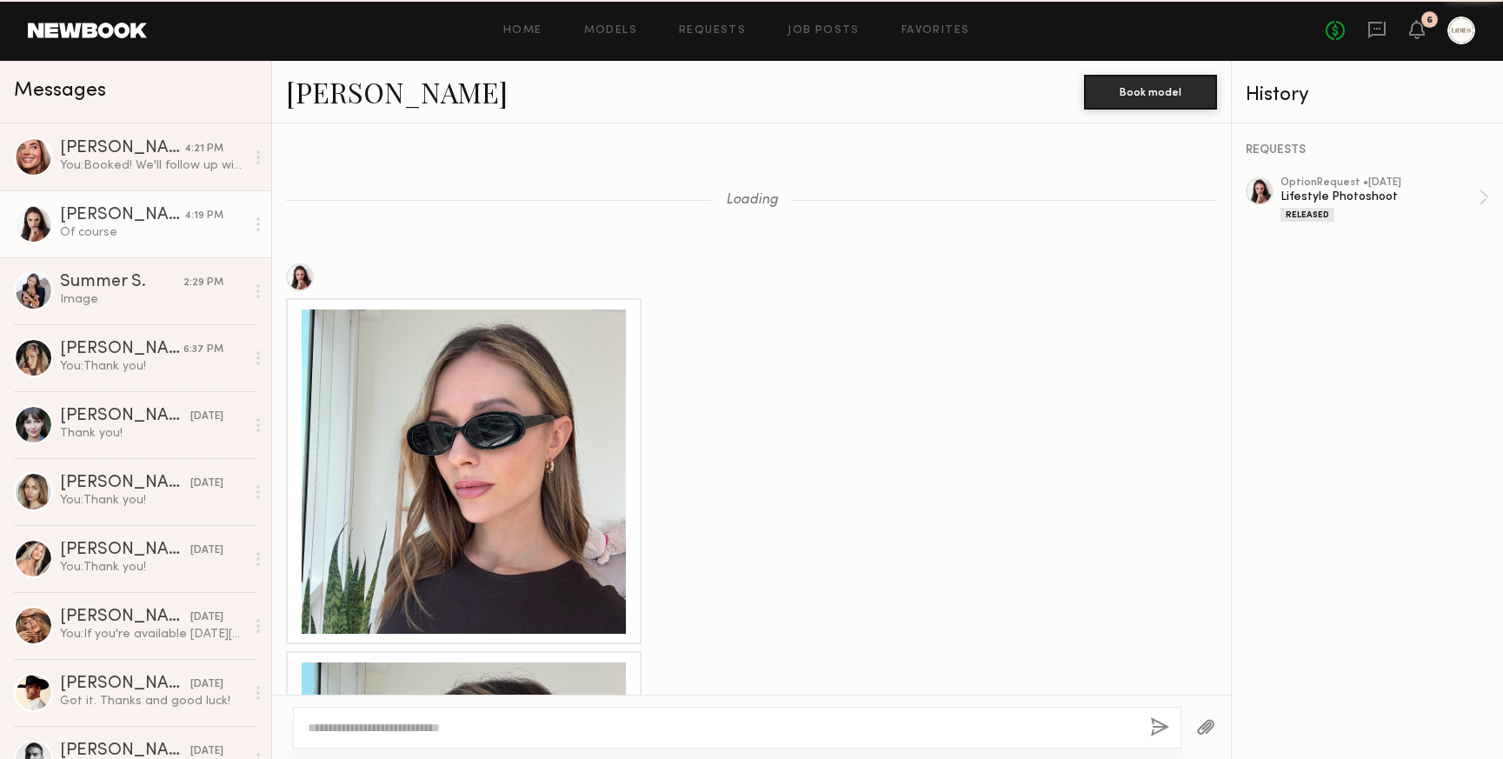
scroll to position [1995, 0]
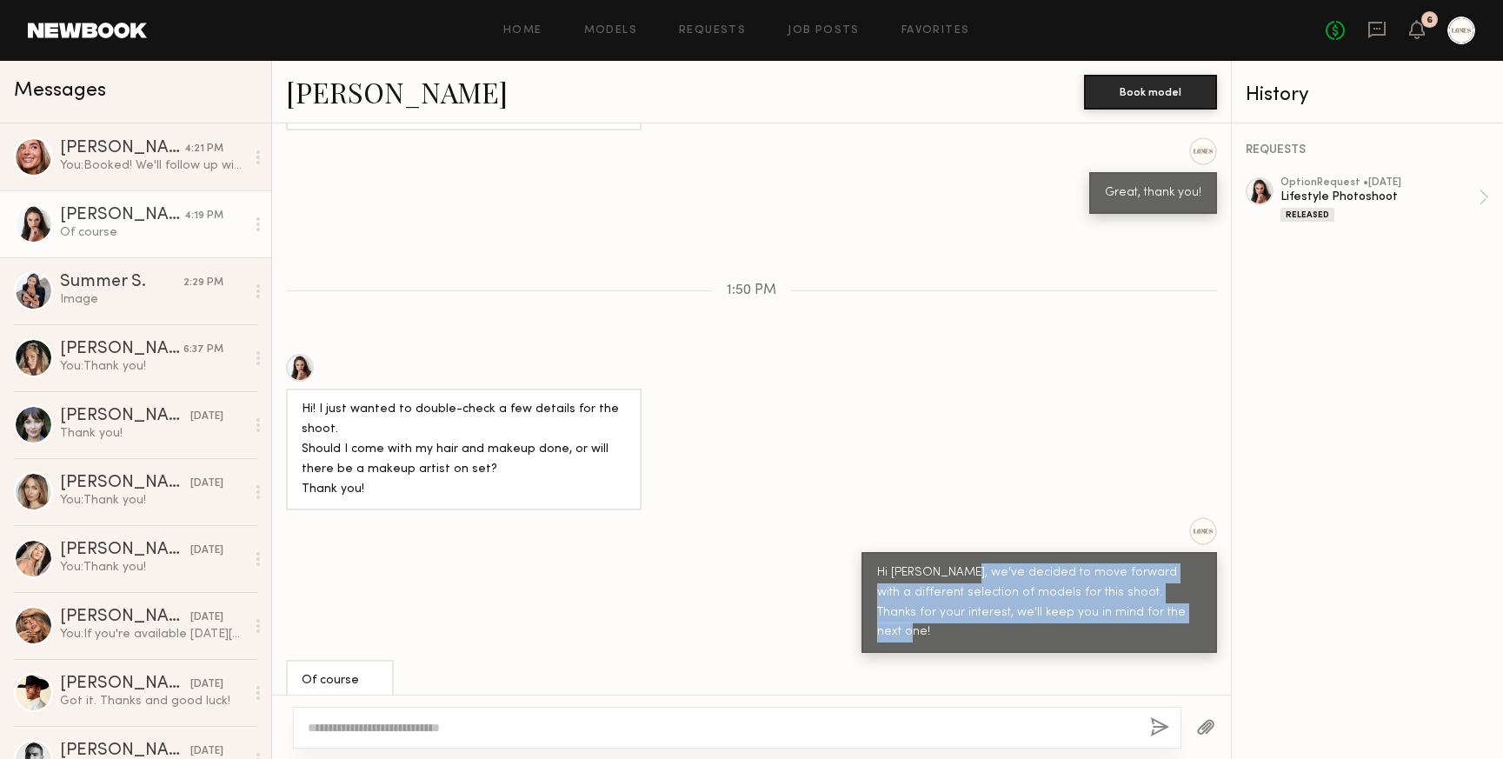
drag, startPoint x: 1149, startPoint y: 613, endPoint x: 955, endPoint y: 575, distance: 197.7
click at [955, 575] on div "Hi Anastasiia, we've decided to move forward with a different selection of mode…" at bounding box center [1039, 603] width 324 height 80
copy div "we've decided to move forward with a different selection of models for this sho…"
click at [129, 284] on div "Summer S." at bounding box center [121, 282] width 123 height 17
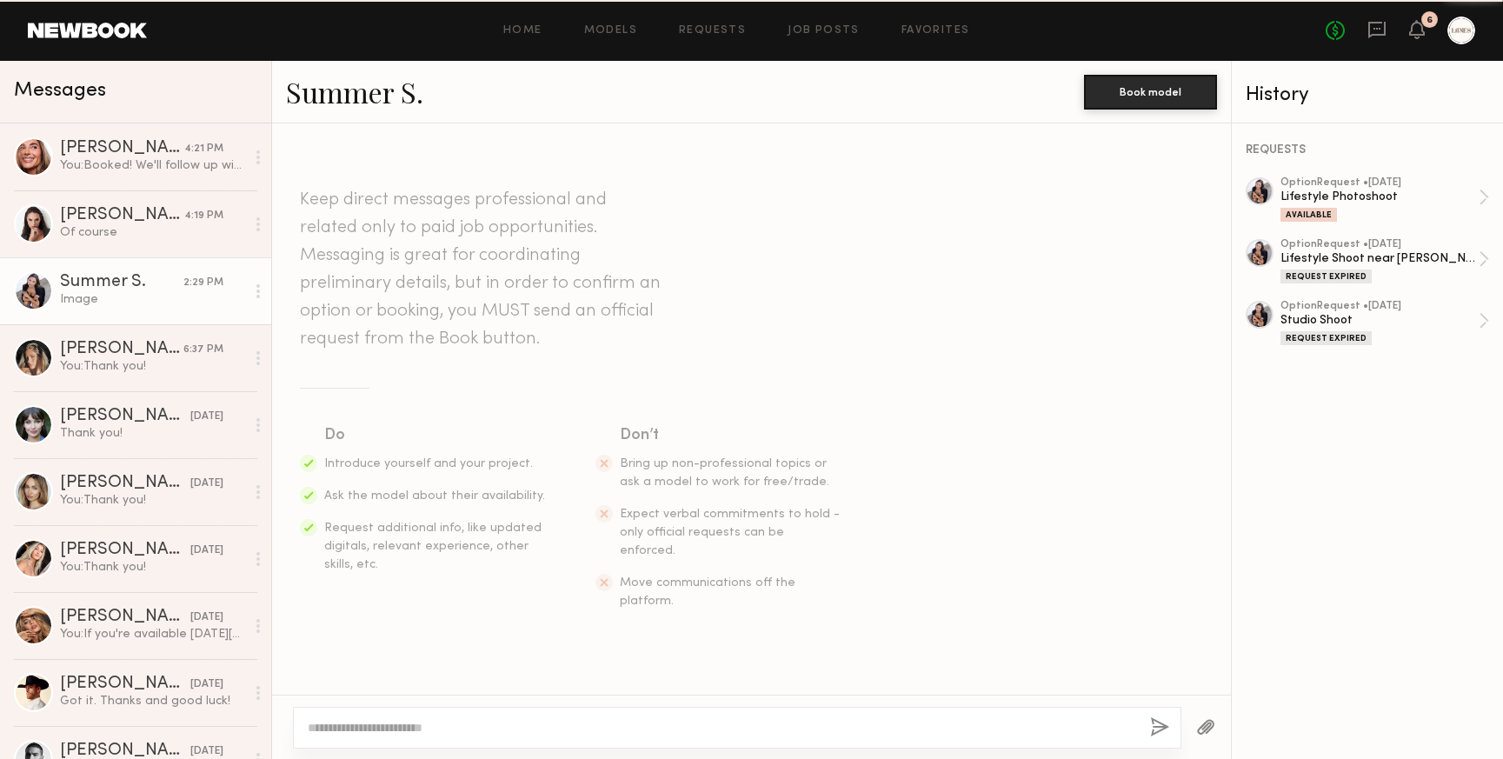
scroll to position [2710, 0]
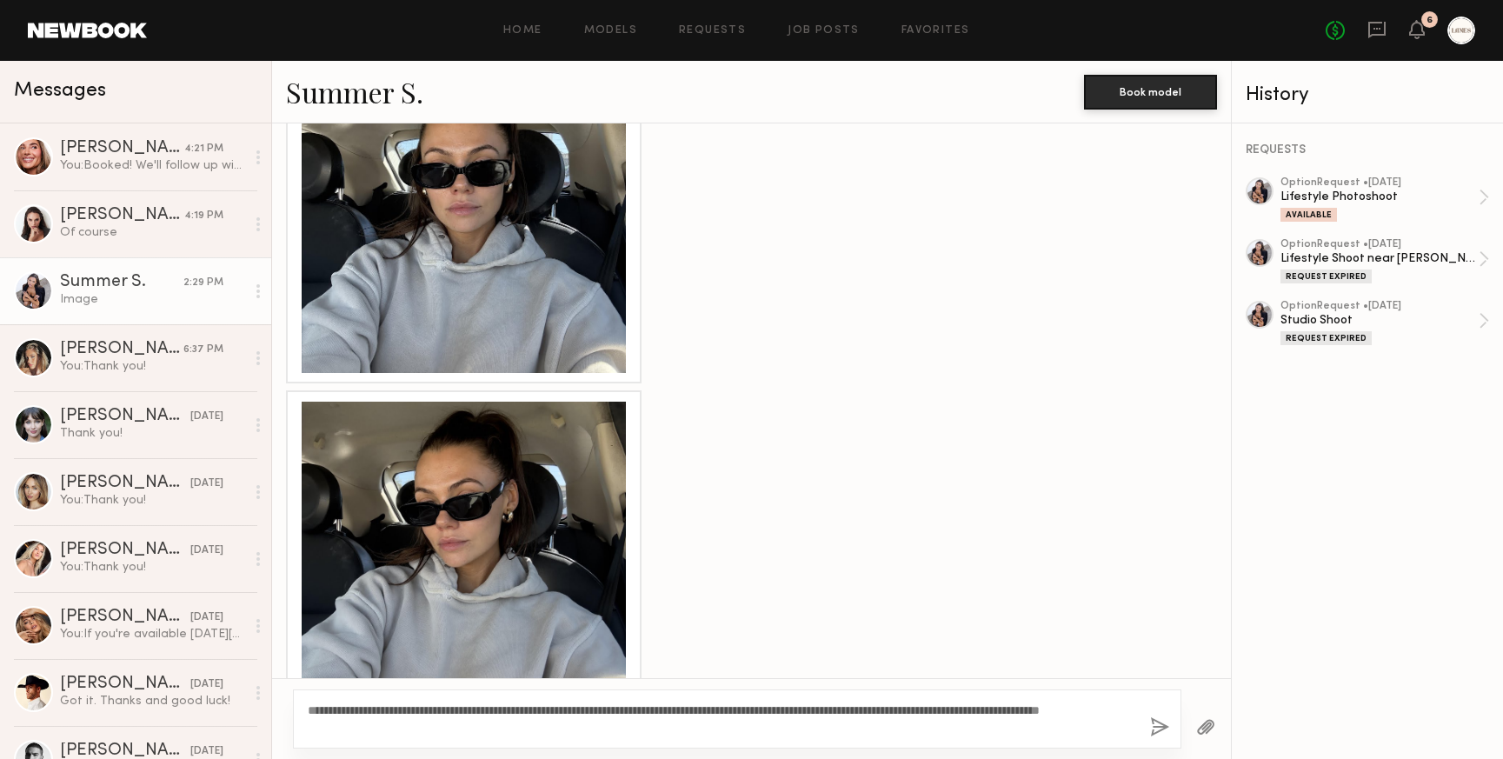
click at [416, 714] on textarea "**********" at bounding box center [722, 719] width 829 height 35
click at [480, 730] on textarea "**********" at bounding box center [722, 719] width 829 height 35
type textarea "**********"
click at [1162, 725] on button "button" at bounding box center [1159, 728] width 19 height 22
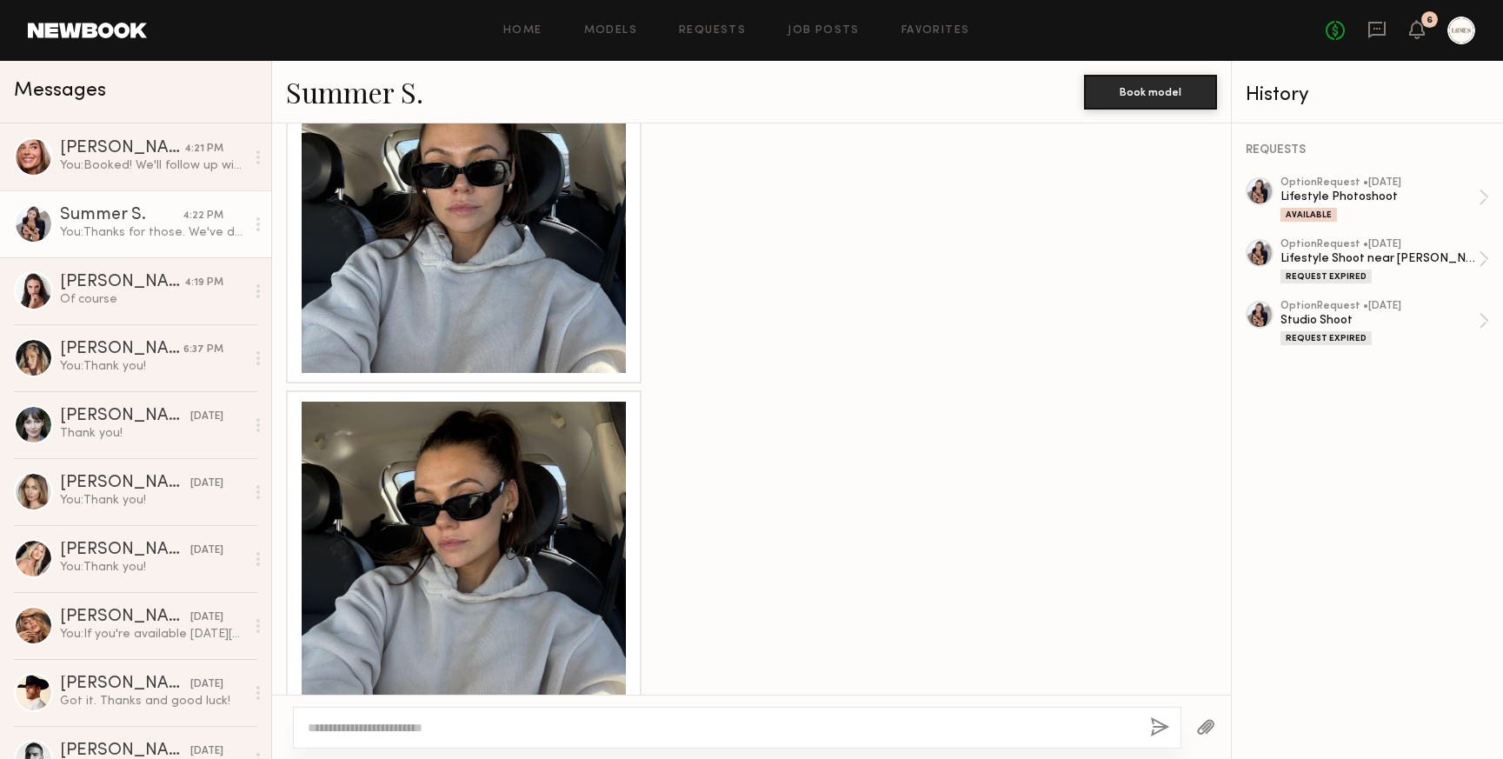
scroll to position [2931, 0]
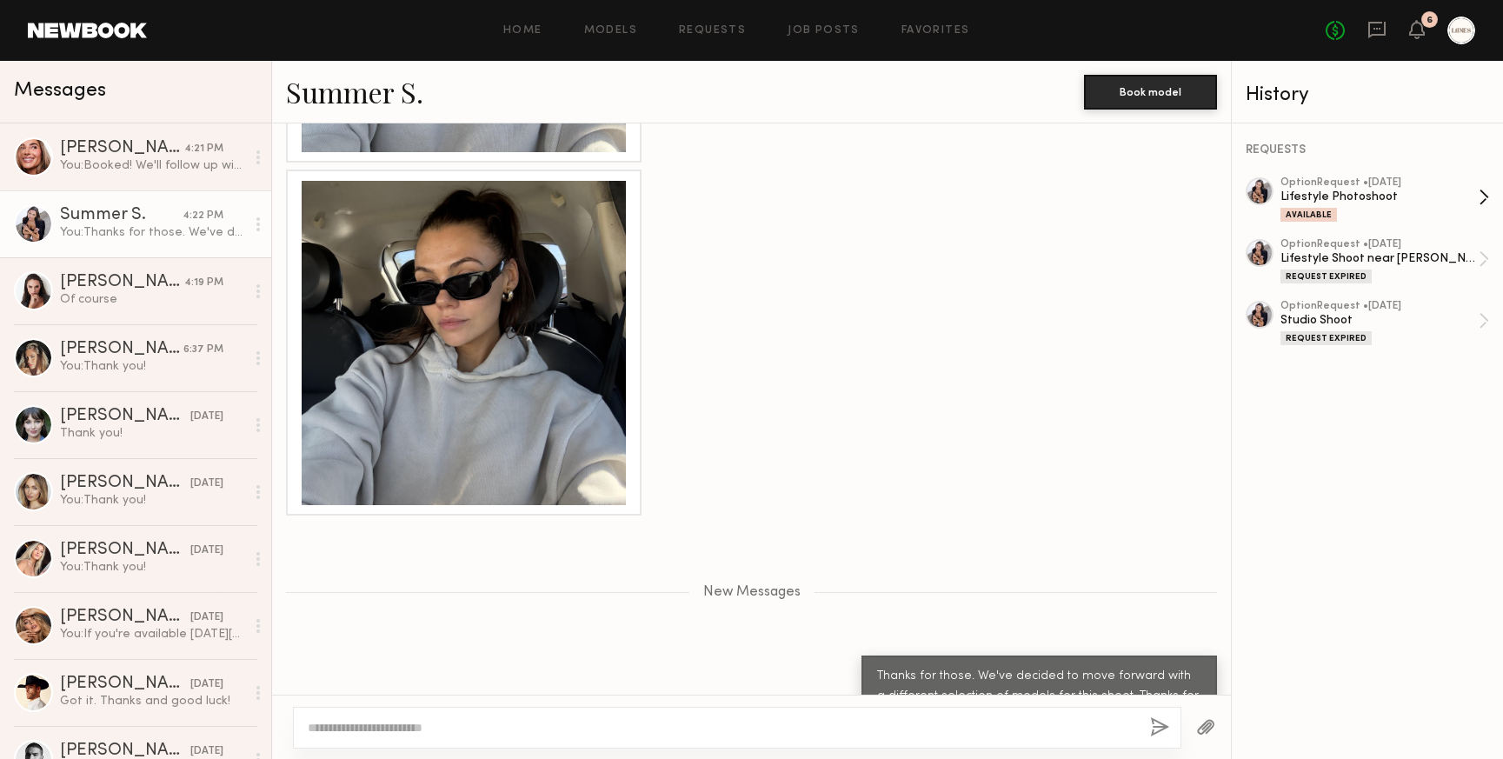
click at [1400, 191] on div "Lifestyle Photoshoot" at bounding box center [1380, 197] width 198 height 17
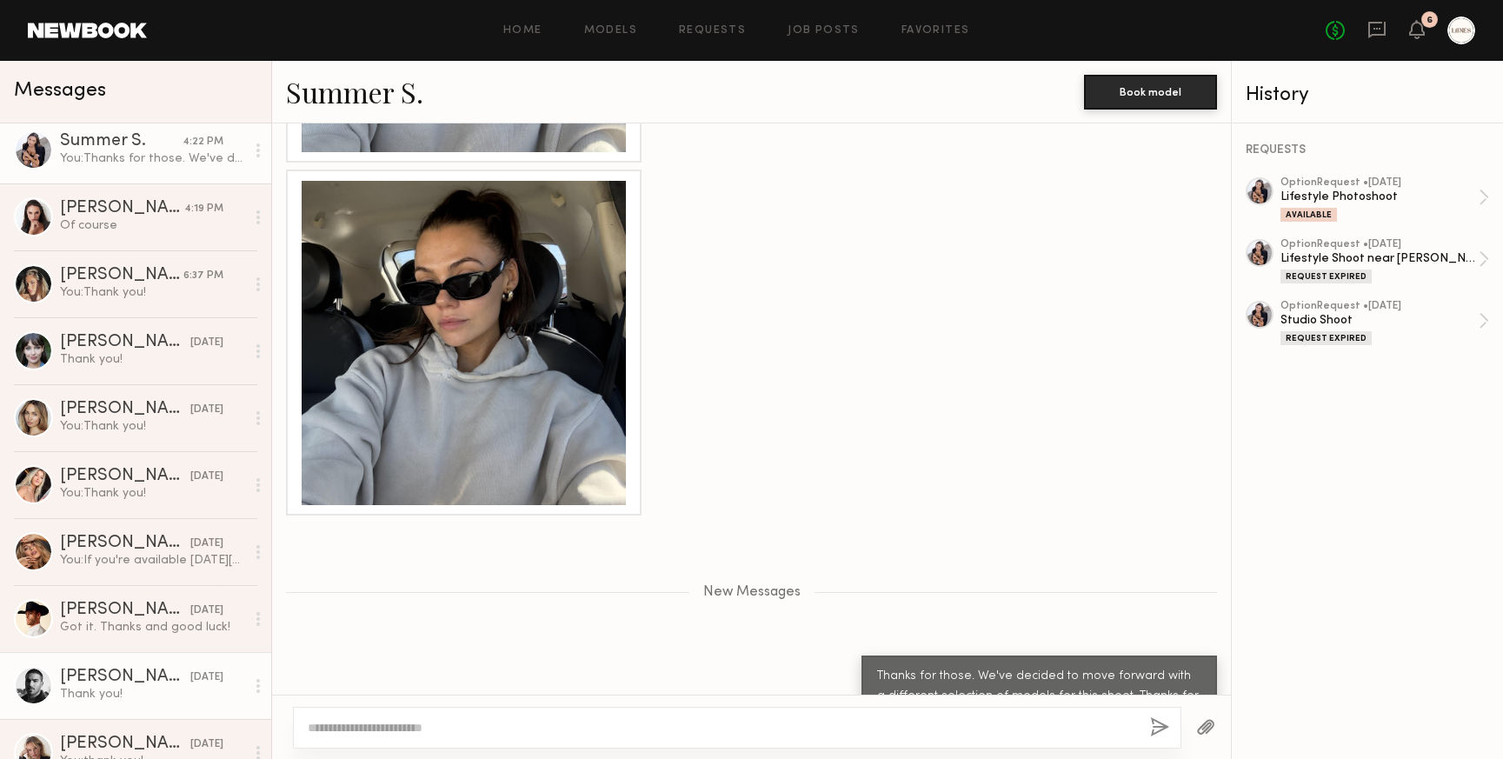
click at [94, 678] on div "Lucas P." at bounding box center [125, 677] width 130 height 17
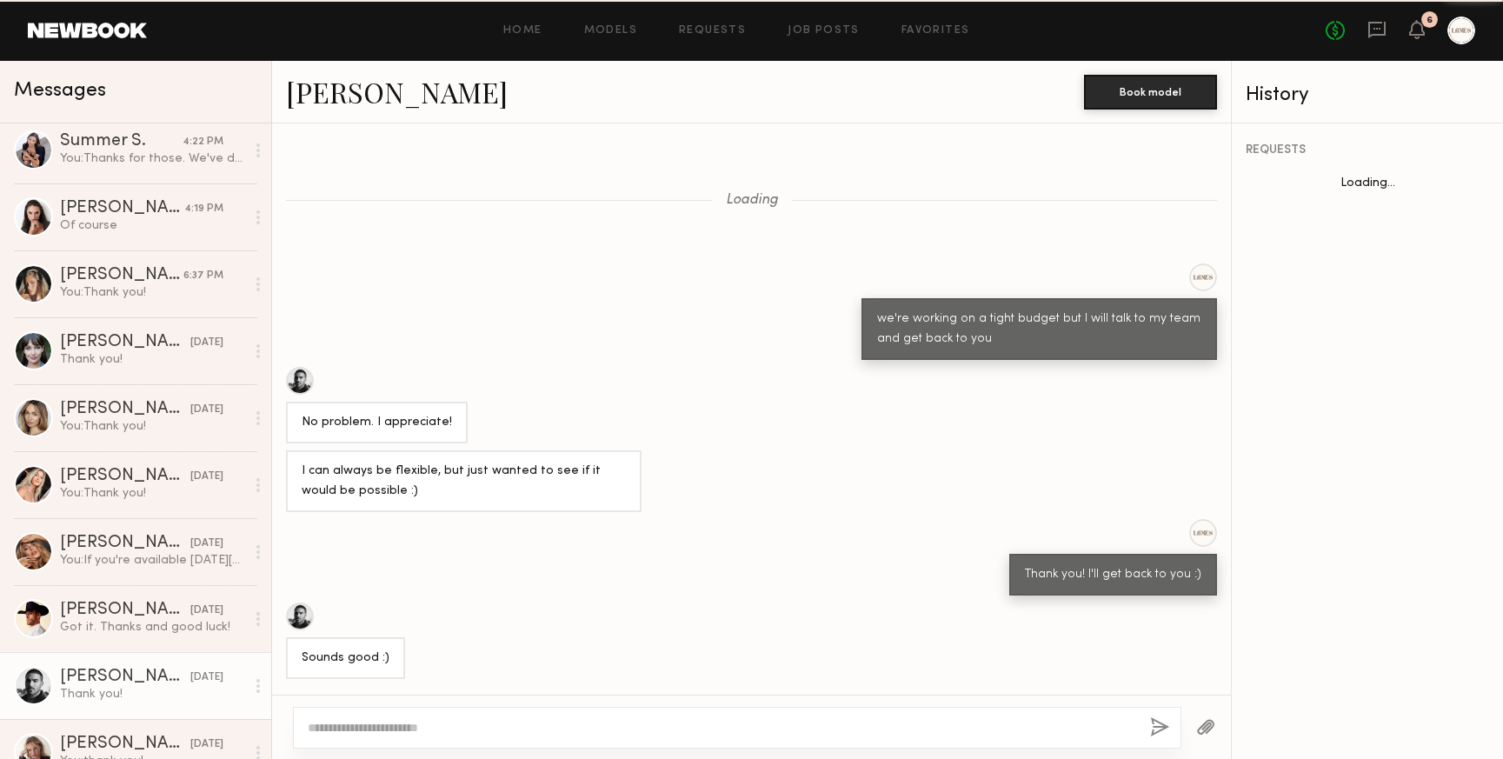
scroll to position [694, 0]
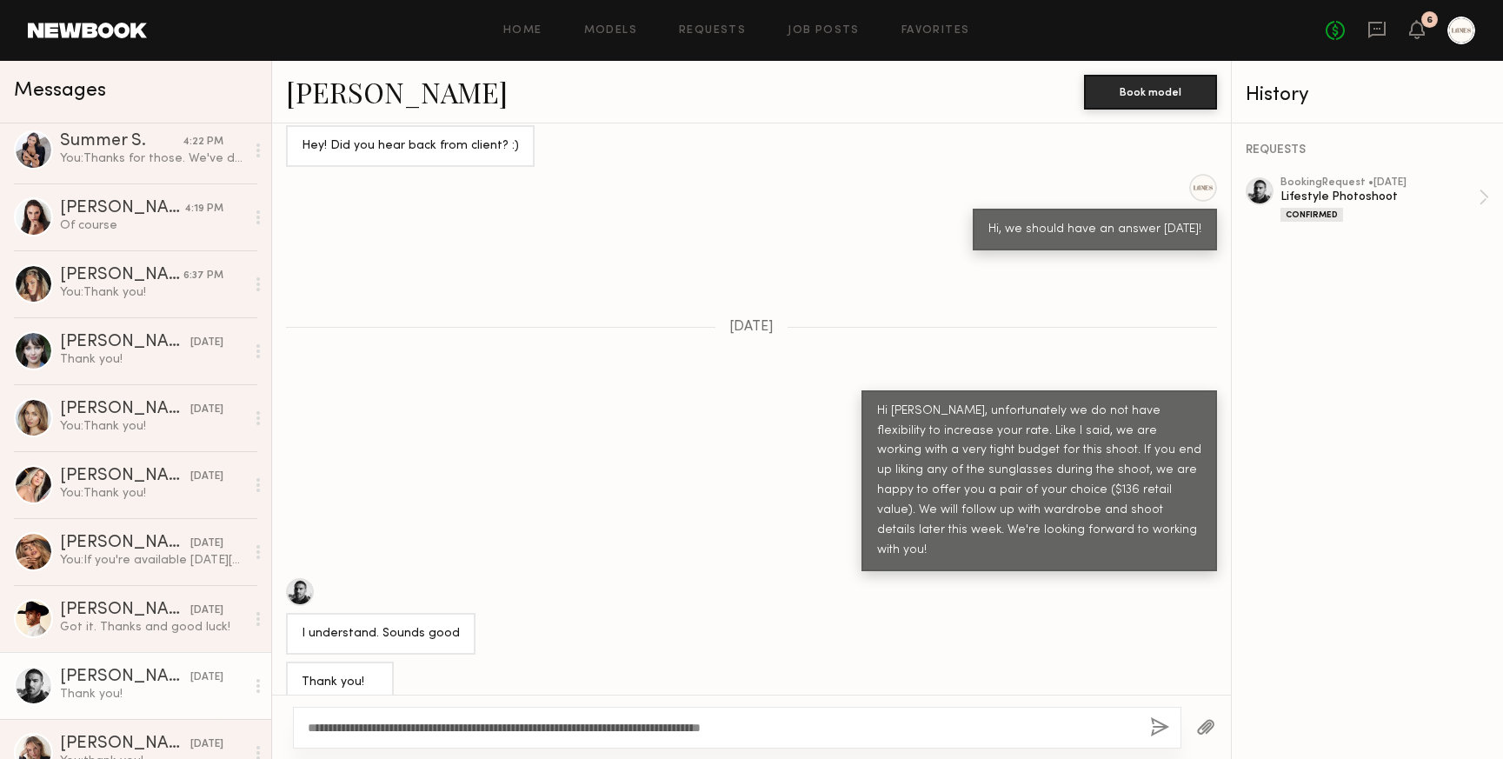
type textarea "**********"
click at [1161, 730] on button "button" at bounding box center [1159, 728] width 19 height 22
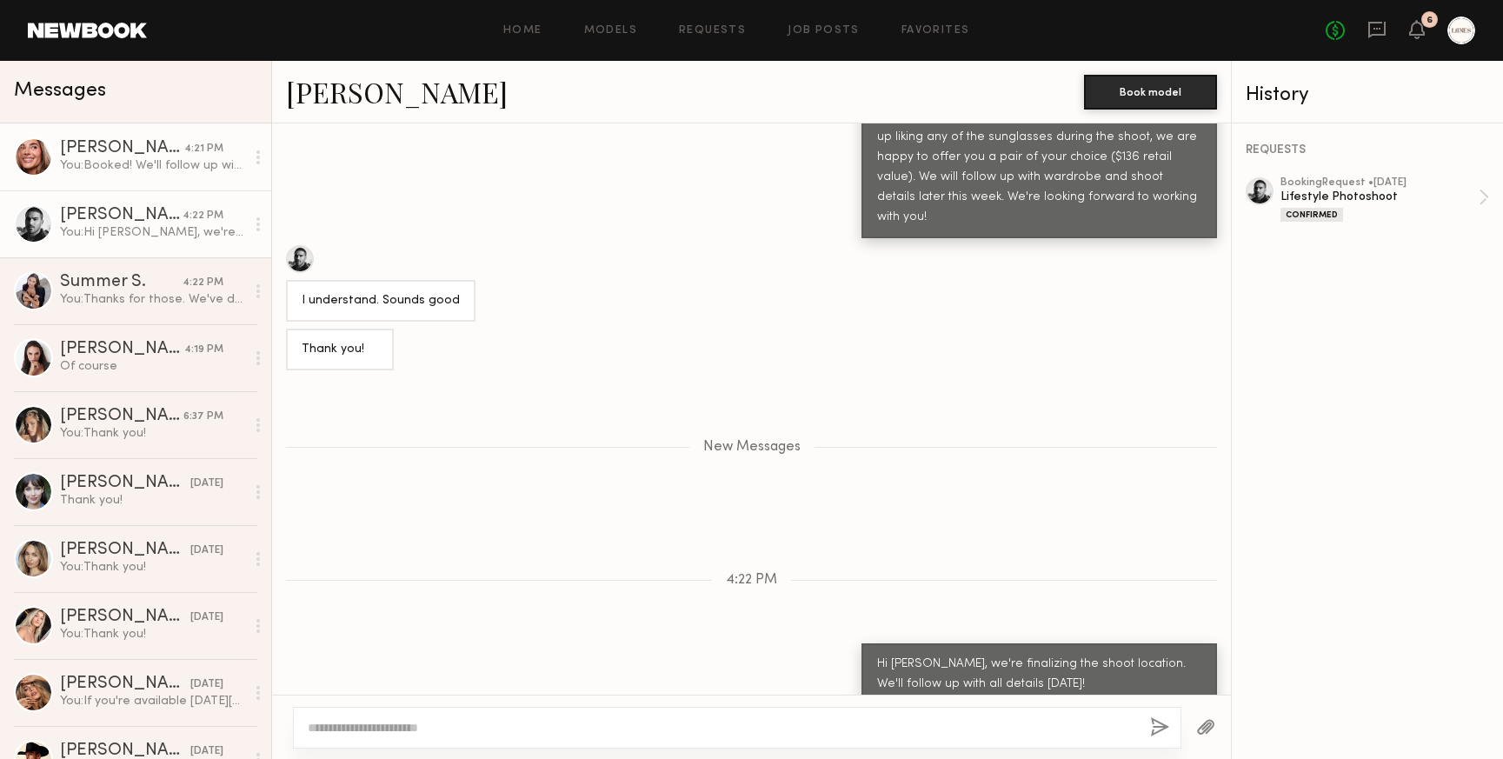
click at [150, 167] on div "You: Booked! We'll follow up with you tomorrow with hair/makeup/wardrobe instru…" at bounding box center [152, 165] width 185 height 17
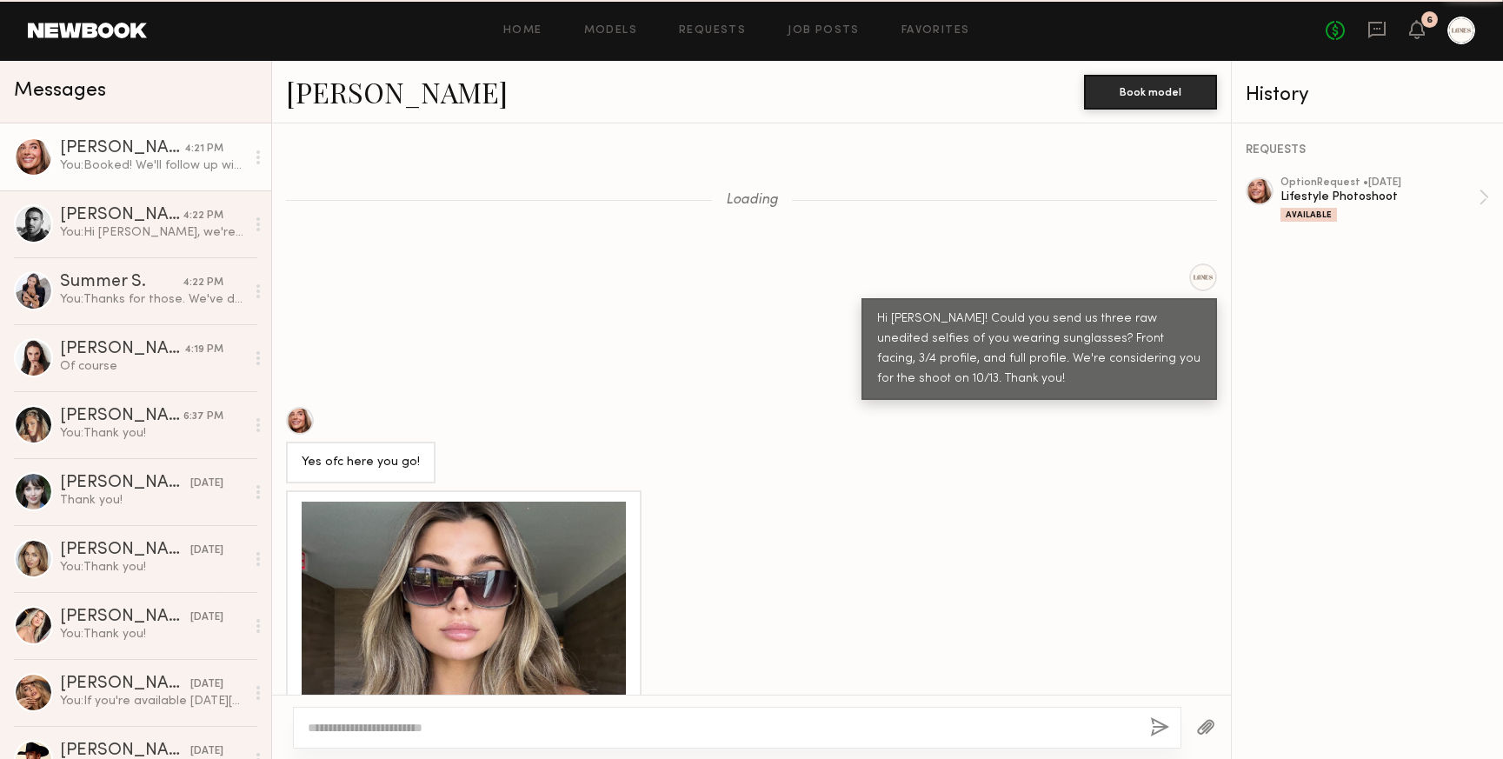
scroll to position [2601, 0]
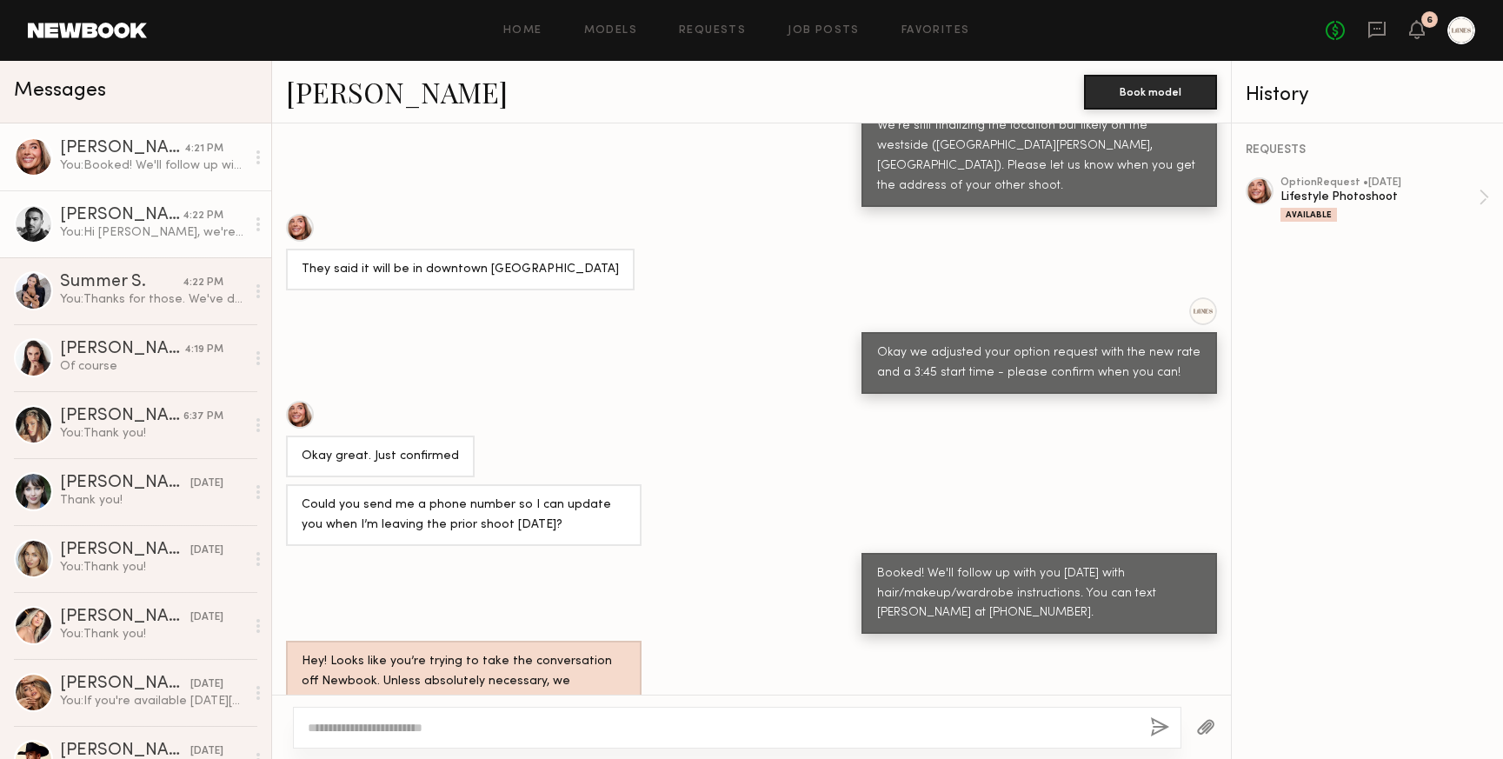
click at [99, 226] on div "You: Hi Lucas, we're finalizing the shoot location. We'll follow up with all de…" at bounding box center [152, 232] width 185 height 17
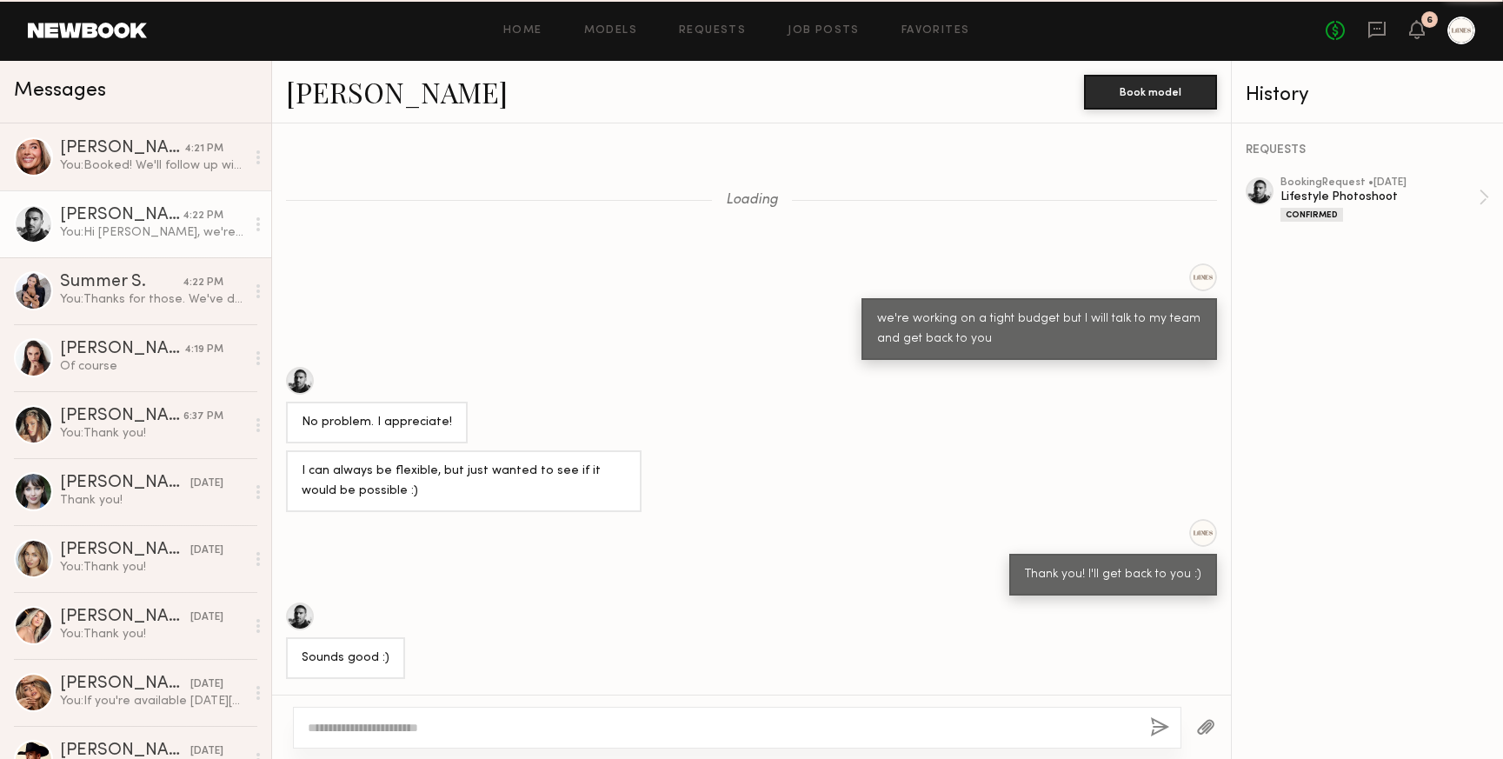
scroll to position [895, 0]
